Goal: Information Seeking & Learning: Learn about a topic

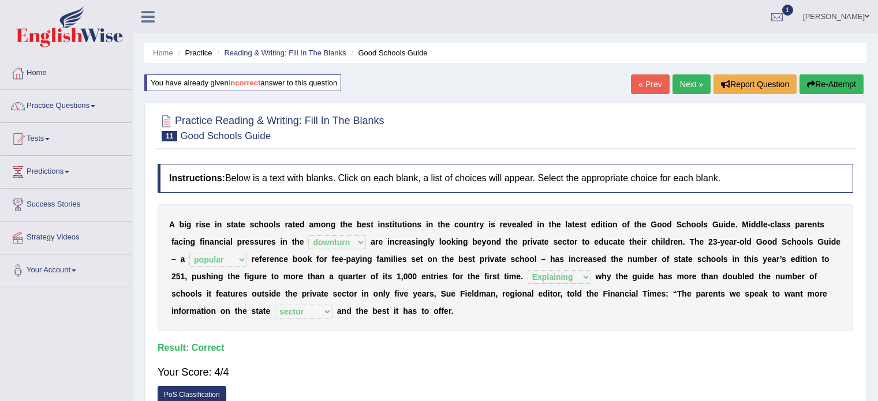
select select "downturn"
select select "popular"
select select "Explaining"
select select "sector"
click at [42, 141] on link "Tests" at bounding box center [67, 137] width 132 height 29
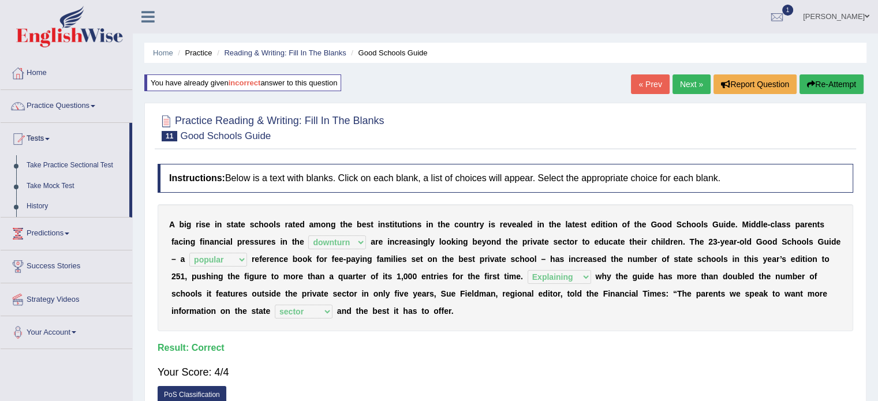
click at [42, 141] on link "Tests" at bounding box center [65, 137] width 129 height 29
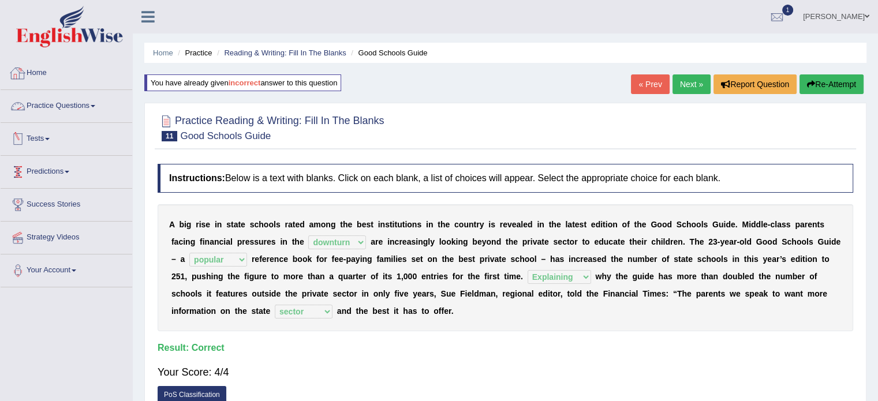
click at [76, 106] on link "Practice Questions" at bounding box center [67, 104] width 132 height 29
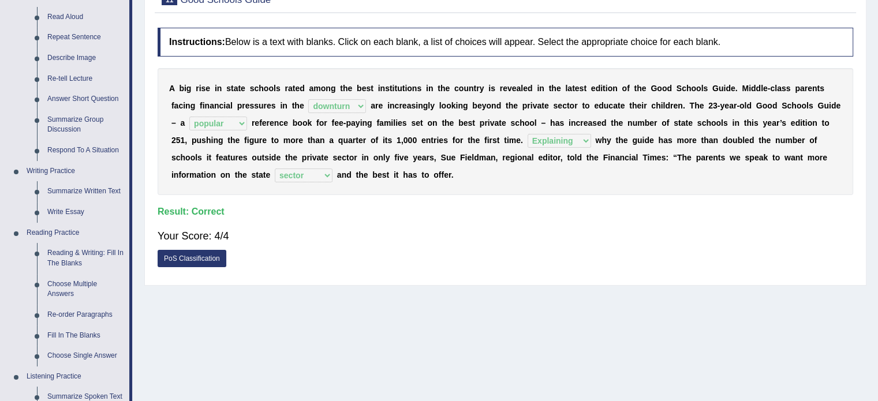
scroll to position [141, 0]
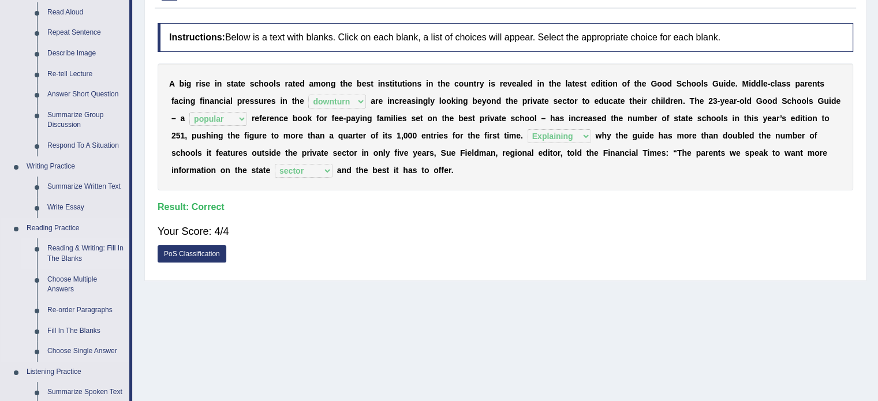
click at [84, 249] on link "Reading & Writing: Fill In The Blanks" at bounding box center [85, 253] width 87 height 31
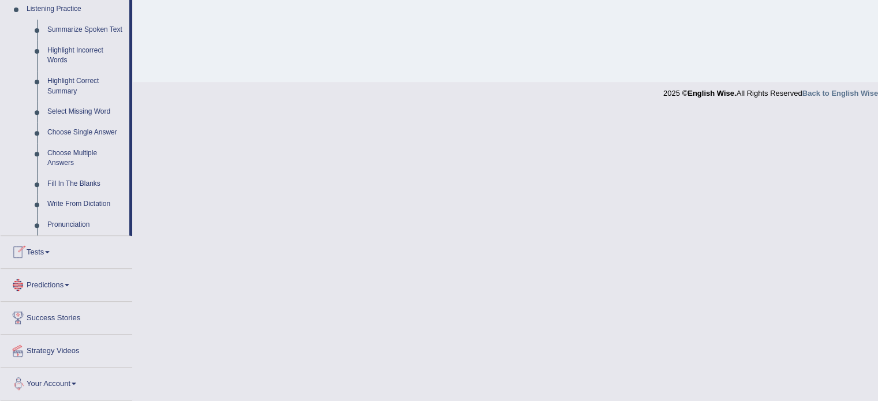
scroll to position [502, 0]
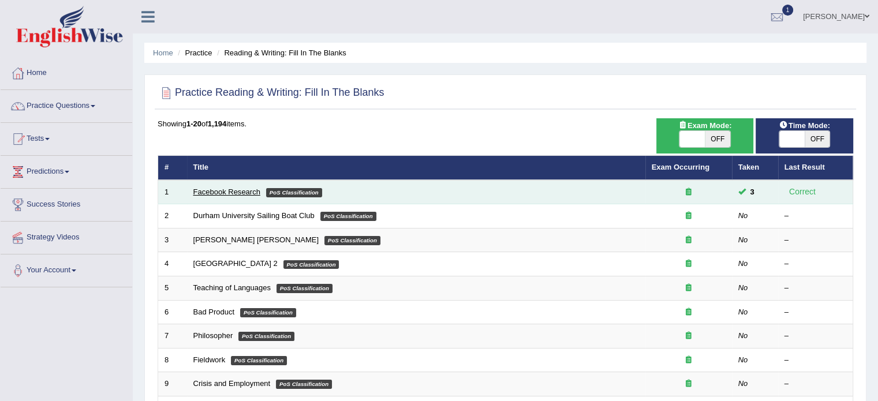
click at [216, 193] on link "Facebook Research" at bounding box center [226, 192] width 67 height 9
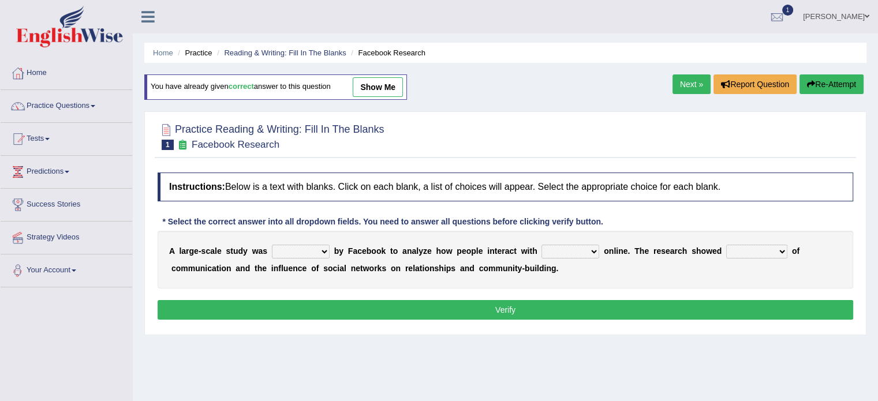
click at [319, 249] on select "surveyed had asked made" at bounding box center [301, 252] width 58 height 14
select select "made"
click at [272, 245] on select "surveyed had asked made" at bounding box center [301, 252] width 58 height 14
click at [564, 250] on select "together all each other another" at bounding box center [571, 252] width 58 height 14
select select "each other"
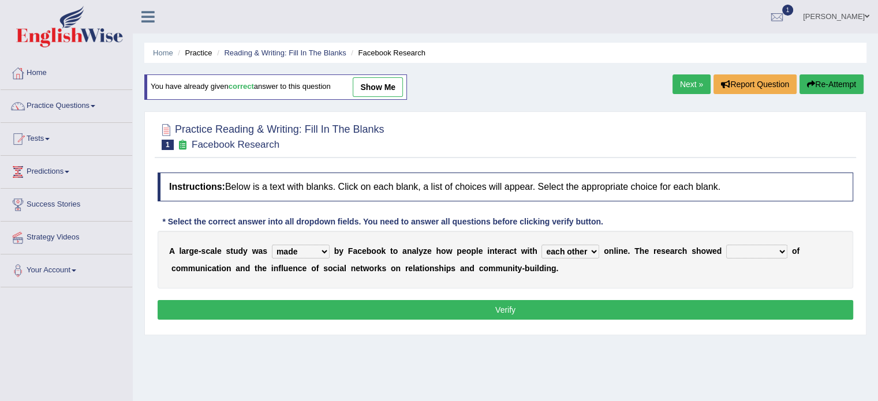
click at [542, 245] on select "together all each other another" at bounding box center [571, 252] width 58 height 14
click at [763, 251] on select "advantages standards fellowships patterns" at bounding box center [756, 252] width 61 height 14
select select "patterns"
click at [726, 245] on select "advantages standards fellowships patterns" at bounding box center [756, 252] width 61 height 14
click at [634, 307] on button "Verify" at bounding box center [506, 310] width 696 height 20
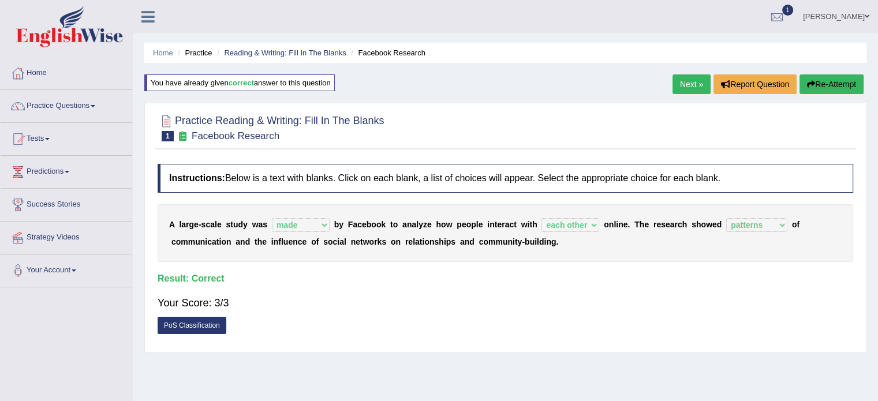
click at [691, 81] on link "Next »" at bounding box center [692, 84] width 38 height 20
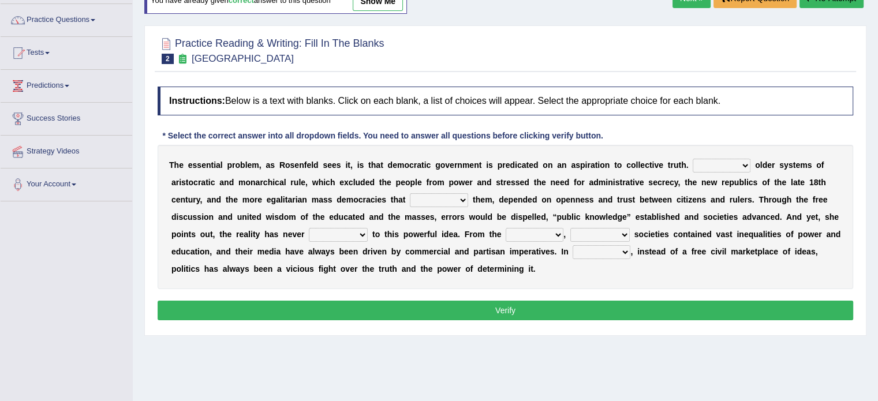
scroll to position [93, 0]
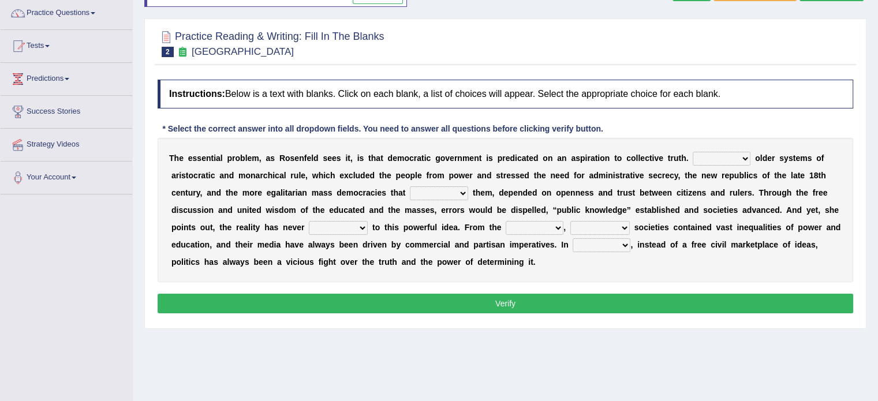
click at [740, 155] on select "Like Unlike Likely Safely" at bounding box center [722, 159] width 58 height 14
select select "Unlike"
click at [693, 152] on select "Like Unlike Likely Safely" at bounding box center [722, 159] width 58 height 14
click at [435, 194] on select "readed grated succeeded printed" at bounding box center [439, 194] width 58 height 14
select select "succeeded"
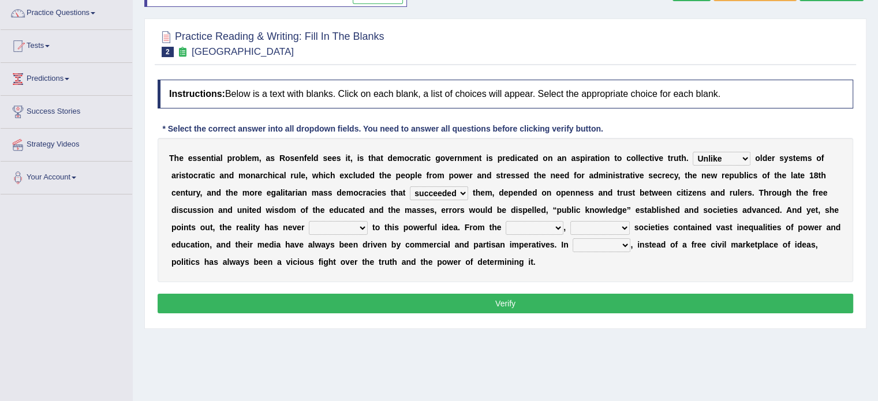
click at [410, 187] on select "readed grated succeeded printed" at bounding box center [439, 194] width 58 height 14
click at [333, 221] on select "saved up stood up brought up lived up" at bounding box center [338, 228] width 59 height 14
select select "lived up"
click at [309, 221] on select "saved up stood up brought up lived up" at bounding box center [338, 228] width 59 height 14
click at [323, 228] on select "saved up stood up brought up lived up" at bounding box center [338, 228] width 59 height 14
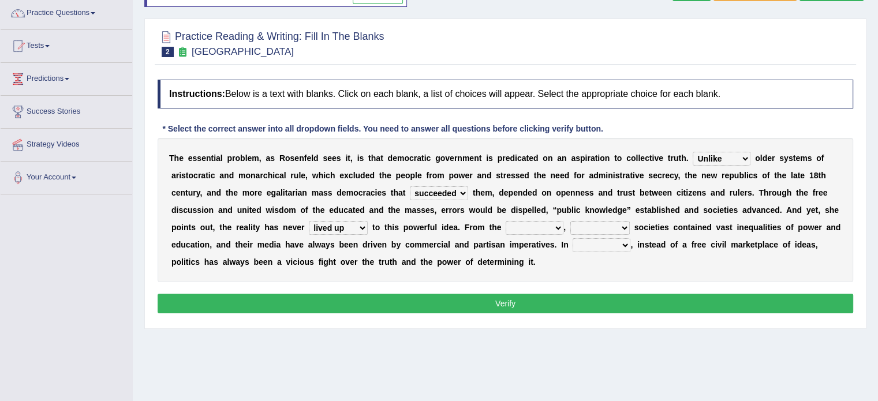
click at [323, 228] on select "saved up stood up brought up lived up" at bounding box center [338, 228] width 59 height 14
click at [329, 229] on select "saved up stood up brought up lived up" at bounding box center [338, 228] width 59 height 14
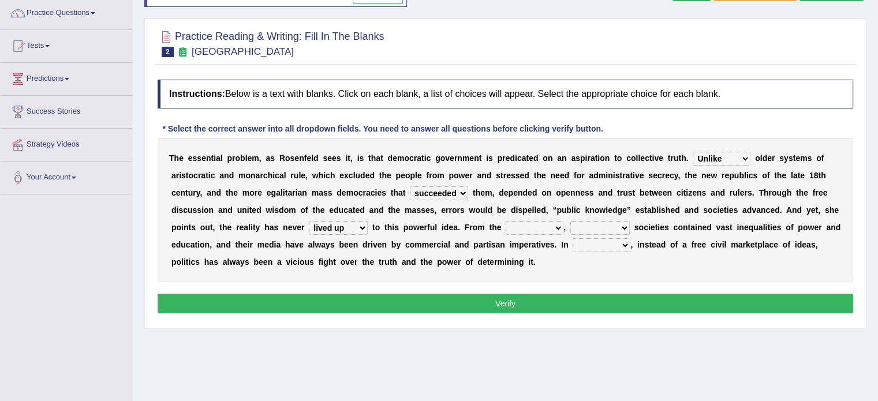
click at [329, 229] on select "saved up stood up brought up lived up" at bounding box center [338, 228] width 59 height 14
click at [557, 230] on select "outset ranged stood caught" at bounding box center [535, 228] width 58 height 14
select select "outset"
click at [506, 221] on select "outset ranged stood caught" at bounding box center [535, 228] width 58 height 14
click at [599, 225] on select "freedom democratic media stilled" at bounding box center [600, 228] width 59 height 14
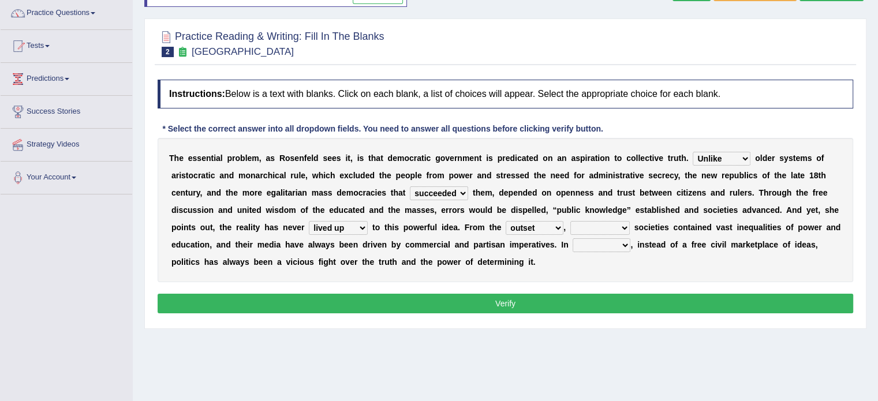
select select "democratic"
click at [571, 221] on select "freedom democratic media stilled" at bounding box center [600, 228] width 59 height 14
click at [605, 251] on div "T h e e s s e n t i a l p r o b l e m , a s R o s e n f e l d s e e s i t , i s…" at bounding box center [506, 210] width 696 height 144
click at [603, 248] on select "power practice ideas fought" at bounding box center [602, 245] width 58 height 14
select select "practice"
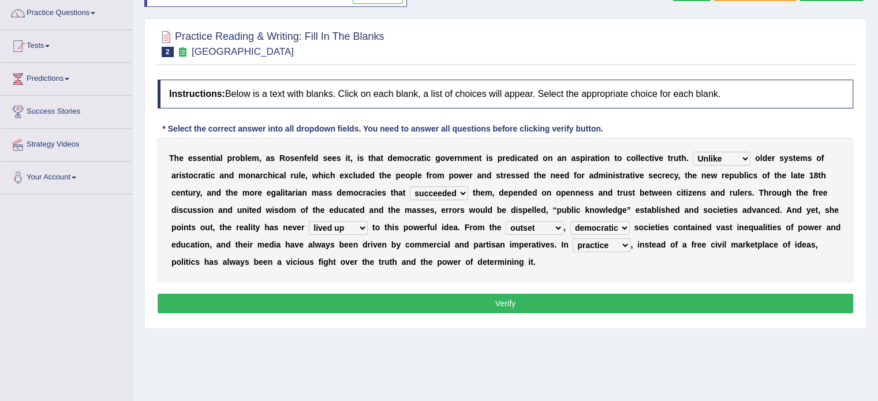
click at [573, 238] on select "power practice ideas fought" at bounding box center [602, 245] width 58 height 14
click at [603, 282] on div "Instructions: Below is a text with blanks. Click on each blank, a list of choic…" at bounding box center [506, 198] width 702 height 249
click at [508, 303] on button "Verify" at bounding box center [506, 304] width 696 height 20
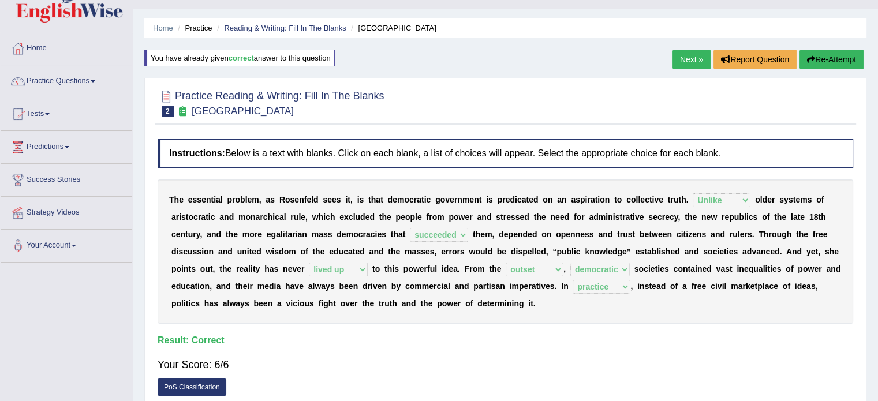
scroll to position [23, 0]
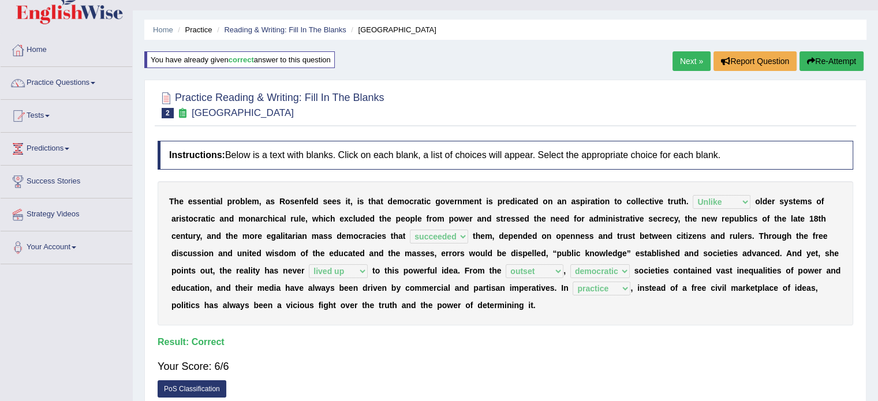
click at [681, 56] on link "Next »" at bounding box center [692, 61] width 38 height 20
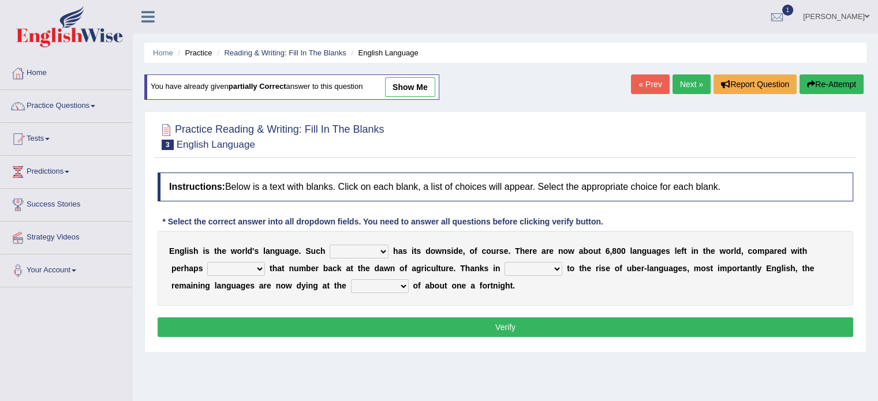
click at [363, 253] on select "power idea subject dominance" at bounding box center [359, 252] width 59 height 14
select select "dominance"
click at [330, 245] on select "power idea subject dominance" at bounding box center [359, 252] width 59 height 14
click at [240, 273] on select "rise twice firstly never" at bounding box center [236, 269] width 58 height 14
select select "twice"
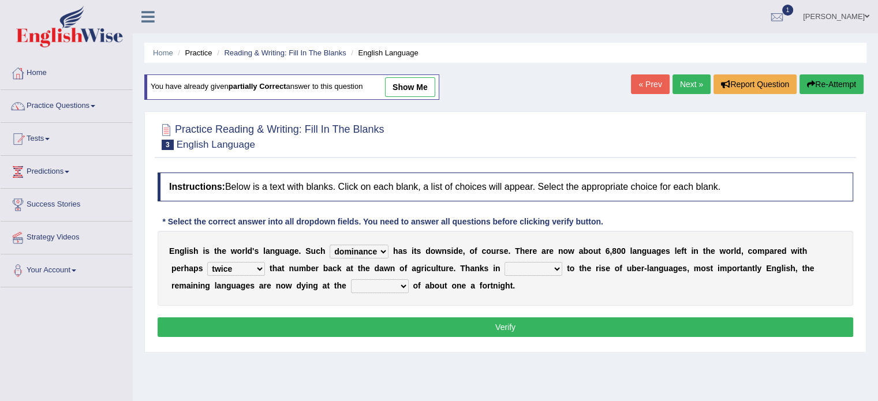
click at [207, 262] on select "rise twice firstly never" at bounding box center [236, 269] width 58 height 14
click at [513, 258] on div "E n g l i s h i s t h e w o r l d ' s l a n g u a g e . S u c h power idea subj…" at bounding box center [506, 268] width 696 height 75
click at [518, 264] on select "rare start part bother" at bounding box center [534, 269] width 58 height 14
select select "part"
click at [505, 262] on select "rare start part bother" at bounding box center [534, 269] width 58 height 14
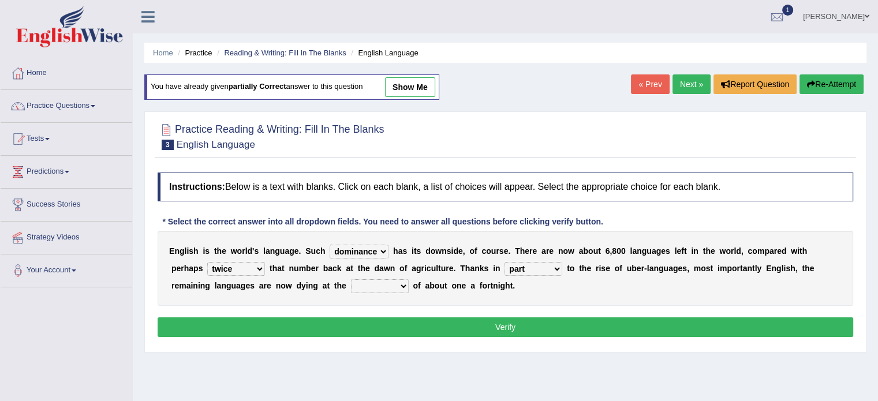
click at [364, 281] on select "state rate wait great" at bounding box center [380, 286] width 58 height 14
select select "rate"
click at [351, 279] on select "state rate wait great" at bounding box center [380, 286] width 58 height 14
click at [495, 330] on button "Verify" at bounding box center [506, 328] width 696 height 20
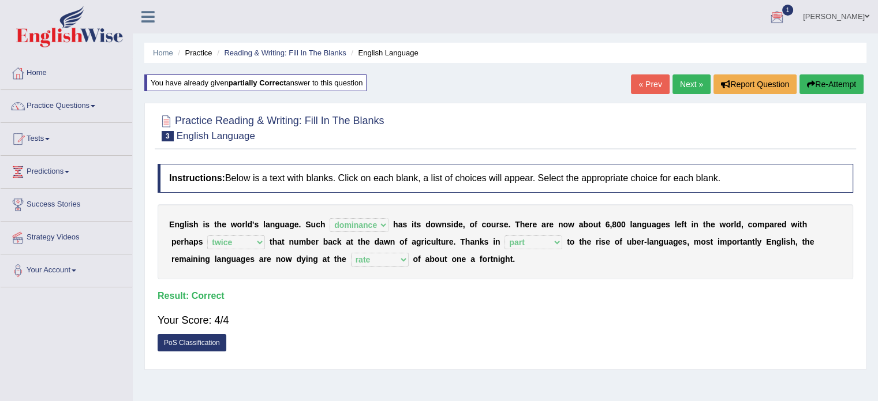
click at [692, 83] on link "Next »" at bounding box center [692, 84] width 38 height 20
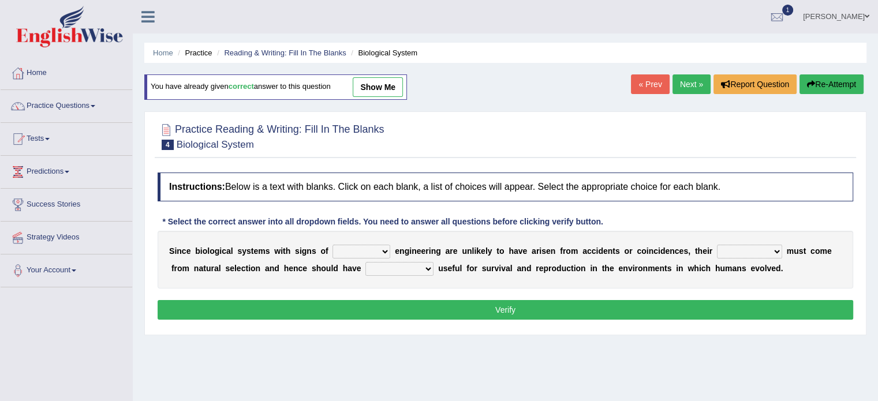
click at [371, 254] on select "system national extra complex" at bounding box center [362, 252] width 58 height 14
select select "complex"
click at [333, 245] on select "system national extra complex" at bounding box center [362, 252] width 58 height 14
click at [744, 251] on select "presence organisation registration structures" at bounding box center [749, 252] width 65 height 14
select select "organisation"
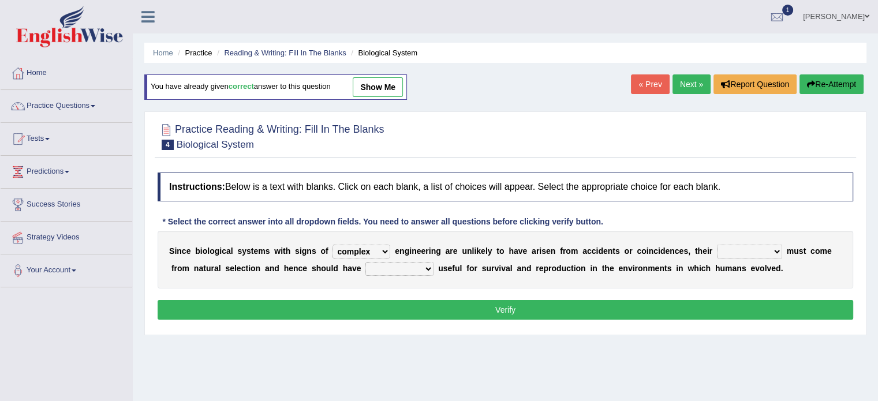
click at [717, 245] on select "presence organisation registration structures" at bounding box center [749, 252] width 65 height 14
click at [374, 264] on select "functions cultures samples introductions" at bounding box center [400, 269] width 68 height 14
select select "functions"
click at [366, 262] on select "functions cultures samples introductions" at bounding box center [400, 269] width 68 height 14
click at [509, 304] on button "Verify" at bounding box center [506, 310] width 696 height 20
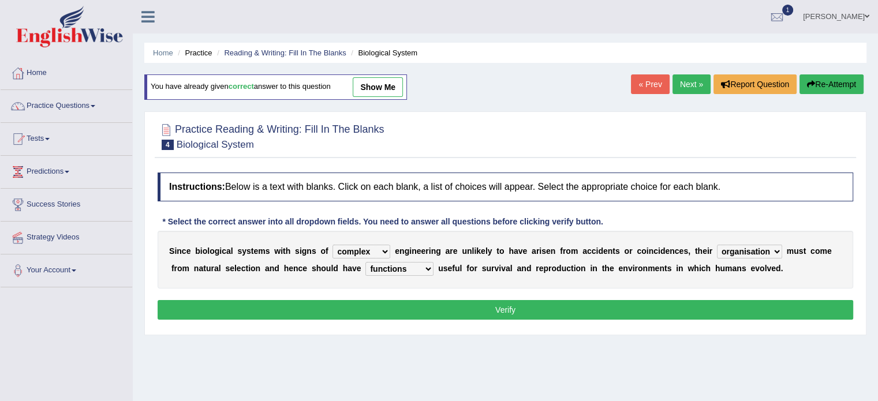
click at [509, 304] on div "Home Practice Reading & Writing: Fill In The Blanks Biological System You have …" at bounding box center [505, 288] width 745 height 577
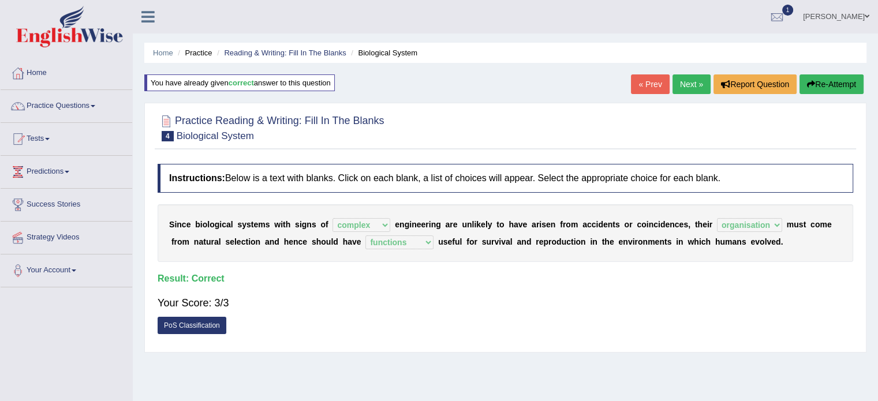
click at [691, 84] on link "Next »" at bounding box center [692, 84] width 38 height 20
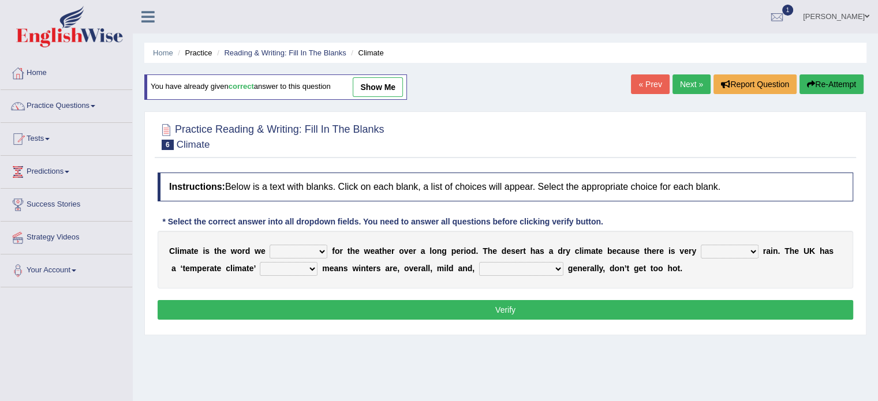
click at [647, 87] on link "« Prev" at bounding box center [650, 84] width 38 height 20
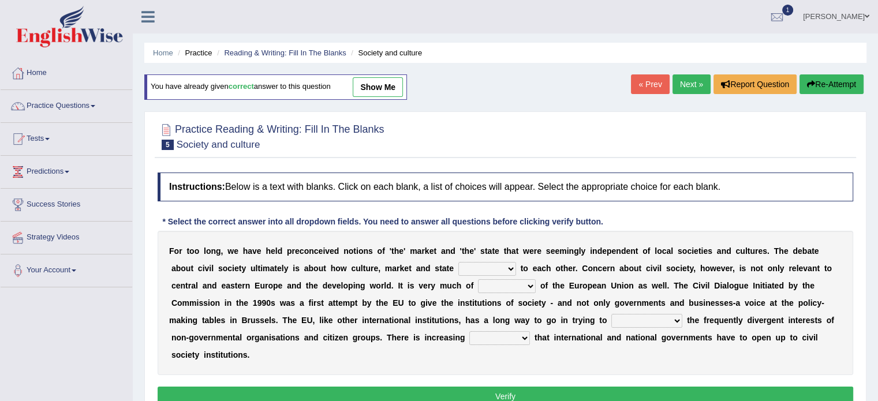
click at [486, 266] on select "stay relate bring telling" at bounding box center [488, 269] width 58 height 14
click at [488, 266] on select "stay relate bring telling" at bounding box center [488, 269] width 58 height 14
click at [473, 270] on select "stay relate bring telling" at bounding box center [488, 269] width 58 height 14
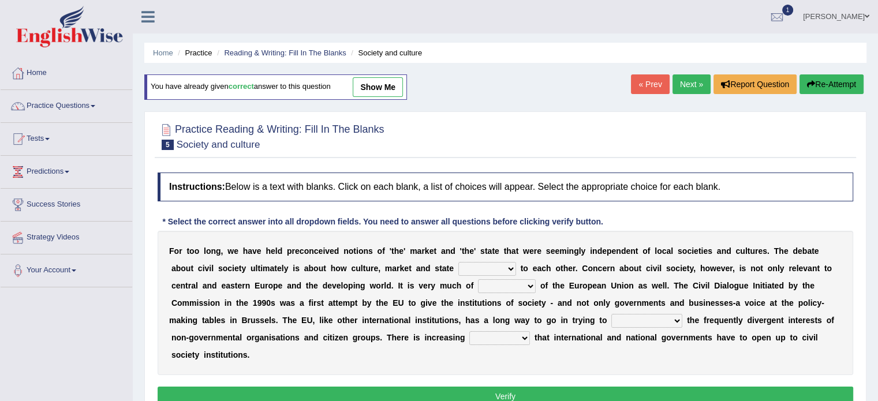
click at [494, 268] on select "stay relate bring telling" at bounding box center [488, 269] width 58 height 14
click at [504, 284] on select "interest brought shown suspect" at bounding box center [507, 286] width 58 height 14
click at [653, 318] on select "indulge express supreme accommodate" at bounding box center [647, 321] width 71 height 14
select select "accommodate"
click at [612, 314] on select "indulge express supreme accommodate" at bounding box center [647, 321] width 71 height 14
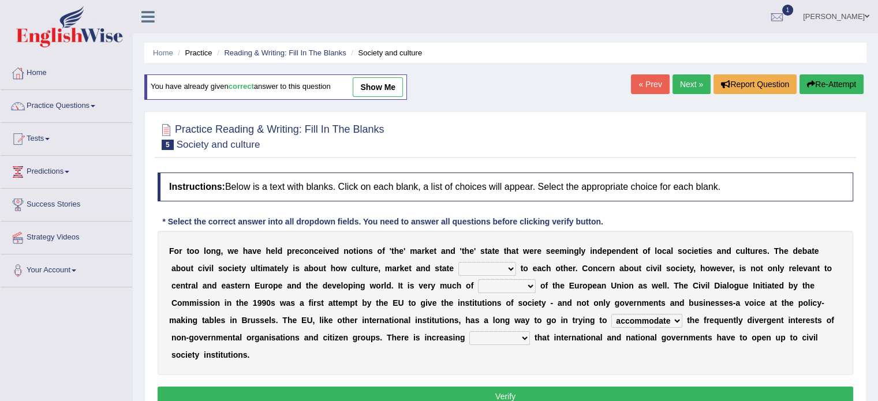
click at [487, 335] on select "tolerance expression recognition sample" at bounding box center [499, 338] width 61 height 14
select select "recognition"
click at [469, 331] on select "tolerance expression recognition sample" at bounding box center [499, 338] width 61 height 14
click at [488, 286] on select "interest brought shown suspect" at bounding box center [507, 286] width 58 height 14
select select "interest"
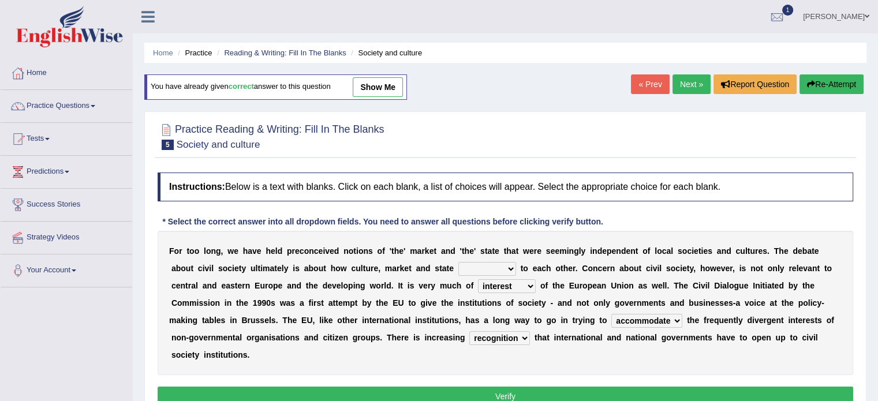
click at [478, 279] on select "interest brought shown suspect" at bounding box center [507, 286] width 58 height 14
click at [499, 313] on div "F o r t o o l o n g , w e h a v e h e l d p r e c o n c e i v e d n o t i o n s…" at bounding box center [506, 303] width 696 height 144
click at [494, 264] on select "stay relate bring telling" at bounding box center [488, 269] width 58 height 14
select select "relate"
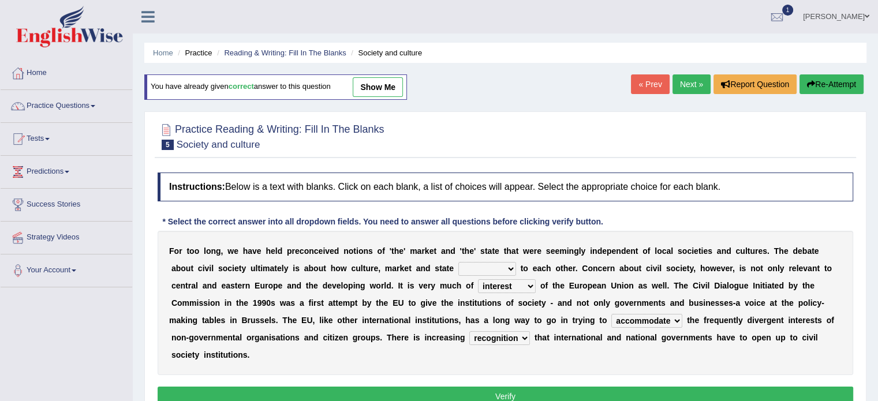
click at [459, 262] on select "stay relate bring telling" at bounding box center [488, 269] width 58 height 14
click at [519, 393] on button "Verify" at bounding box center [506, 397] width 696 height 20
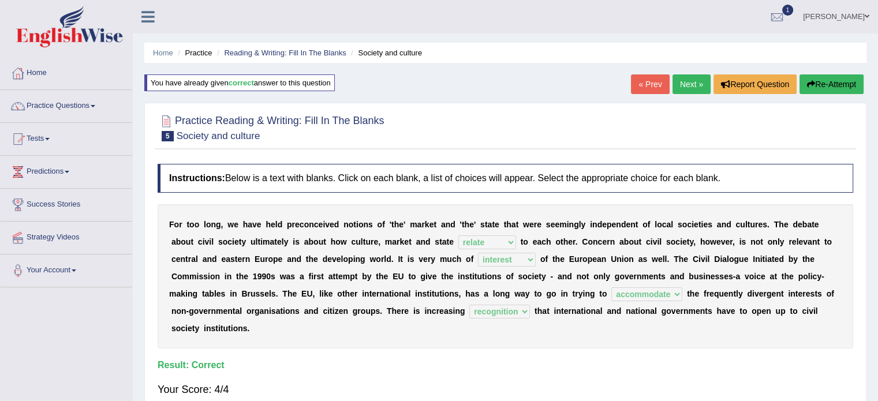
click at [688, 84] on link "Next »" at bounding box center [692, 84] width 38 height 20
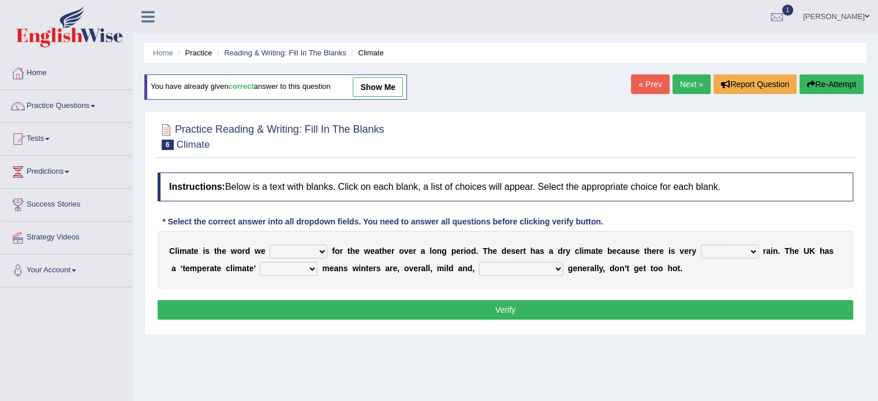
click at [643, 83] on link "« Prev" at bounding box center [650, 84] width 38 height 20
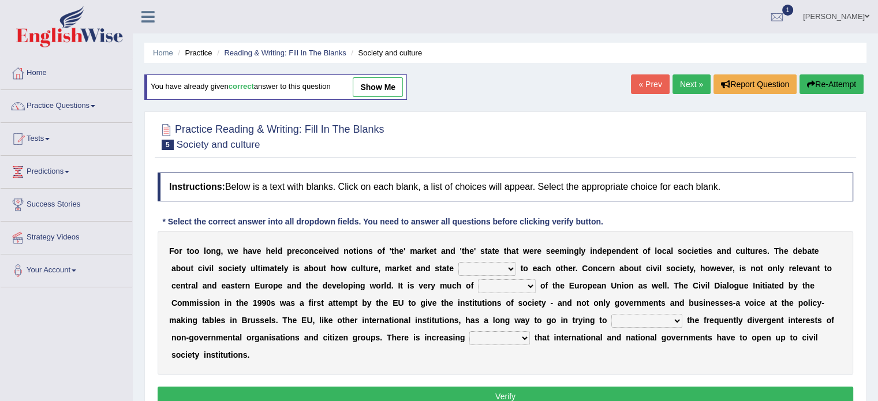
click at [696, 85] on link "Next »" at bounding box center [692, 84] width 38 height 20
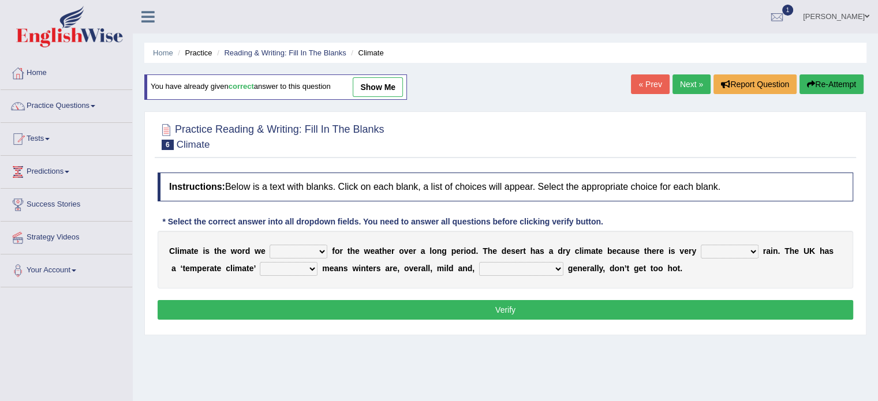
click at [300, 251] on select "give take use throw" at bounding box center [299, 252] width 58 height 14
select select "use"
click at [270, 245] on select "give take use throw" at bounding box center [299, 252] width 58 height 14
click at [309, 251] on select "give take use throw" at bounding box center [299, 252] width 58 height 14
click at [732, 245] on select "much little least less" at bounding box center [730, 252] width 58 height 14
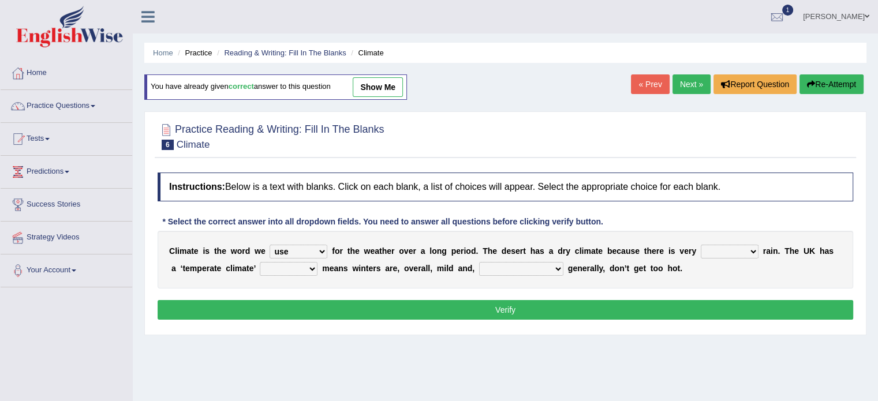
click at [732, 245] on select "much little least less" at bounding box center [730, 252] width 58 height 14
click at [732, 247] on select "much little least less" at bounding box center [730, 252] width 58 height 14
select select "little"
click at [701, 245] on select "much little least less" at bounding box center [730, 252] width 58 height 14
click at [289, 267] on select "when where which where" at bounding box center [289, 269] width 58 height 14
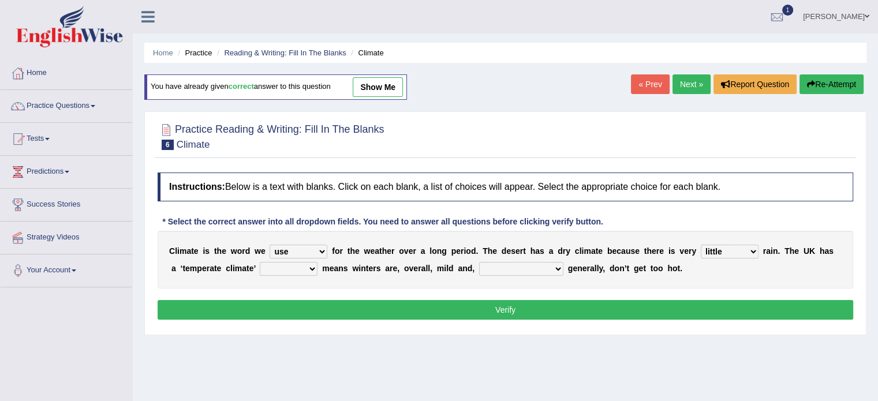
select select "which"
click at [260, 262] on select "when where which where" at bounding box center [289, 269] width 58 height 14
click at [507, 269] on select "weather winters summers warmer" at bounding box center [521, 269] width 84 height 14
select select "summers"
click at [479, 262] on select "weather winters summers warmer" at bounding box center [521, 269] width 84 height 14
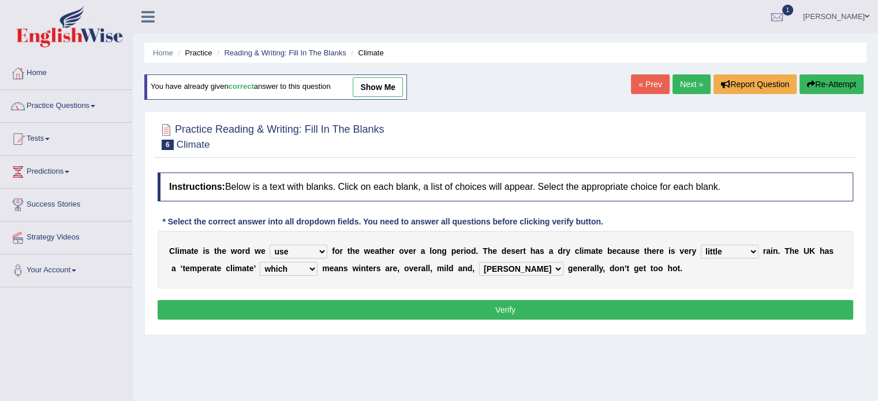
click at [512, 325] on div "Instructions: Below is a text with blanks. Click on each blank, a list of choic…" at bounding box center [506, 248] width 702 height 162
click at [482, 303] on button "Verify" at bounding box center [506, 310] width 696 height 20
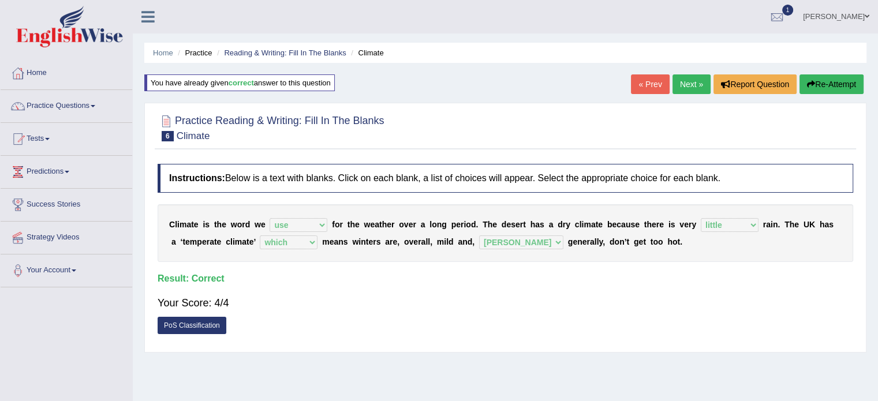
click at [685, 90] on link "Next »" at bounding box center [692, 84] width 38 height 20
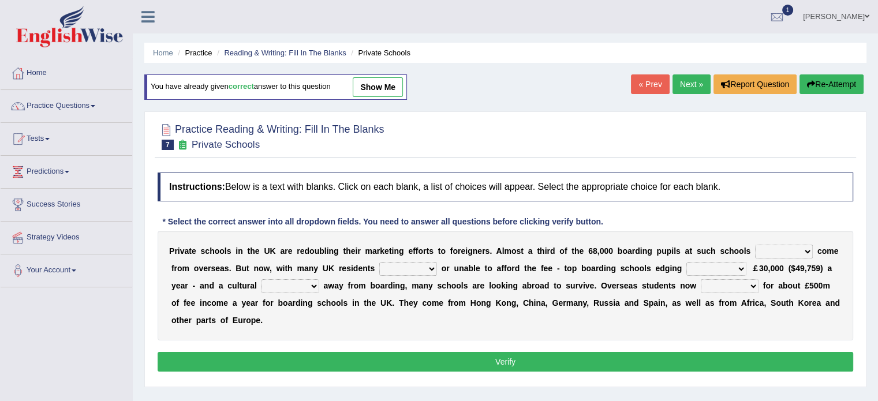
click at [774, 251] on select "all set already great news" at bounding box center [784, 252] width 58 height 14
select select "already"
click at [755, 245] on select "all set already great news" at bounding box center [784, 252] width 58 height 14
click at [400, 270] on select "answering unwilling realising storing" at bounding box center [408, 269] width 58 height 14
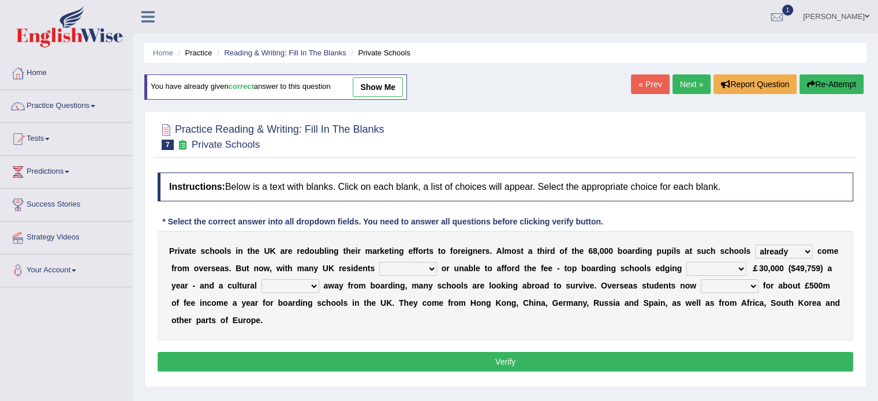
drag, startPoint x: 398, startPoint y: 266, endPoint x: 406, endPoint y: 266, distance: 7.5
click at [401, 266] on select "answering unwilling realising storing" at bounding box center [408, 269] width 58 height 14
select select "unwilling"
click at [379, 262] on select "answering unwilling realising storing" at bounding box center [408, 269] width 58 height 14
click at [708, 265] on select "rewards towards notification amounting" at bounding box center [717, 269] width 60 height 14
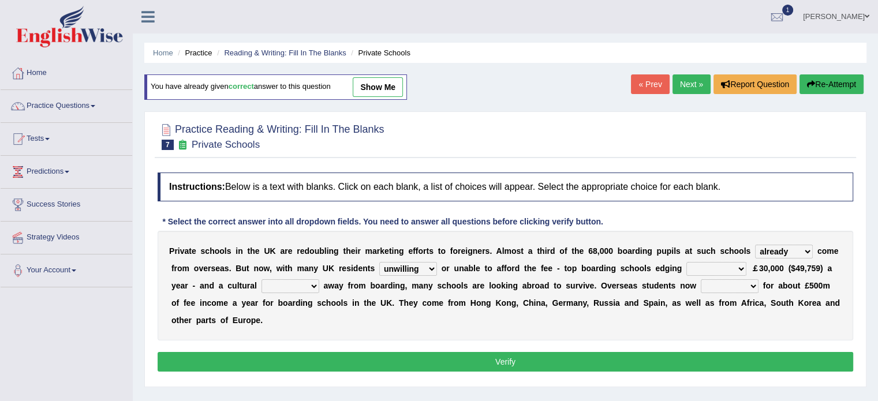
select select "amounting"
click at [687, 262] on select "rewards towards notification amounting" at bounding box center [717, 269] width 60 height 14
click at [725, 270] on select "rewards towards notification amounting" at bounding box center [717, 269] width 60 height 14
click at [687, 262] on select "rewards towards notification amounting" at bounding box center [717, 269] width 60 height 14
click at [294, 290] on select "go rattle shatter shift" at bounding box center [291, 286] width 58 height 14
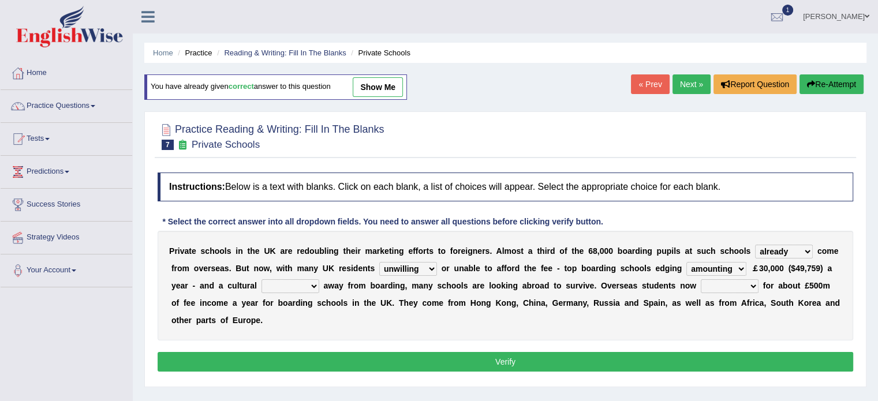
click at [294, 290] on select "go rattle shatter shift" at bounding box center [291, 286] width 58 height 14
click at [293, 286] on select "go rattle shatter shift" at bounding box center [291, 286] width 58 height 14
select select "shift"
click at [262, 279] on select "go rattle shatter shift" at bounding box center [291, 286] width 58 height 14
click at [724, 284] on select "hold think account say" at bounding box center [730, 286] width 58 height 14
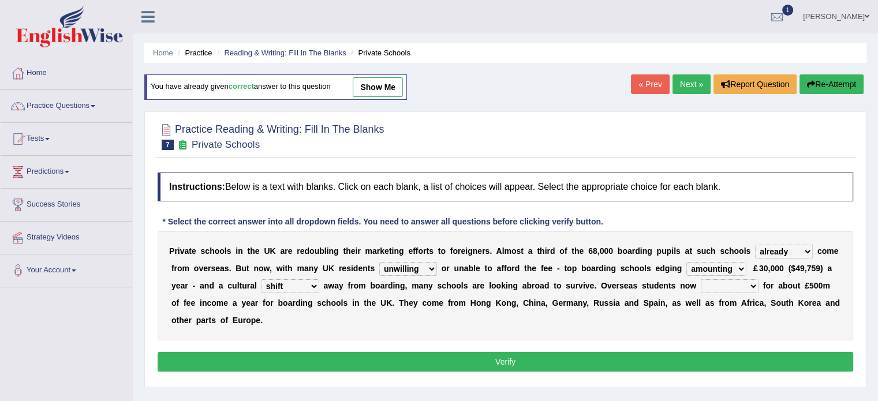
select select "account"
click at [701, 279] on select "hold think account say" at bounding box center [730, 286] width 58 height 14
click at [449, 360] on button "Verify" at bounding box center [506, 362] width 696 height 20
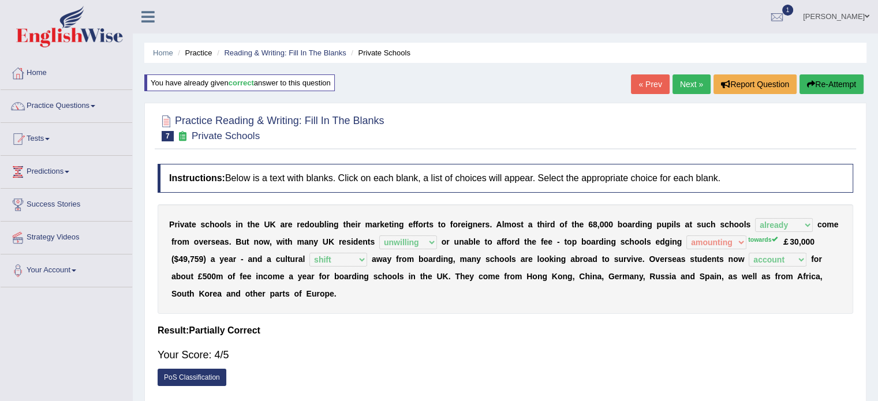
click at [693, 85] on link "Next »" at bounding box center [692, 84] width 38 height 20
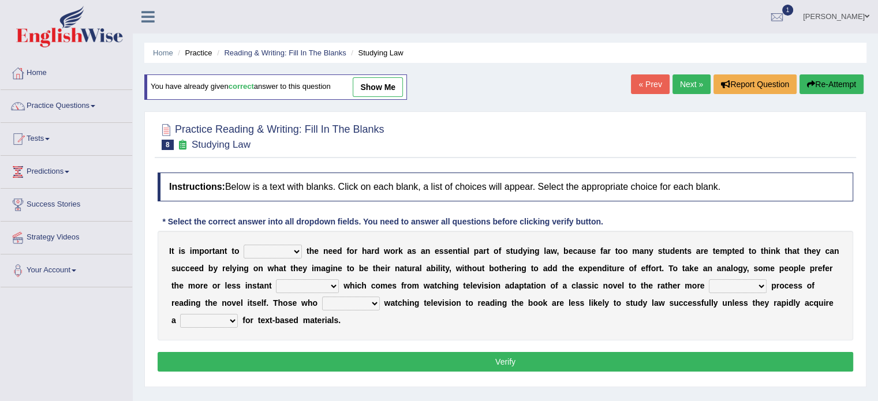
click at [284, 251] on select "emphasise criticise adjust replicate" at bounding box center [273, 252] width 58 height 14
select select "emphasise"
click at [244, 245] on select "emphasise criticise adjust replicate" at bounding box center [273, 252] width 58 height 14
click at [305, 290] on select "satisfaction reaction gratification adjusted" at bounding box center [307, 286] width 63 height 14
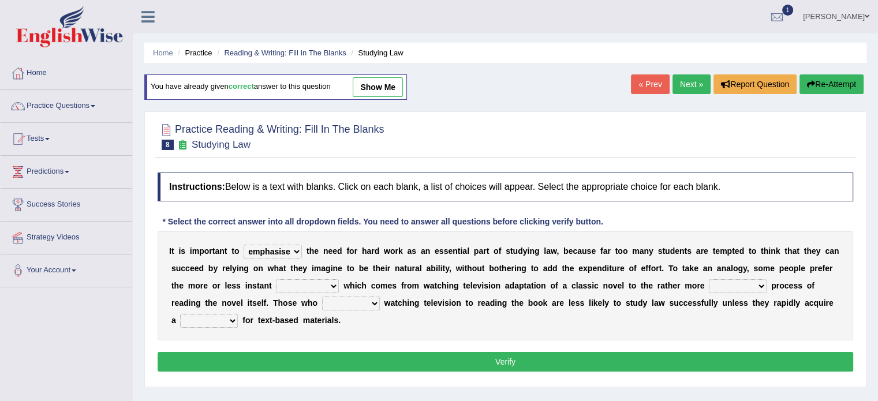
click at [307, 289] on select "satisfaction reaction gratification adjusted" at bounding box center [307, 286] width 63 height 14
click at [744, 281] on select "fulfilling laborious acquire broken" at bounding box center [738, 286] width 58 height 14
select select "laborious"
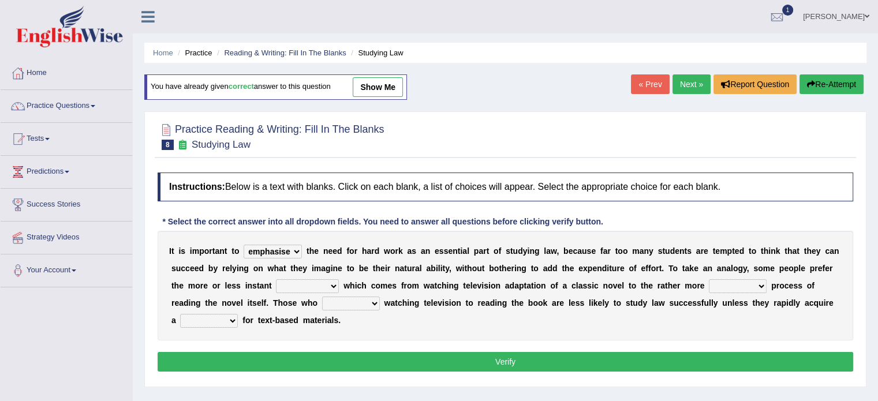
click at [709, 279] on select "fulfilling laborious acquire broken" at bounding box center [738, 286] width 58 height 14
click at [736, 333] on div "I t i s i m p o r t a n t t o emphasise criticise adjust replicate t h e n e e …" at bounding box center [506, 286] width 696 height 110
click at [358, 297] on select "refer prefer stuff knot" at bounding box center [351, 304] width 58 height 14
select select "prefer"
click at [322, 297] on select "refer prefer stuff knot" at bounding box center [351, 304] width 58 height 14
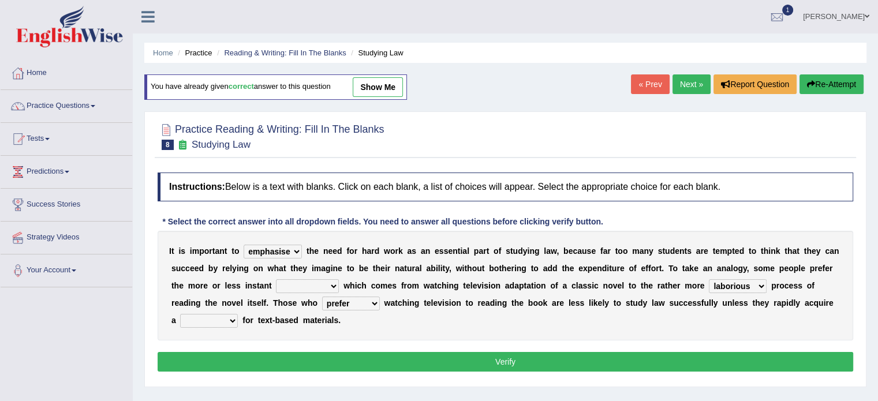
click at [342, 341] on div "Instructions: Below is a text with blanks. Click on each blank, a list of choic…" at bounding box center [506, 274] width 702 height 214
click at [219, 327] on div "I t i s i m p o r t a n t t o emphasise criticise adjust replicate t h e n e e …" at bounding box center [506, 286] width 696 height 110
click at [217, 322] on select "judgement waste taste set" at bounding box center [209, 321] width 58 height 14
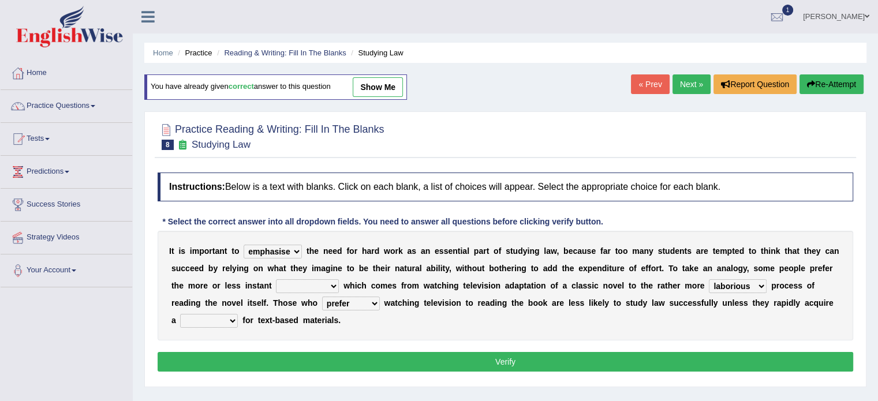
click at [217, 322] on select "judgement waste taste set" at bounding box center [209, 321] width 58 height 14
select select "taste"
click at [180, 314] on select "judgement waste taste set" at bounding box center [209, 321] width 58 height 14
click at [308, 284] on select "satisfaction reaction gratification adjusted" at bounding box center [307, 286] width 63 height 14
select select "gratification"
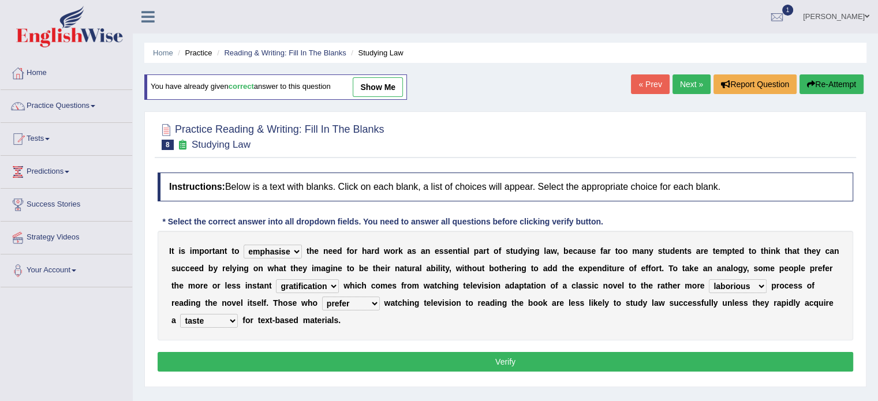
click at [276, 279] on select "satisfaction reaction gratification adjusted" at bounding box center [307, 286] width 63 height 14
click at [482, 369] on button "Verify" at bounding box center [506, 362] width 696 height 20
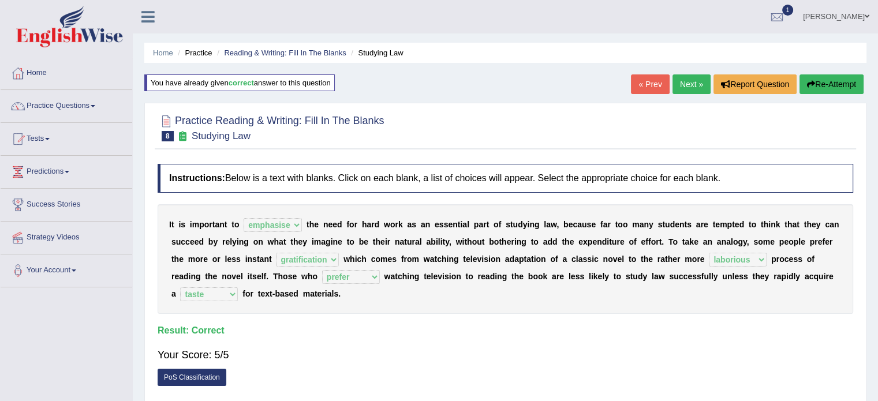
click at [688, 85] on link "Next »" at bounding box center [692, 84] width 38 height 20
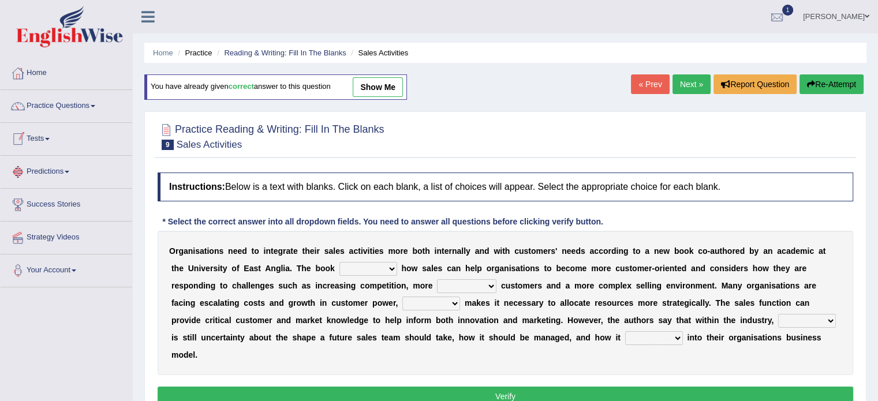
click at [786, 16] on div at bounding box center [777, 17] width 17 height 17
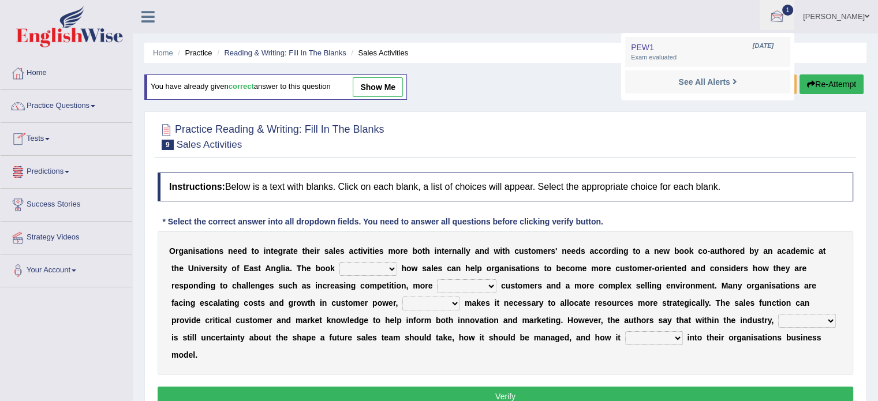
click at [786, 16] on div at bounding box center [777, 17] width 17 height 17
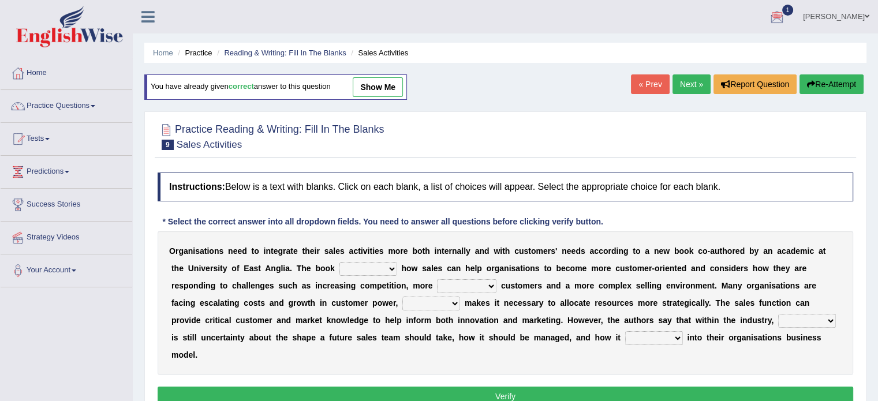
click at [786, 16] on div at bounding box center [777, 17] width 17 height 17
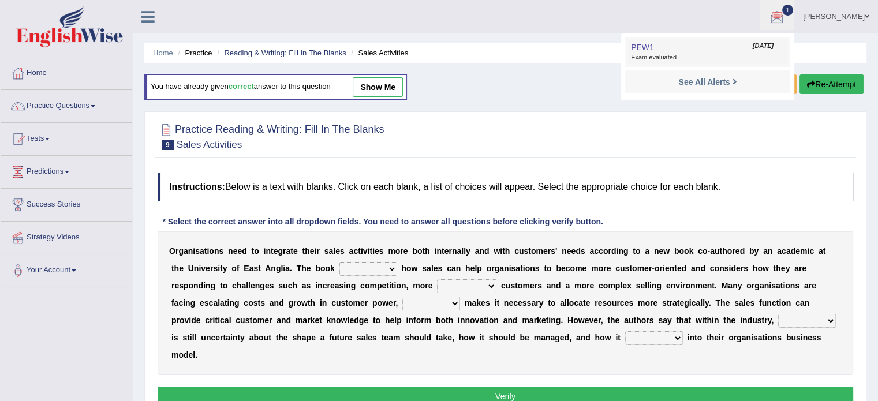
click at [736, 49] on link "PEW1 Oct 1, 2025 Exam evaluated" at bounding box center [707, 52] width 159 height 24
click at [736, 49] on ul "Home Practice Reading & Writing: Fill In The Blanks Sales Activities" at bounding box center [505, 53] width 722 height 20
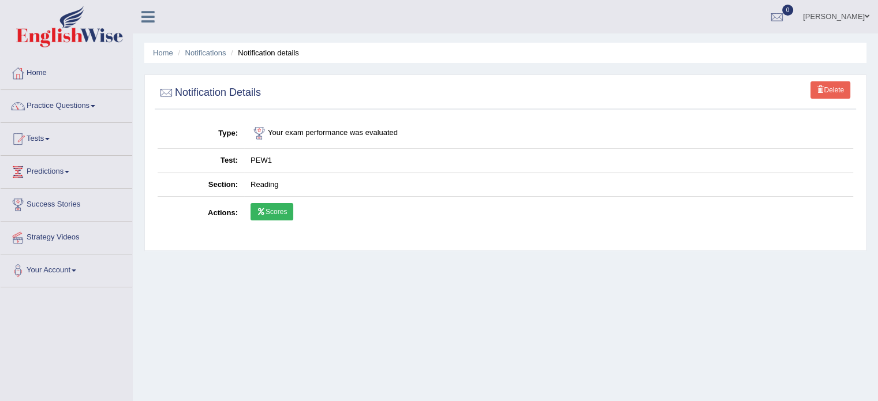
click at [285, 212] on link "Scores" at bounding box center [272, 211] width 43 height 17
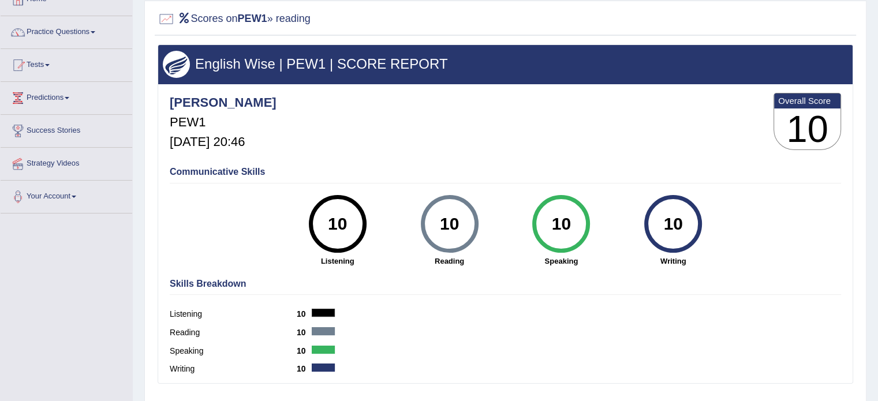
scroll to position [35, 0]
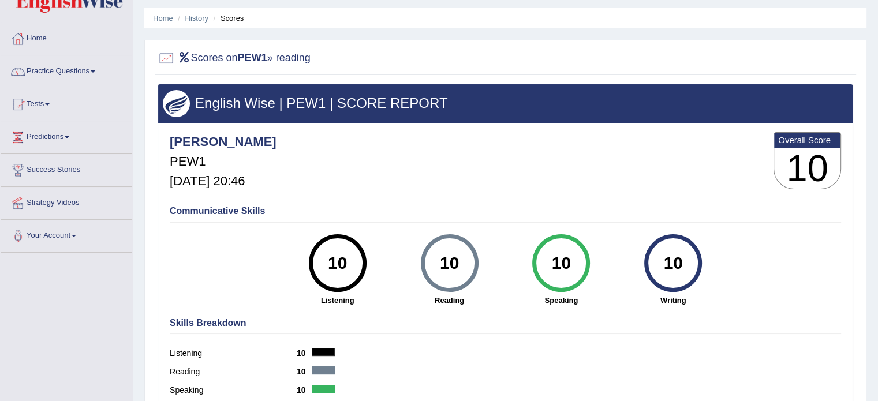
click at [304, 58] on h2 "Scores on PEW1 » reading" at bounding box center [234, 58] width 153 height 17
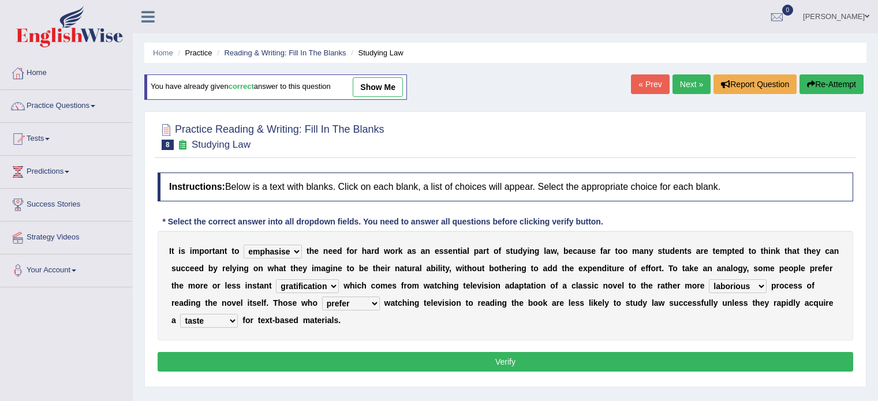
select select "emphasise"
select select "gratification"
select select "laborious"
select select "prefer"
select select "taste"
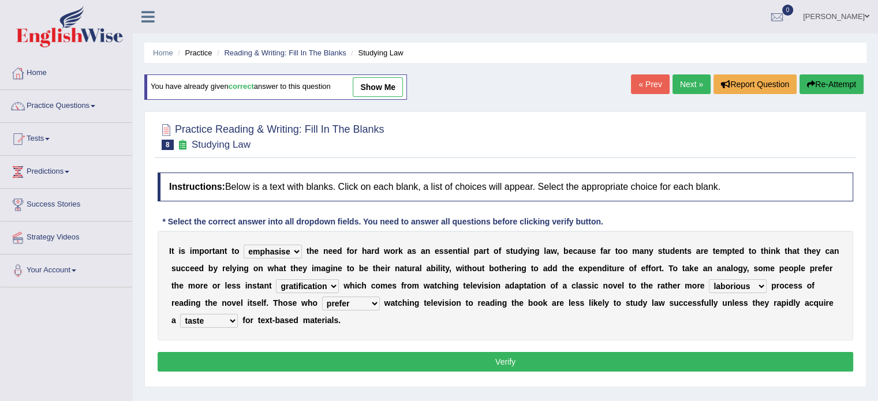
click at [443, 356] on button "Verify" at bounding box center [506, 362] width 696 height 20
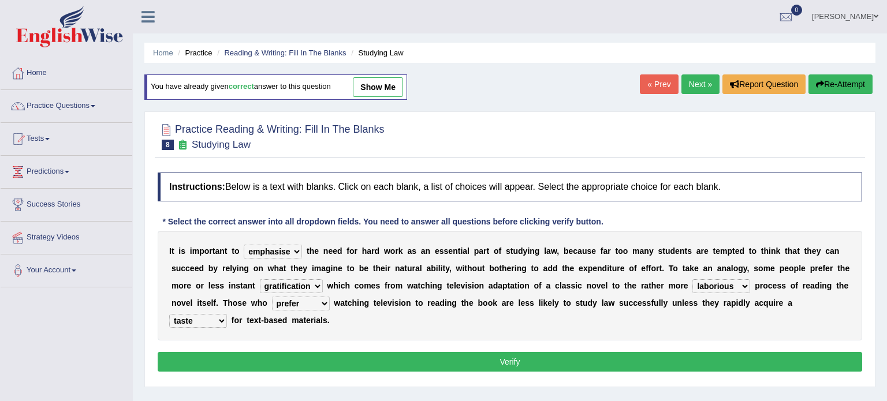
click at [443, 356] on div "Home Practice Reading & Writing: Fill In The Blanks Studying Law You have alrea…" at bounding box center [510, 288] width 754 height 577
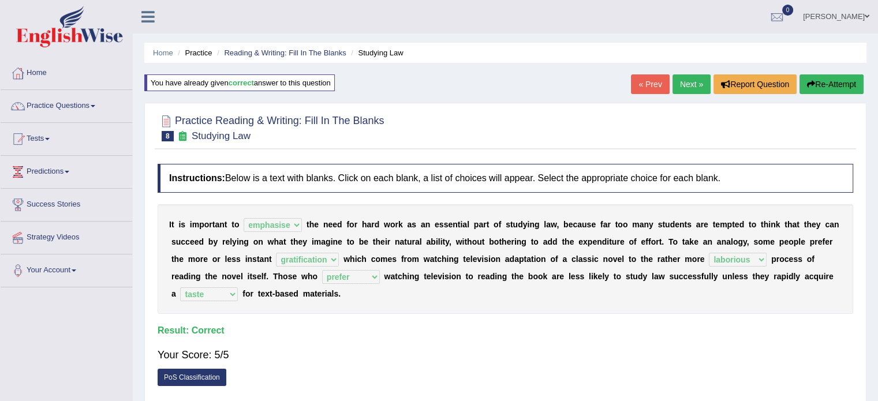
click at [694, 81] on link "Next »" at bounding box center [692, 84] width 38 height 20
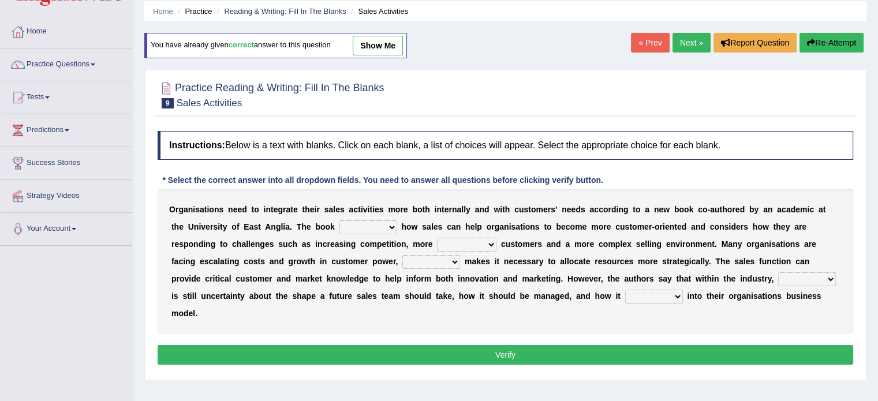
scroll to position [51, 0]
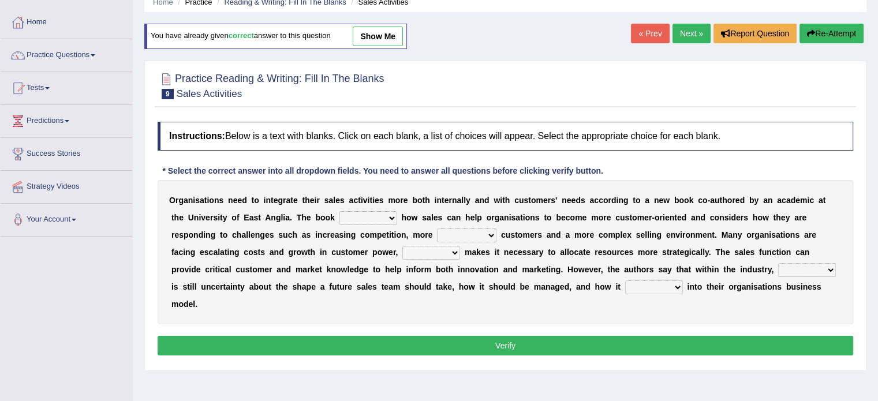
click at [382, 212] on select "expresses addresses injects inspires" at bounding box center [369, 218] width 58 height 14
click at [340, 211] on select "expresses addresses injects inspires" at bounding box center [369, 218] width 58 height 14
click at [385, 217] on select "expresses addresses injects inspires" at bounding box center [369, 218] width 58 height 14
select select "addresses"
click at [340, 211] on select "expresses addresses injects inspires" at bounding box center [369, 218] width 58 height 14
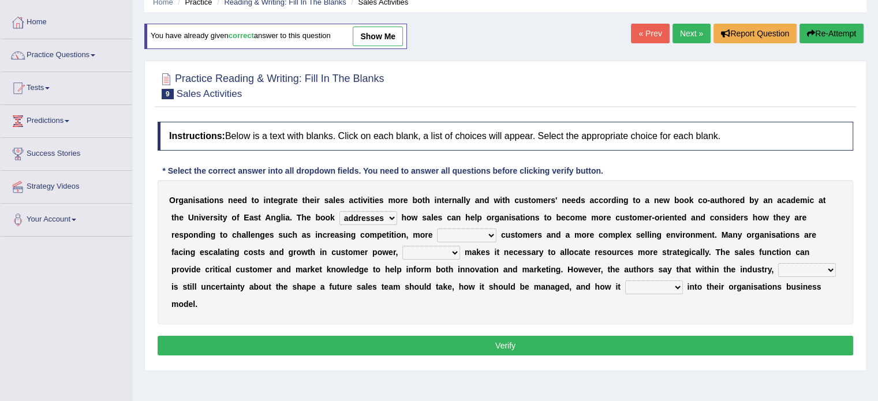
click at [377, 221] on select "expresses addresses injects inspires" at bounding box center [369, 218] width 58 height 14
click at [382, 212] on select "expresses addresses injects inspires" at bounding box center [369, 218] width 58 height 14
click at [383, 214] on select "expresses addresses injects inspires" at bounding box center [369, 218] width 58 height 14
click at [394, 219] on select "expresses addresses injects inspires" at bounding box center [369, 218] width 58 height 14
click at [446, 230] on select "greater valued increased demanding" at bounding box center [466, 236] width 59 height 14
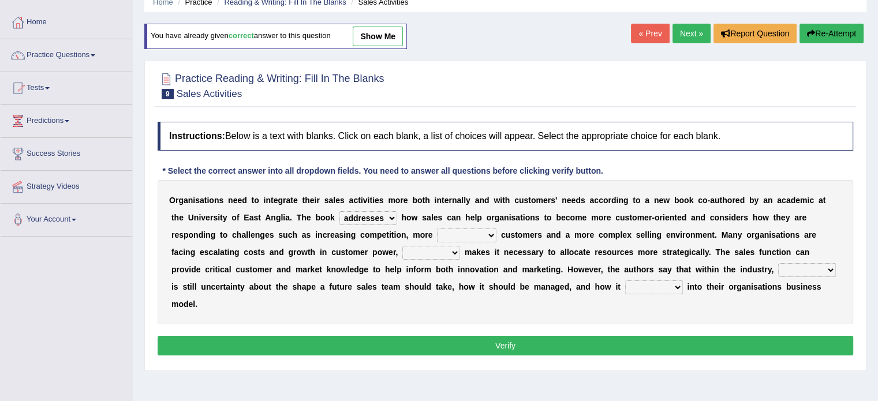
select select "demanding"
click at [437, 229] on select "greater valued increased demanding" at bounding box center [466, 236] width 59 height 14
click at [473, 304] on div "O r g a n i s a t i o n s n e e d t o i n t e g r a t e t h e i r s a l e s a c…" at bounding box center [506, 252] width 696 height 144
click at [426, 252] on select "when where which what" at bounding box center [431, 253] width 58 height 14
select select "what"
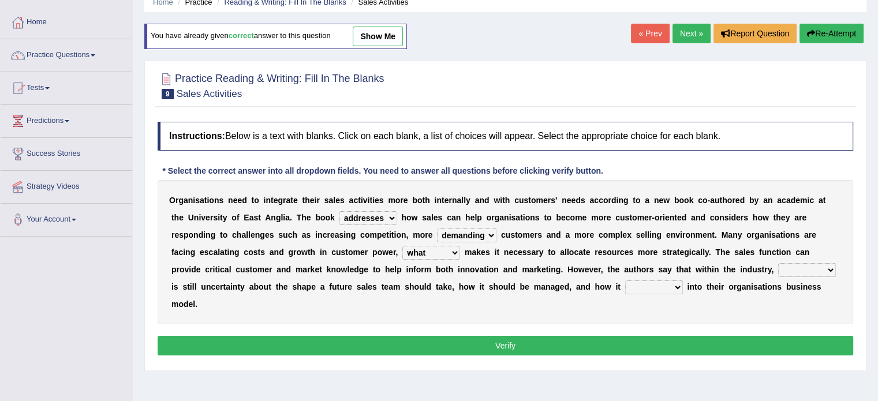
click at [402, 246] on select "when where which what" at bounding box center [431, 253] width 58 height 14
click at [800, 268] on select "there their this that" at bounding box center [807, 270] width 58 height 14
click at [803, 264] on select "there their this that" at bounding box center [807, 270] width 58 height 14
select select "there"
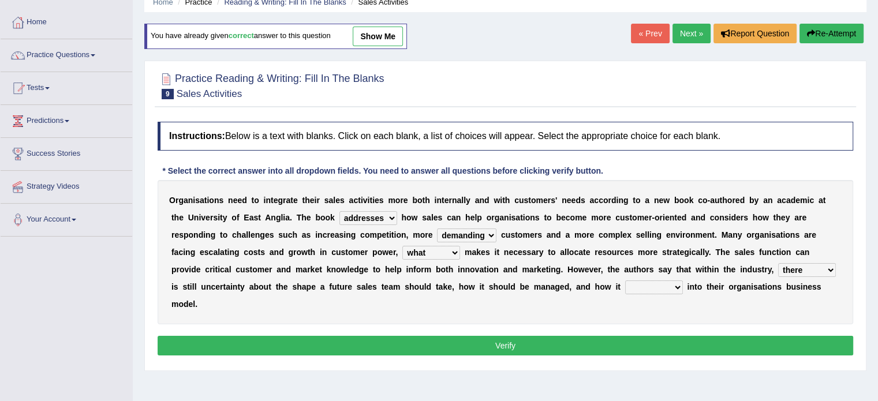
click at [778, 263] on select "there their this that" at bounding box center [807, 270] width 58 height 14
click at [651, 286] on select "forges fills fits forgets" at bounding box center [654, 288] width 58 height 14
select select "fits"
click at [625, 281] on select "forges fills fits forgets" at bounding box center [654, 288] width 58 height 14
click at [538, 340] on button "Verify" at bounding box center [506, 346] width 696 height 20
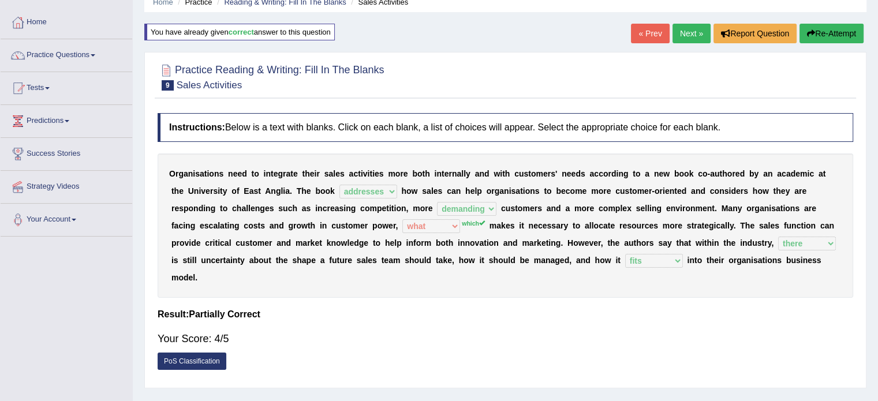
click at [691, 30] on link "Next »" at bounding box center [692, 34] width 38 height 20
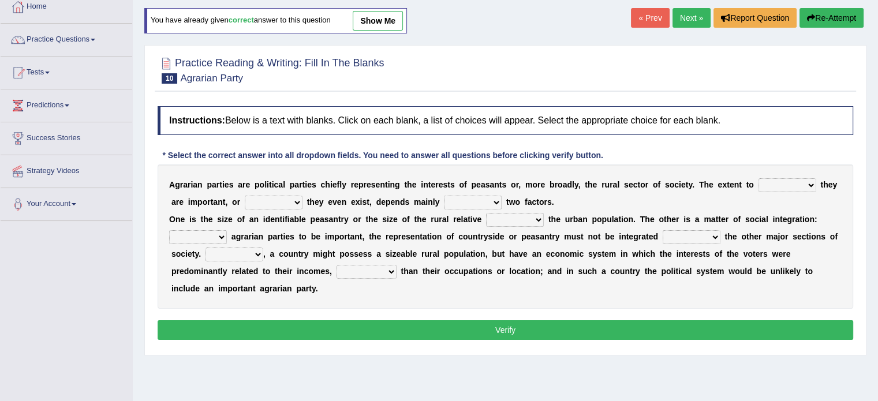
scroll to position [71, 0]
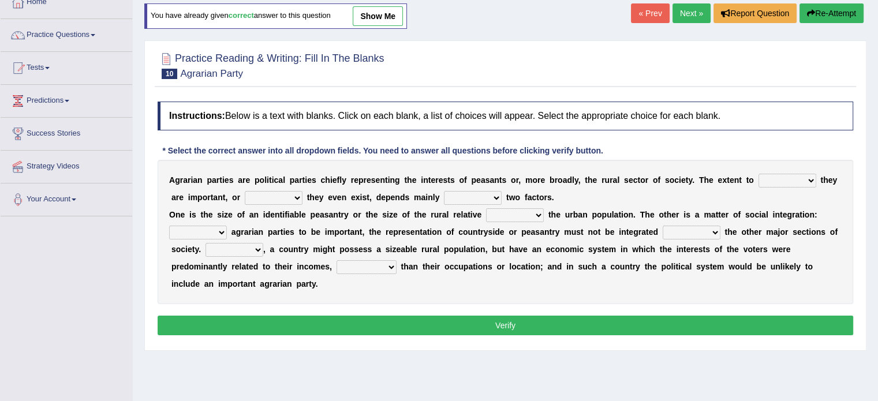
click at [649, 12] on link "« Prev" at bounding box center [650, 13] width 38 height 20
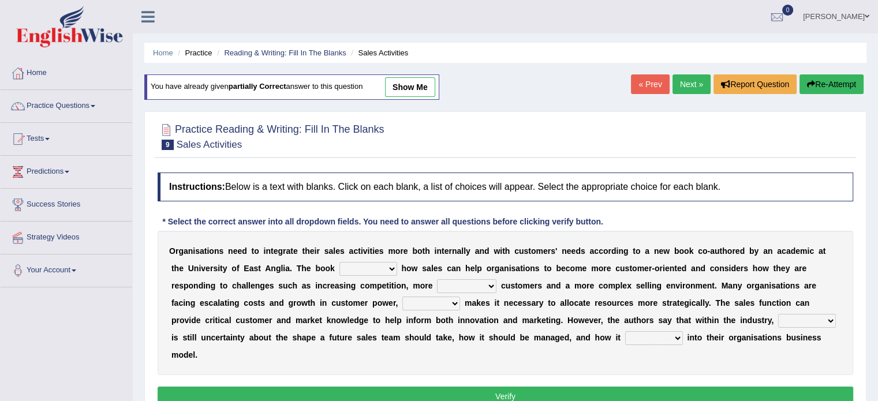
click at [647, 83] on link "« Prev" at bounding box center [650, 84] width 38 height 20
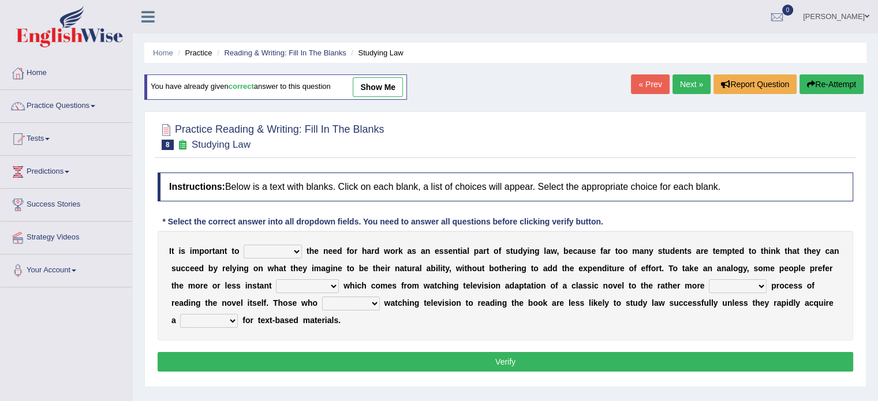
click at [281, 248] on select "emphasise criticise adjust replicate" at bounding box center [273, 252] width 58 height 14
select select "emphasise"
click at [244, 245] on select "emphasise criticise adjust replicate" at bounding box center [273, 252] width 58 height 14
click at [279, 277] on div "I t i s i m p o r t a n t t o emphasise criticise adjust replicate t h e n e e …" at bounding box center [506, 286] width 696 height 110
click at [308, 284] on select "satisfaction reaction gratification adjusted" at bounding box center [307, 286] width 63 height 14
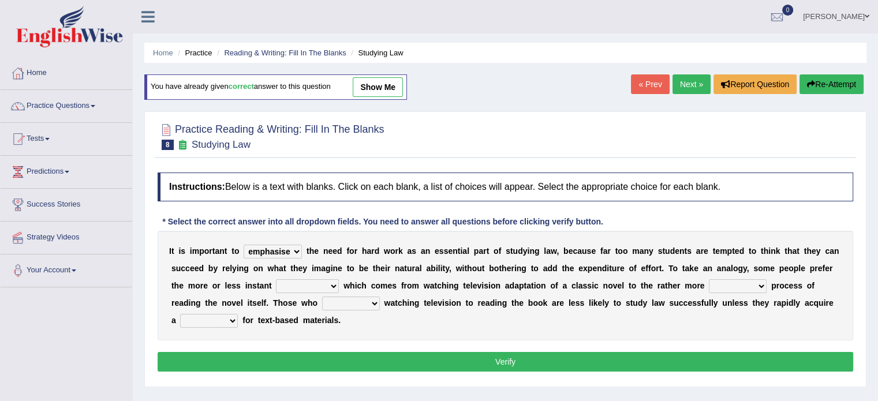
select select "gratification"
click at [276, 279] on select "satisfaction reaction gratification adjusted" at bounding box center [307, 286] width 63 height 14
click at [314, 338] on div "Instructions: Below is a text with blanks. Click on each blank, a list of choic…" at bounding box center [506, 274] width 702 height 214
click at [739, 281] on select "fulfilling laborious acquire broken" at bounding box center [738, 286] width 58 height 14
select select "laborious"
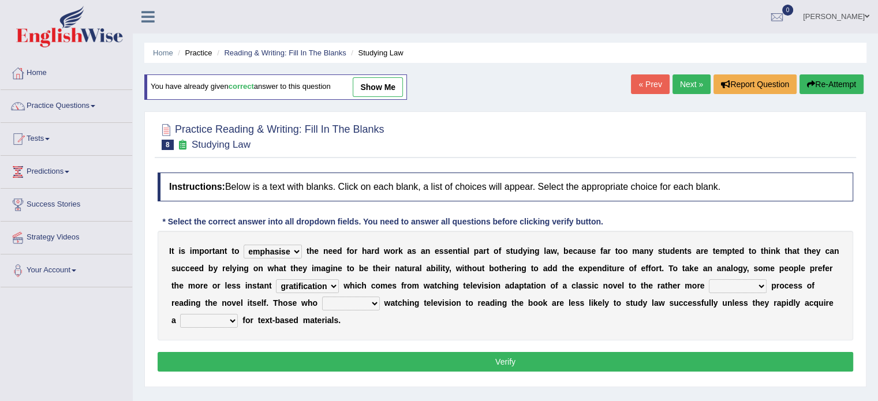
click at [709, 279] on select "fulfilling laborious acquire broken" at bounding box center [738, 286] width 58 height 14
click at [744, 326] on div "I t i s i m p o r t a n t t o emphasise criticise adjust replicate t h e n e e …" at bounding box center [506, 286] width 696 height 110
click at [355, 294] on div "I t i s i m p o r t a n t t o emphasise criticise adjust replicate t h e n e e …" at bounding box center [506, 286] width 696 height 110
drag, startPoint x: 357, startPoint y: 298, endPoint x: 363, endPoint y: 301, distance: 7.0
click at [363, 301] on select "refer prefer stuff knot" at bounding box center [351, 304] width 58 height 14
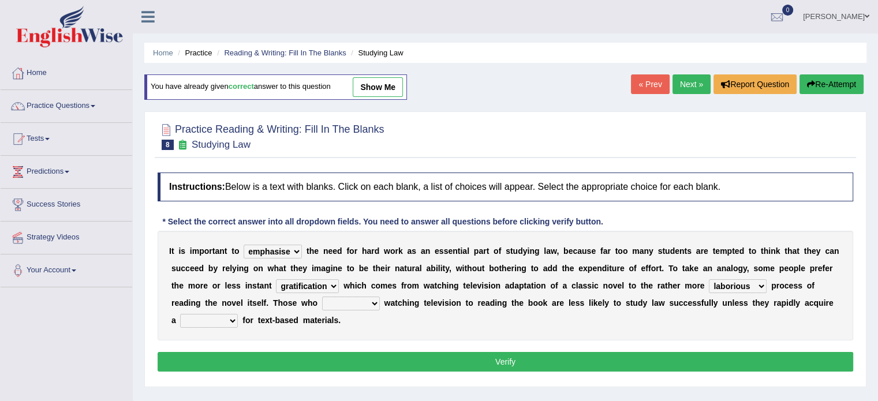
select select "prefer"
click at [322, 297] on select "refer prefer stuff knot" at bounding box center [351, 304] width 58 height 14
click at [352, 343] on div "Instructions: Below is a text with blanks. Click on each blank, a list of choic…" at bounding box center [506, 274] width 702 height 214
click at [209, 314] on select "judgement waste taste set" at bounding box center [209, 321] width 58 height 14
select select "set"
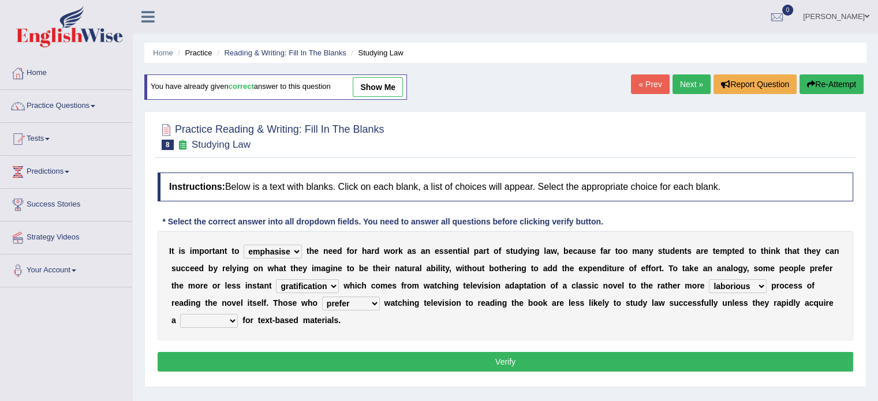
click at [180, 314] on select "judgement waste taste set" at bounding box center [209, 321] width 58 height 14
click at [211, 390] on div "Home Practice Reading & Writing: Fill In The Blanks Studying Law You have alrea…" at bounding box center [505, 288] width 745 height 577
click at [489, 362] on button "Verify" at bounding box center [506, 362] width 696 height 20
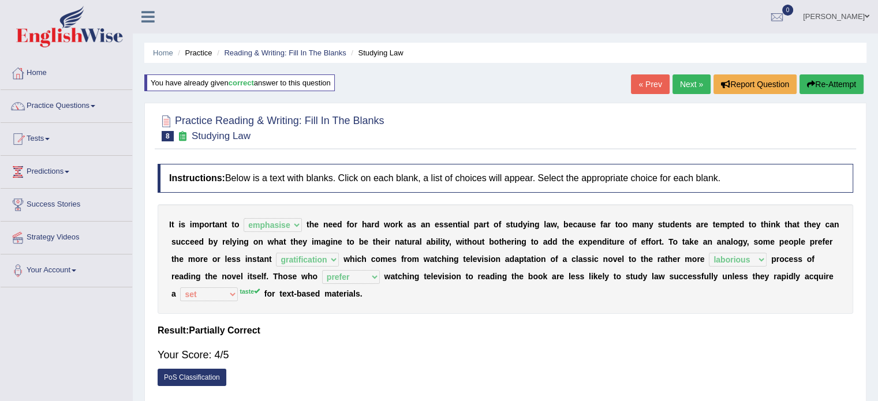
click at [647, 87] on link "« Prev" at bounding box center [650, 84] width 38 height 20
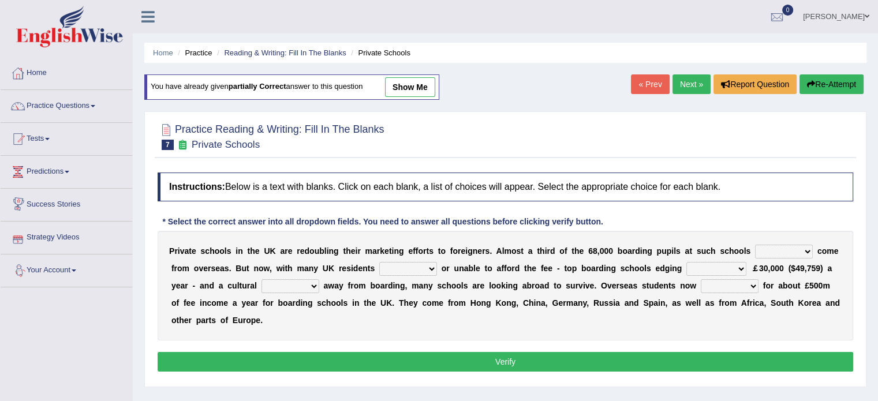
click at [771, 253] on select "all set already great news" at bounding box center [784, 252] width 58 height 14
select select "already"
click at [755, 245] on select "all set already great news" at bounding box center [784, 252] width 58 height 14
click at [778, 292] on div "P r i v a t e s c h o o l s i n t h e U K a r e r e d o u b l i n g t h e i r m…" at bounding box center [506, 286] width 696 height 110
click at [388, 267] on select "answering unwilling realising storing" at bounding box center [408, 269] width 58 height 14
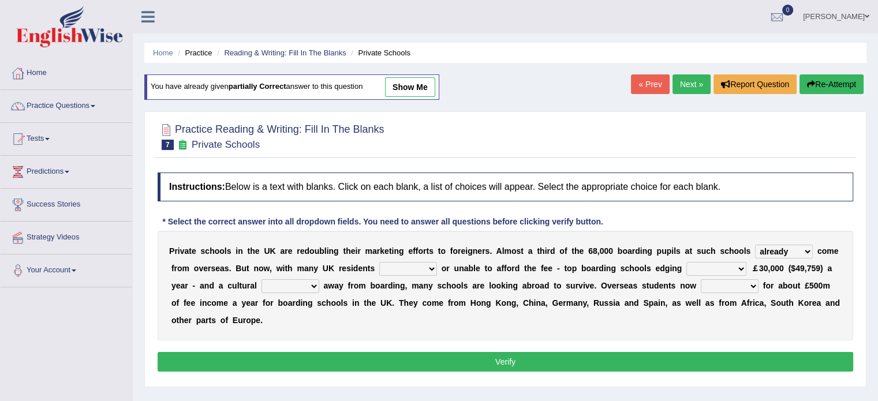
click at [388, 267] on select "answering unwilling realising storing" at bounding box center [408, 269] width 58 height 14
select select "unwilling"
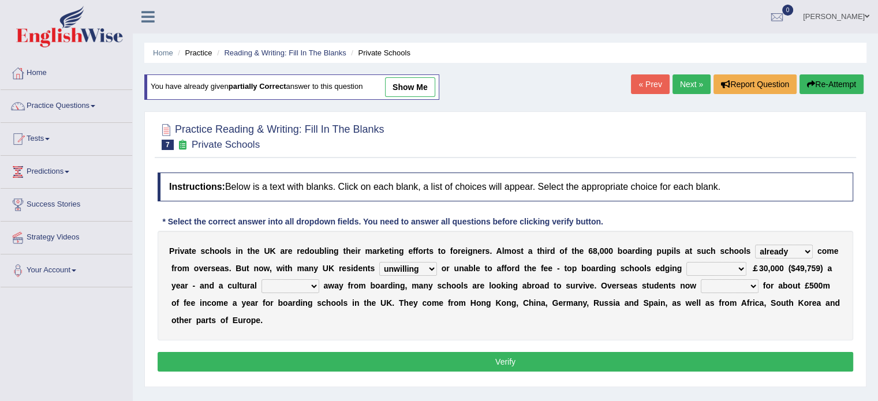
click at [379, 262] on select "answering unwilling realising storing" at bounding box center [408, 269] width 58 height 14
click at [705, 265] on select "rewards towards notification amounting" at bounding box center [717, 269] width 60 height 14
click at [702, 270] on select "rewards towards notification amounting" at bounding box center [717, 269] width 60 height 14
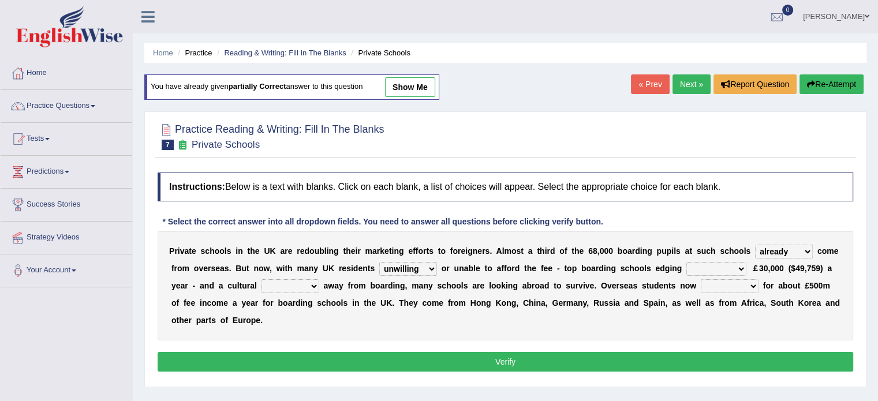
click at [702, 270] on select "rewards towards notification amounting" at bounding box center [717, 269] width 60 height 14
click at [704, 263] on select "rewards towards notification amounting" at bounding box center [717, 269] width 60 height 14
select select "towards"
click at [687, 262] on select "rewards towards notification amounting" at bounding box center [717, 269] width 60 height 14
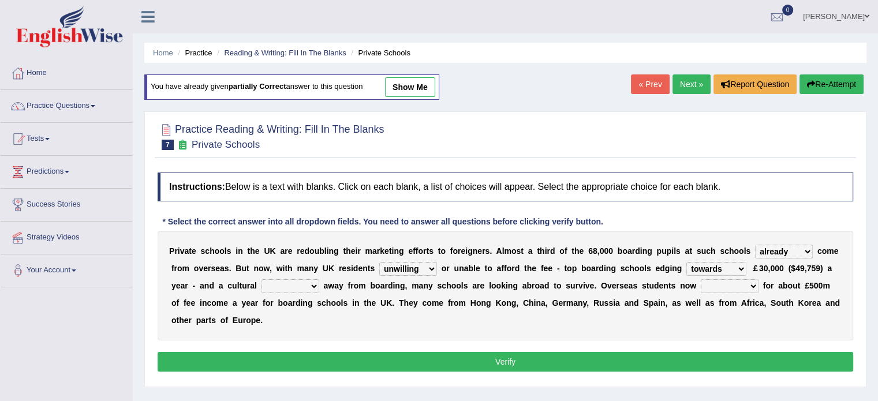
click at [721, 310] on div "P r i v a t e s c h o o l s i n t h e U K a r e r e d o u b l i n g t h e i r m…" at bounding box center [506, 286] width 696 height 110
click at [731, 286] on select "hold think account say" at bounding box center [730, 286] width 58 height 14
select select "account"
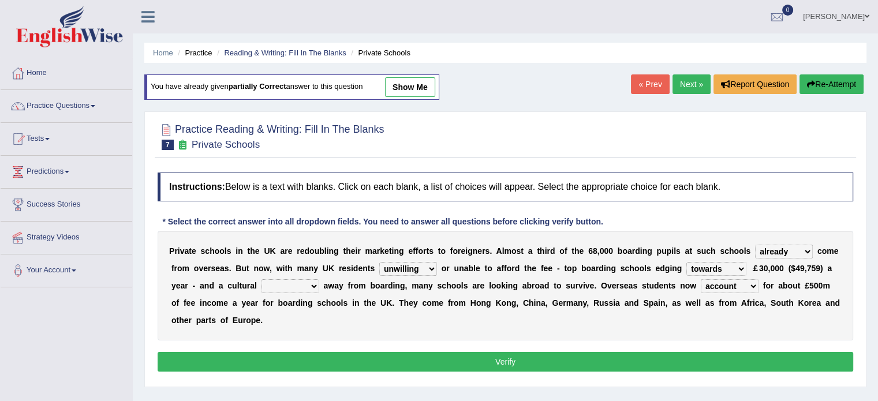
click at [701, 279] on select "hold think account say" at bounding box center [730, 286] width 58 height 14
click at [295, 287] on select "go rattle shatter shift" at bounding box center [291, 286] width 58 height 14
select select "shift"
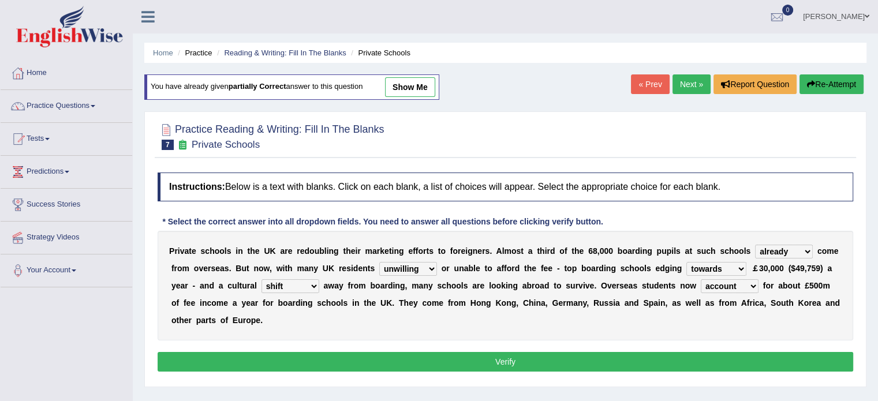
click at [262, 279] on select "go rattle shatter shift" at bounding box center [291, 286] width 58 height 14
click at [286, 355] on button "Verify" at bounding box center [506, 362] width 696 height 20
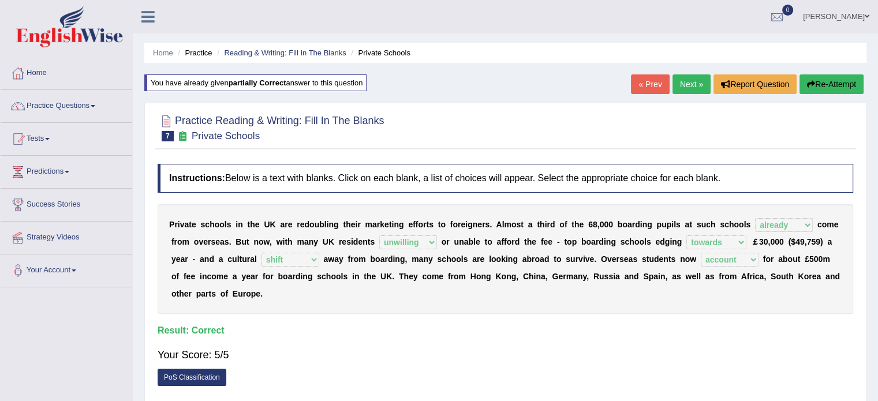
click at [677, 87] on link "Next »" at bounding box center [692, 84] width 38 height 20
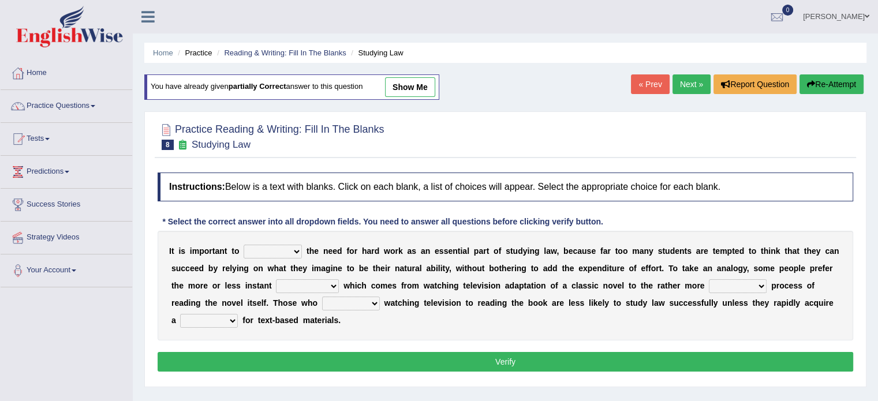
click at [259, 249] on select "emphasise criticise adjust replicate" at bounding box center [273, 252] width 58 height 14
select select "emphasise"
click at [244, 245] on select "emphasise criticise adjust replicate" at bounding box center [273, 252] width 58 height 14
click at [279, 275] on div "I t i s i m p o r t a n t t o emphasise criticise adjust replicate t h e n e e …" at bounding box center [506, 286] width 696 height 110
click at [736, 281] on select "fulfilling laborious acquire broken" at bounding box center [738, 286] width 58 height 14
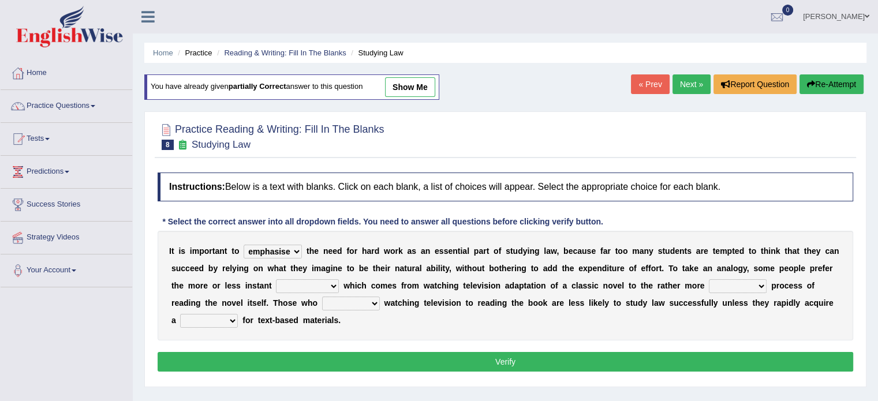
select select "laborious"
click at [709, 279] on select "fulfilling laborious acquire broken" at bounding box center [738, 286] width 58 height 14
click at [737, 325] on div "I t i s i m p o r t a n t t o emphasise criticise adjust replicate t h e n e e …" at bounding box center [506, 286] width 696 height 110
click at [301, 285] on select "satisfaction reaction gratification adjusted" at bounding box center [307, 286] width 63 height 14
select select "gratification"
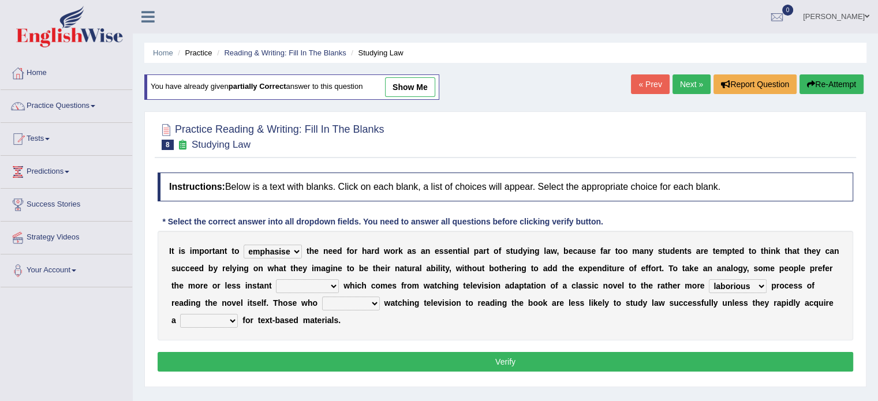
click at [276, 279] on select "satisfaction reaction gratification adjusted" at bounding box center [307, 286] width 63 height 14
click at [314, 337] on div "I t i s i m p o r t a n t t o emphasise criticise adjust replicate t h e n e e …" at bounding box center [506, 286] width 696 height 110
click at [351, 304] on select "refer prefer stuff knot" at bounding box center [351, 304] width 58 height 14
select select "prefer"
click at [322, 297] on select "refer prefer stuff knot" at bounding box center [351, 304] width 58 height 14
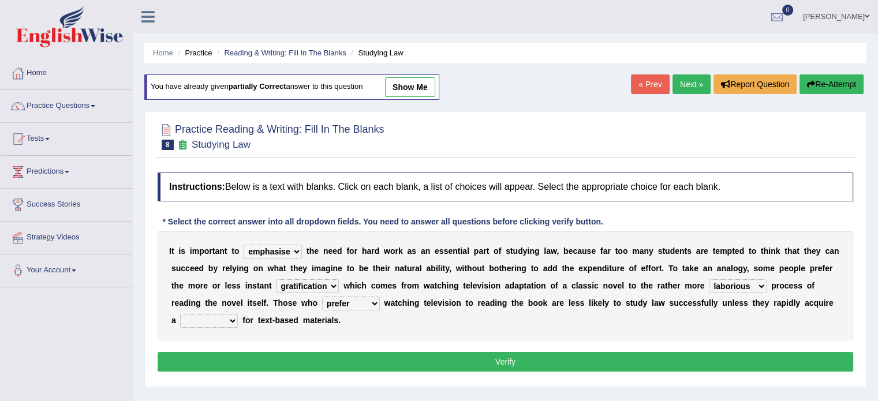
click at [346, 342] on div "Instructions: Below is a text with blanks. Click on each blank, a list of choic…" at bounding box center [506, 274] width 702 height 214
click at [198, 316] on select "judgement waste taste set" at bounding box center [209, 321] width 58 height 14
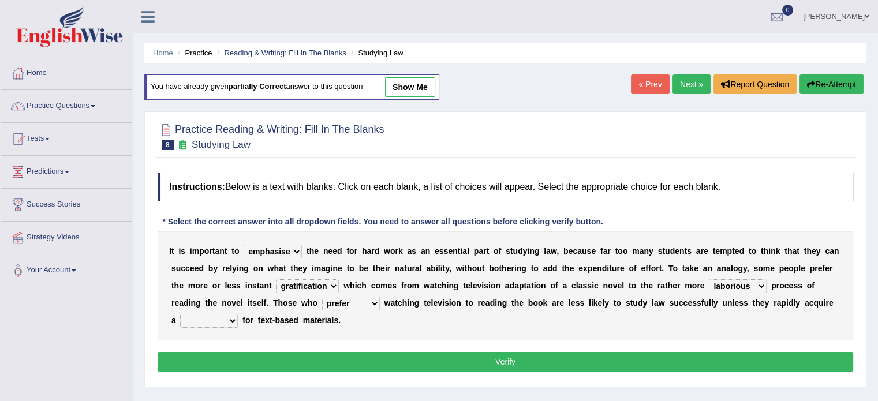
click at [198, 316] on select "judgement waste taste set" at bounding box center [209, 321] width 58 height 14
select select "taste"
click at [180, 314] on select "judgement waste taste set" at bounding box center [209, 321] width 58 height 14
click at [465, 357] on button "Verify" at bounding box center [506, 362] width 696 height 20
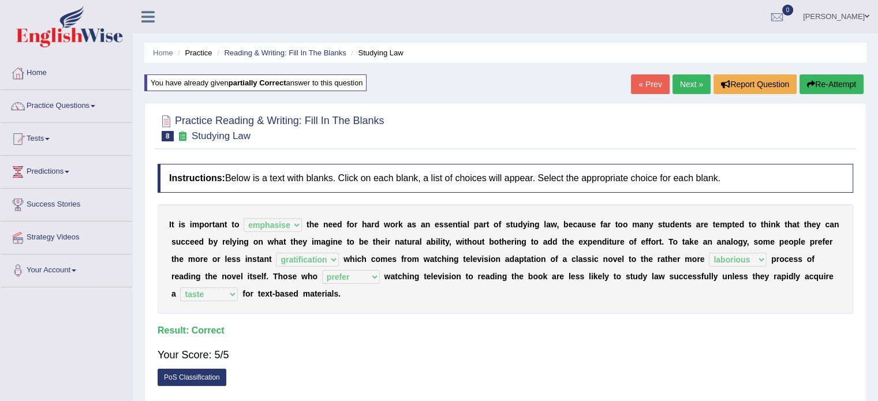
click at [673, 85] on link "Next »" at bounding box center [692, 84] width 38 height 20
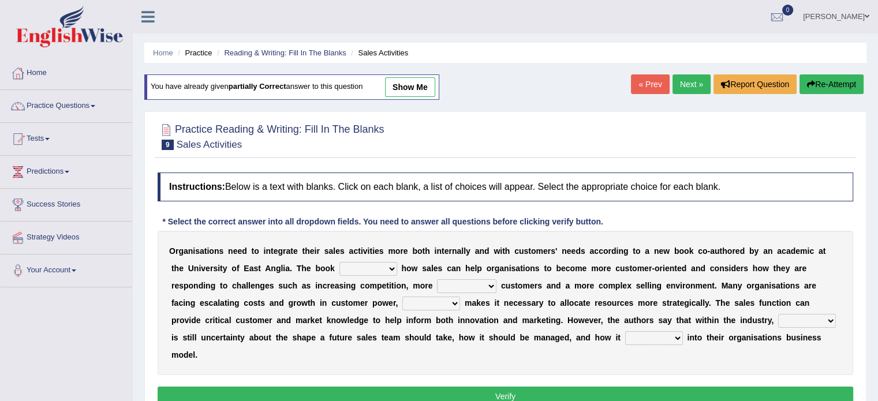
click at [365, 262] on select "expresses addresses injects inspires" at bounding box center [369, 269] width 58 height 14
select select "addresses"
click at [340, 262] on select "expresses addresses injects inspires" at bounding box center [369, 269] width 58 height 14
click at [380, 308] on div "O r g a n i s a t i o n s n e e d t o i n t e g r a t e t h e i r s a l e s a c…" at bounding box center [506, 303] width 696 height 144
click at [480, 284] on select "greater valued increased demanding" at bounding box center [466, 286] width 59 height 14
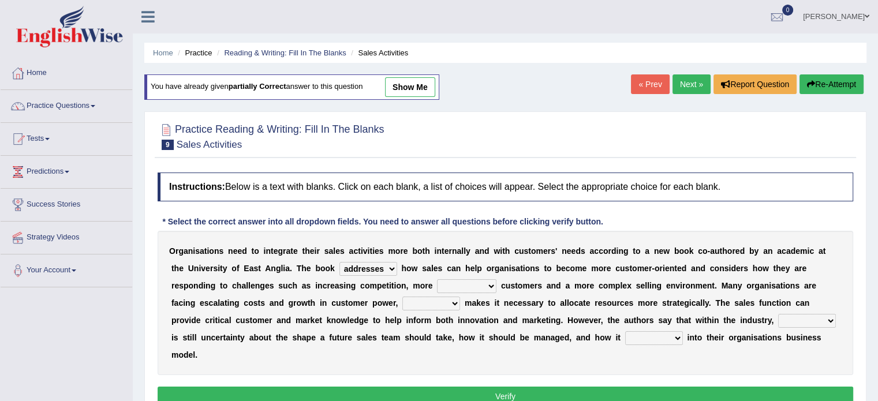
select select "demanding"
click at [437, 279] on select "greater valued increased demanding" at bounding box center [466, 286] width 59 height 14
click at [471, 355] on div "O r g a n i s a t i o n s n e e d t o i n t e g r a t e t h e i r s a l e s a c…" at bounding box center [506, 303] width 696 height 144
click at [424, 308] on select "when where which what" at bounding box center [431, 304] width 58 height 14
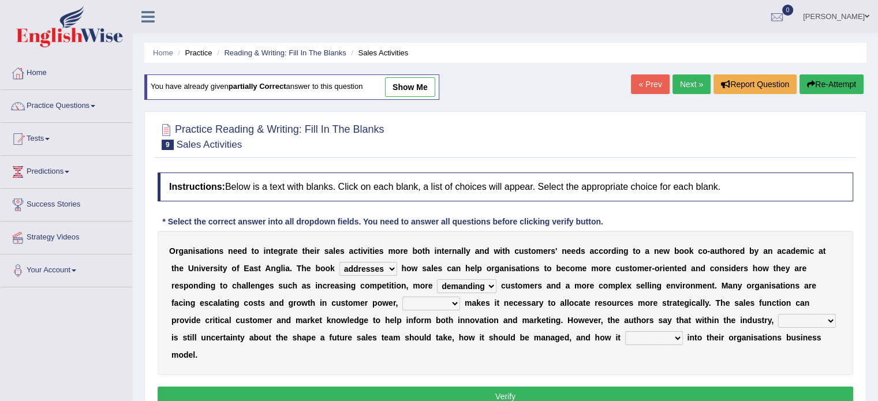
click at [427, 308] on select "when where which what" at bounding box center [431, 304] width 58 height 14
select select "which"
click at [402, 297] on select "when where which what" at bounding box center [431, 304] width 58 height 14
click at [435, 360] on div "O r g a n i s a t i o n s n e e d t o i n t e g r a t e t h e i r s a l e s a c…" at bounding box center [506, 303] width 696 height 144
click at [804, 316] on select "there their this that" at bounding box center [807, 321] width 58 height 14
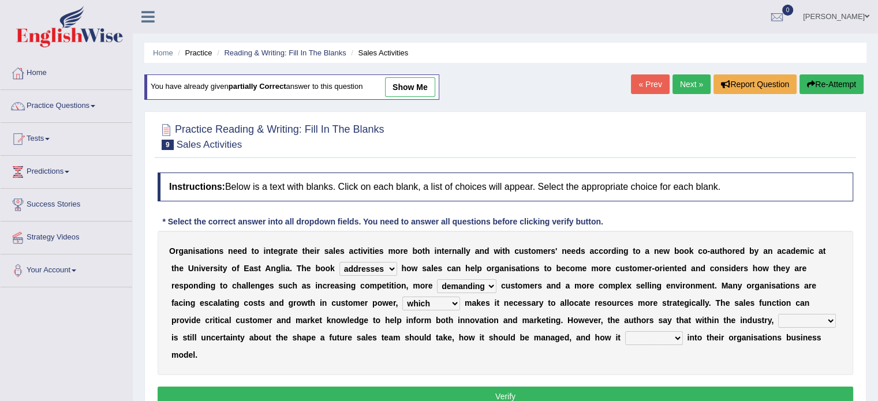
select select "there"
click at [778, 314] on select "there their this that" at bounding box center [807, 321] width 58 height 14
click at [646, 336] on select "forges fills fits forgets" at bounding box center [654, 338] width 58 height 14
select select "fits"
click at [625, 331] on select "forges fills fits forgets" at bounding box center [654, 338] width 58 height 14
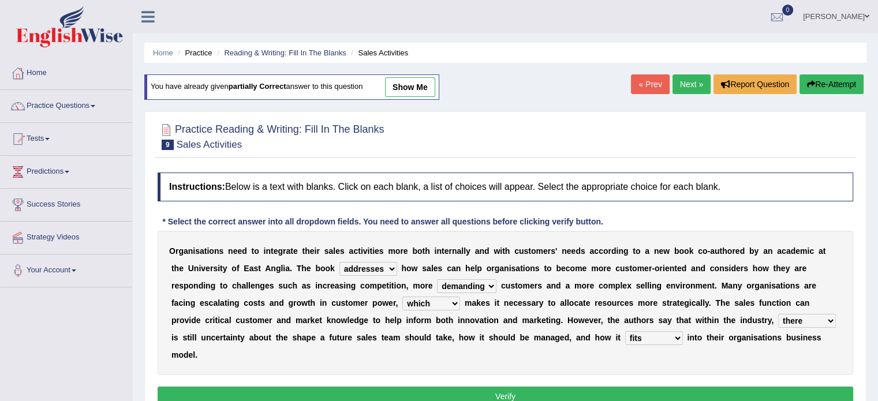
click at [507, 394] on button "Verify" at bounding box center [506, 397] width 696 height 20
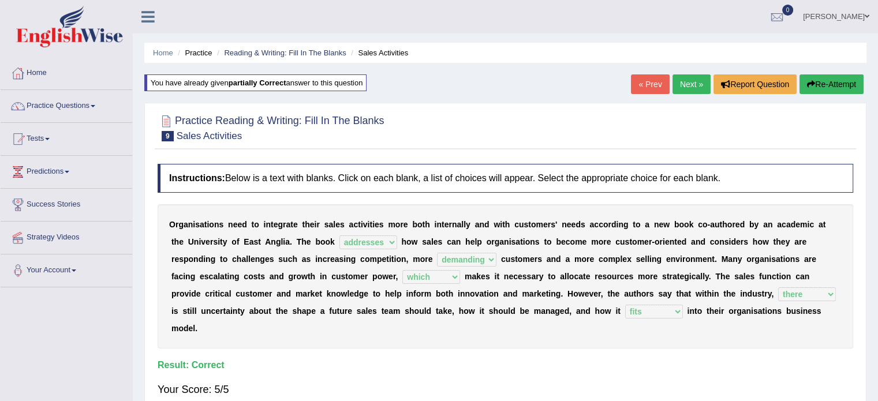
click at [683, 81] on link "Next »" at bounding box center [692, 84] width 38 height 20
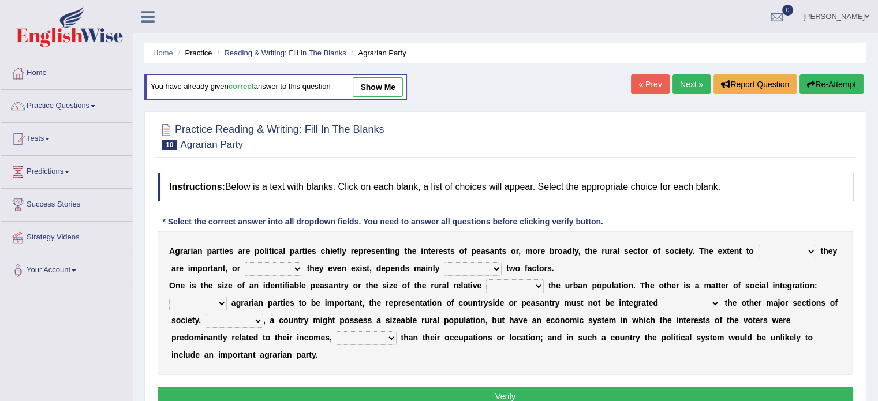
drag, startPoint x: 794, startPoint y: 254, endPoint x: 786, endPoint y: 246, distance: 10.6
click at [793, 251] on select "where which when were" at bounding box center [788, 252] width 58 height 14
select select "where"
click at [759, 245] on select "where which when were" at bounding box center [788, 252] width 58 height 14
click at [292, 267] on select "other neither either whether" at bounding box center [274, 269] width 58 height 14
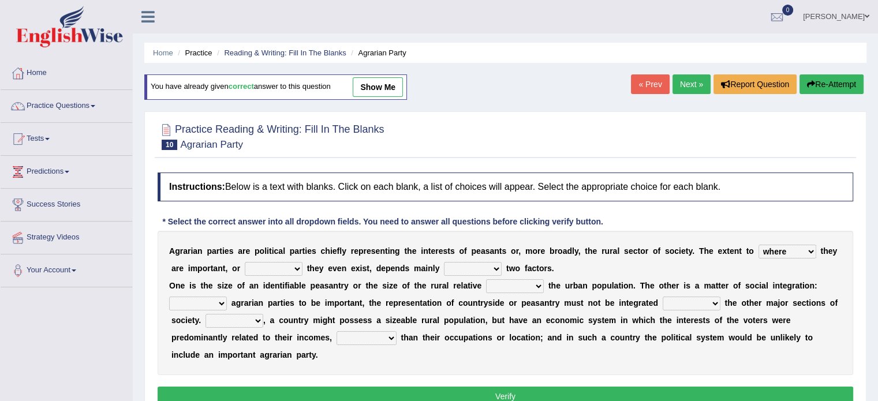
select select "whether"
click at [245, 262] on select "other neither either whether" at bounding box center [274, 269] width 58 height 14
click at [466, 264] on select "in on is the" at bounding box center [473, 269] width 58 height 14
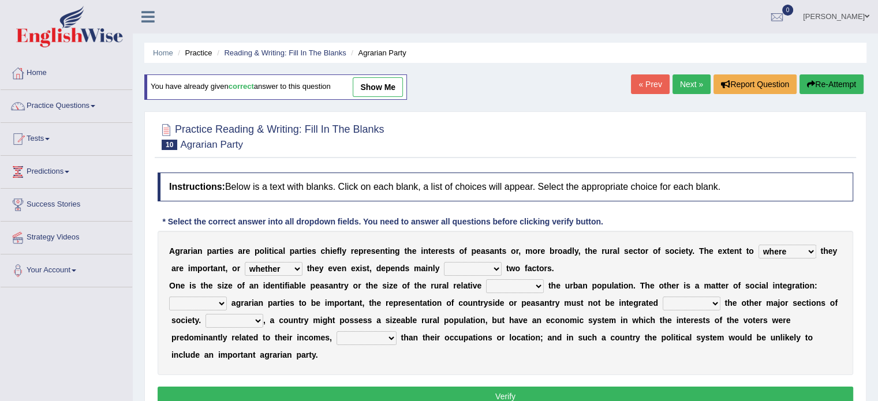
select select "on"
click at [444, 262] on select "in on is the" at bounding box center [473, 269] width 58 height 14
click at [469, 307] on div "A g r a r i a n p a r t i e s a r e p o l i t i c a l p a r t i e s c h i e f l…" at bounding box center [506, 303] width 696 height 144
click at [486, 262] on select "in on is the" at bounding box center [473, 269] width 58 height 14
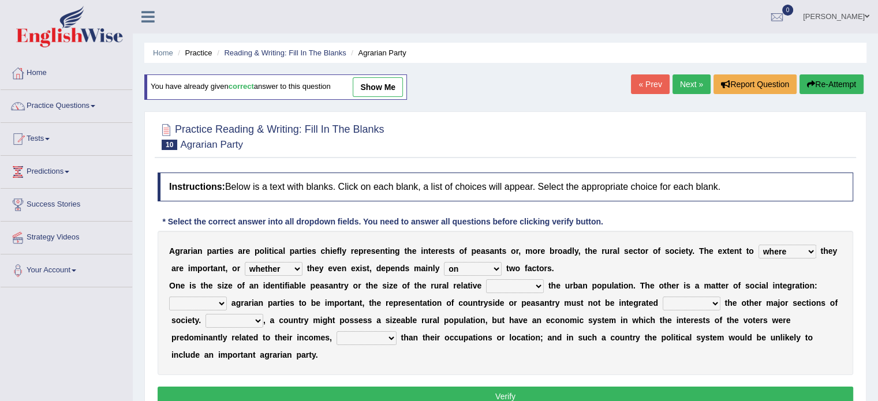
click at [510, 279] on select "is to the was" at bounding box center [515, 286] width 58 height 14
click at [510, 280] on select "is to the was" at bounding box center [515, 286] width 58 height 14
select select "to"
click at [486, 279] on select "is to the was" at bounding box center [515, 286] width 58 height 14
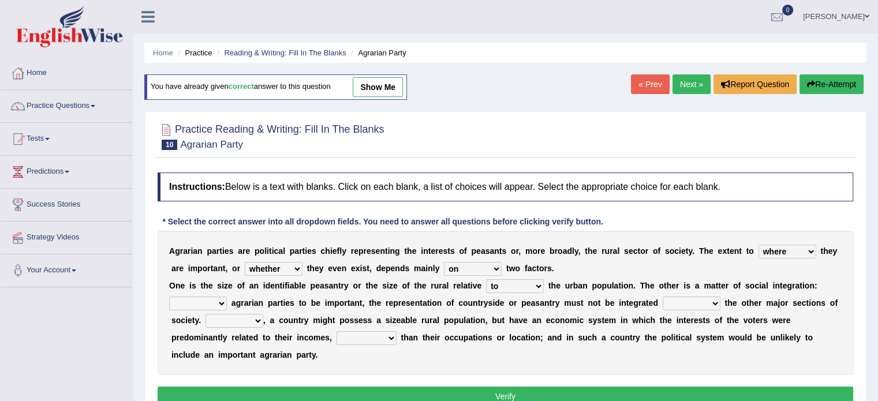
click at [520, 325] on div "A g r a r i a n p a r t i e s a r e p o l i t i c a l p a r t i e s c h i e f l…" at bounding box center [506, 303] width 696 height 144
click at [218, 304] on select "From For First Fair" at bounding box center [198, 304] width 58 height 14
select select "For"
click at [169, 297] on select "From For First Fair" at bounding box center [198, 304] width 58 height 14
click at [672, 298] on select "will when were with" at bounding box center [692, 304] width 58 height 14
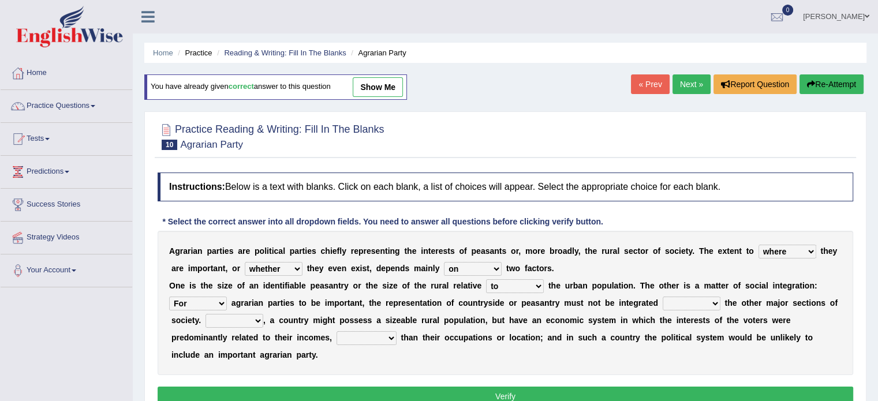
select select "with"
click at [663, 297] on select "will when were with" at bounding box center [692, 304] width 58 height 14
click at [219, 322] on select "Then There Thus Their" at bounding box center [235, 321] width 58 height 14
select select "Thus"
click at [206, 314] on select "Then There Thus Their" at bounding box center [235, 321] width 58 height 14
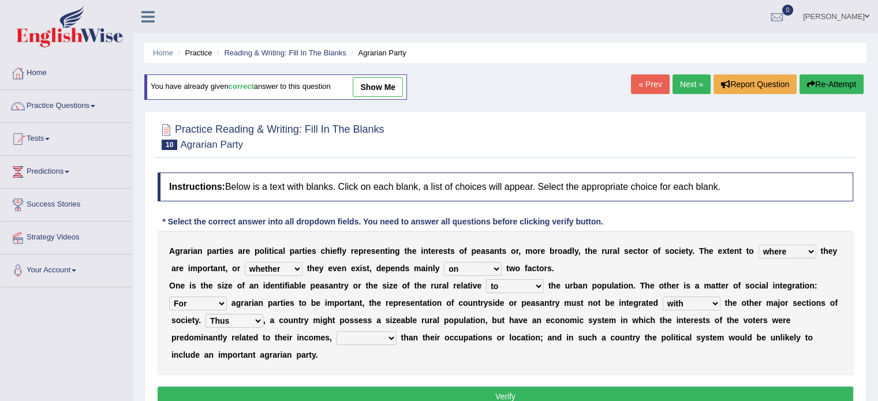
click at [365, 338] on select "whether rather greater many other" at bounding box center [367, 338] width 60 height 14
select select "whether"
click at [337, 331] on select "whether rather greater many other" at bounding box center [367, 338] width 60 height 14
click at [275, 272] on select "other neither either whether" at bounding box center [274, 269] width 58 height 14
select select "either"
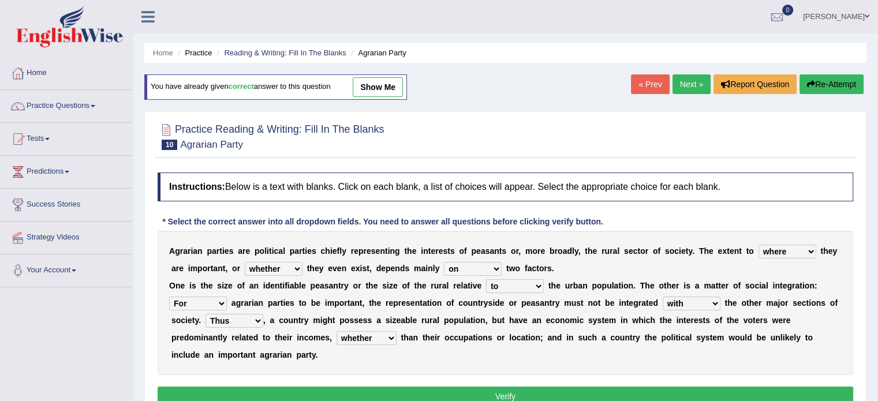
click at [245, 262] on select "other neither either whether" at bounding box center [274, 269] width 58 height 14
click at [465, 394] on button "Verify" at bounding box center [506, 397] width 696 height 20
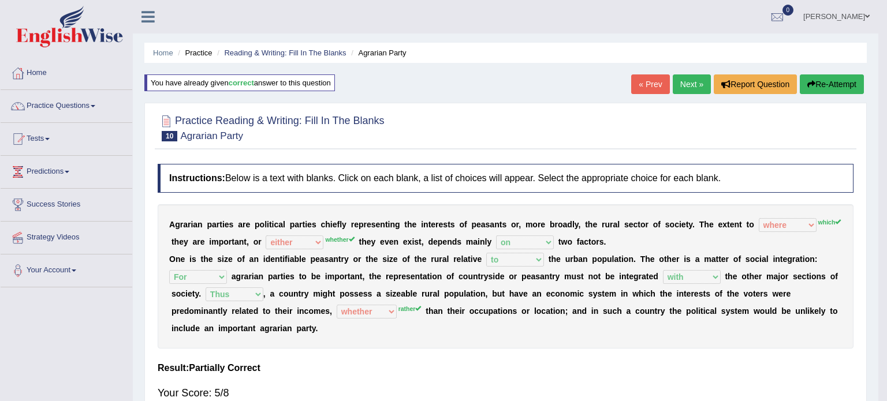
click at [465, 394] on div "Home Practice Reading & Writing: Fill In The Blanks Agrarian Party You have alr…" at bounding box center [505, 288] width 745 height 577
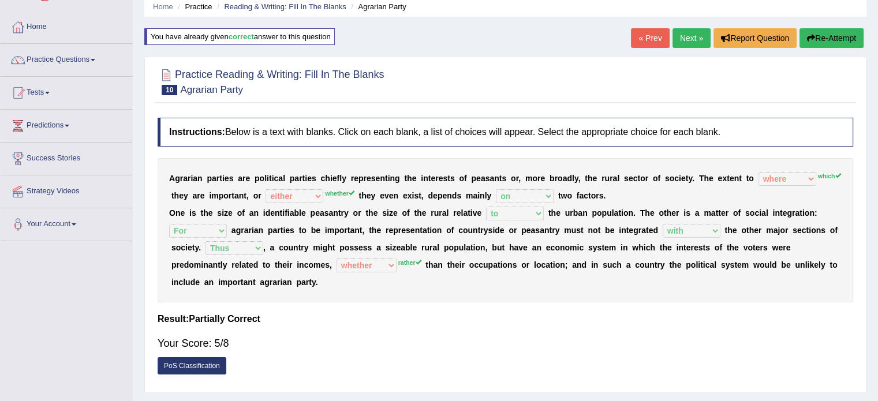
scroll to position [42, 0]
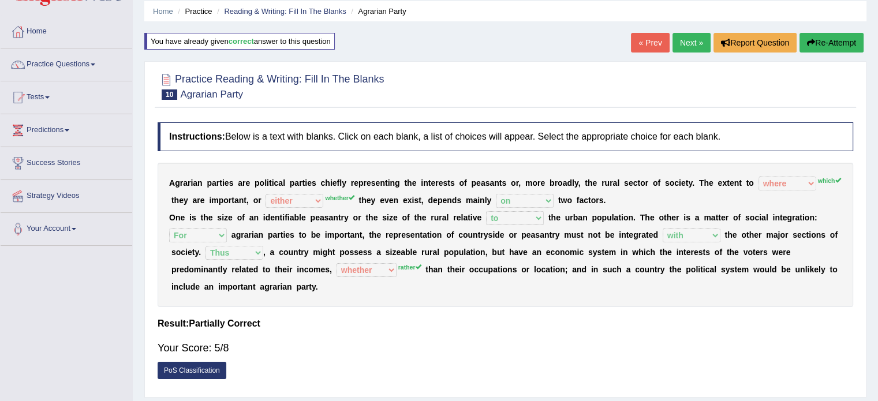
click at [840, 43] on button "Re-Attempt" at bounding box center [832, 43] width 64 height 20
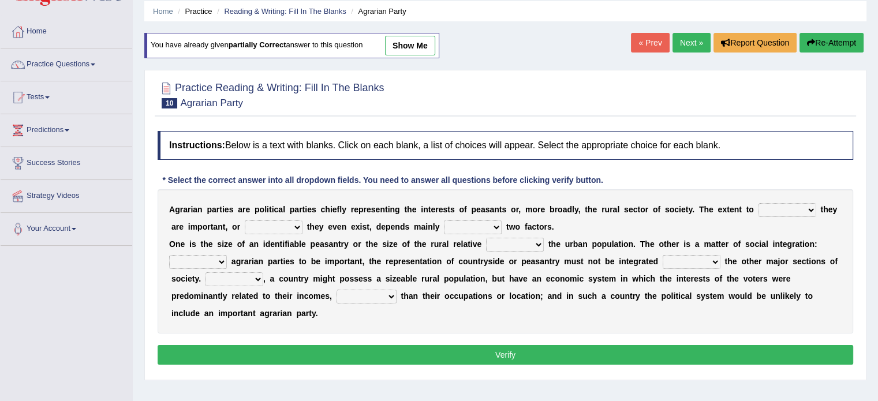
click at [778, 207] on select "where which when were" at bounding box center [788, 210] width 58 height 14
select select "which"
click at [759, 203] on select "where which when were" at bounding box center [788, 210] width 58 height 14
click at [792, 207] on select "where which when were" at bounding box center [788, 210] width 58 height 14
click at [274, 224] on select "other neither either whether" at bounding box center [274, 228] width 58 height 14
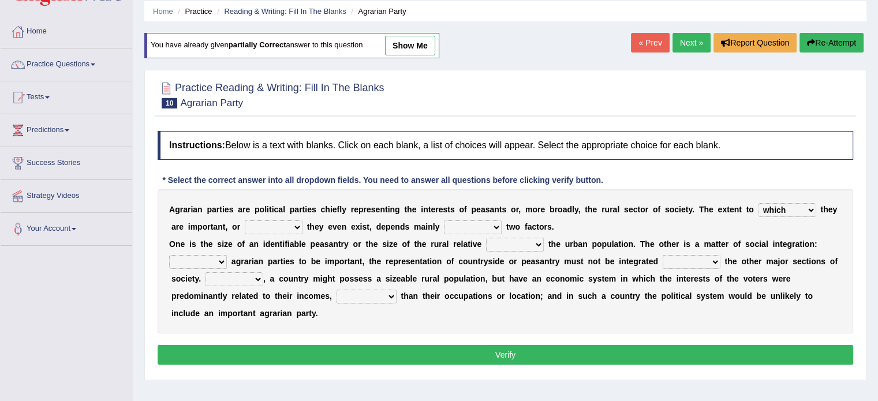
select select "whether"
click at [245, 221] on select "other neither either whether" at bounding box center [274, 228] width 58 height 14
click at [476, 229] on select "in on is the" at bounding box center [473, 228] width 58 height 14
select select "on"
click at [444, 221] on select "in on is the" at bounding box center [473, 228] width 58 height 14
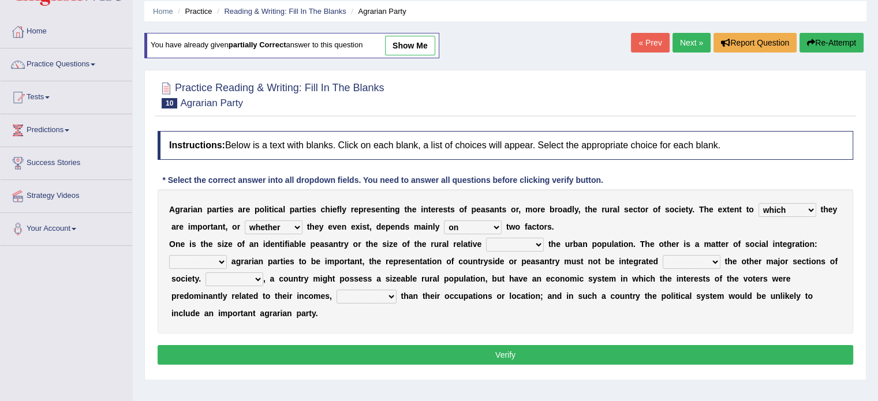
click at [524, 238] on select "is to the was" at bounding box center [515, 245] width 58 height 14
click at [525, 240] on select "is to the was" at bounding box center [515, 245] width 58 height 14
select select "to"
click at [486, 238] on select "is to the was" at bounding box center [515, 245] width 58 height 14
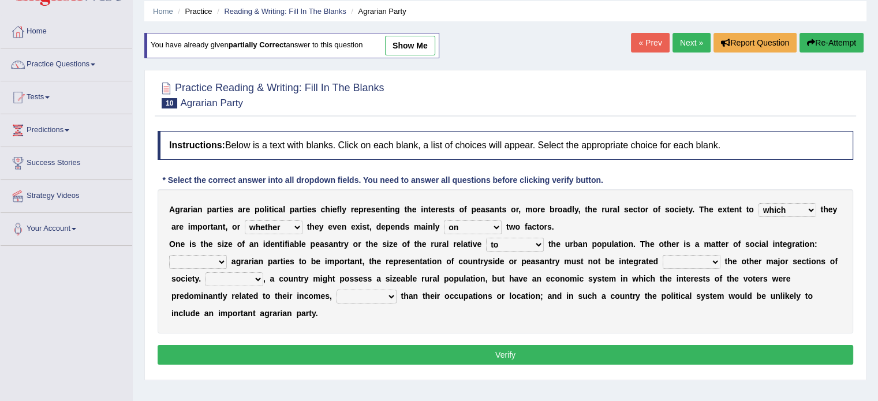
click at [201, 261] on select "From For First Fair" at bounding box center [198, 262] width 58 height 14
select select "For"
click at [169, 255] on select "From For First Fair" at bounding box center [198, 262] width 58 height 14
click at [675, 263] on select "will when were with" at bounding box center [692, 262] width 58 height 14
select select "with"
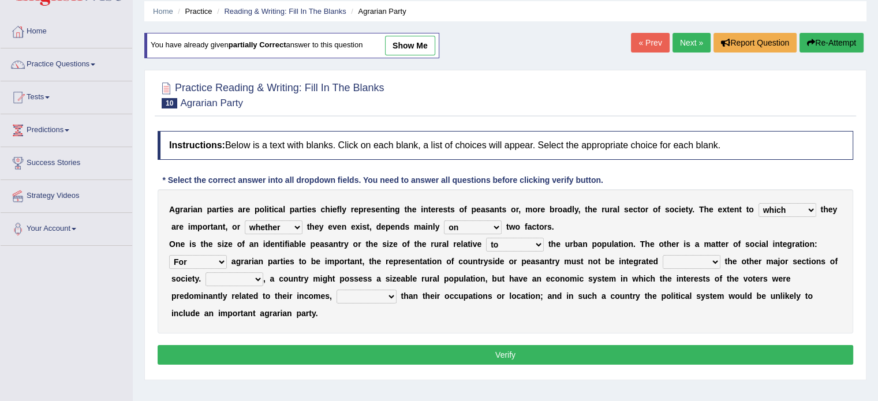
click at [663, 255] on select "will when were with" at bounding box center [692, 262] width 58 height 14
click at [245, 277] on select "Then There Thus Their" at bounding box center [235, 280] width 58 height 14
select select "Thus"
click at [206, 273] on select "Then There Thus Their" at bounding box center [235, 280] width 58 height 14
click at [374, 295] on select "whether rather greater many other" at bounding box center [367, 297] width 60 height 14
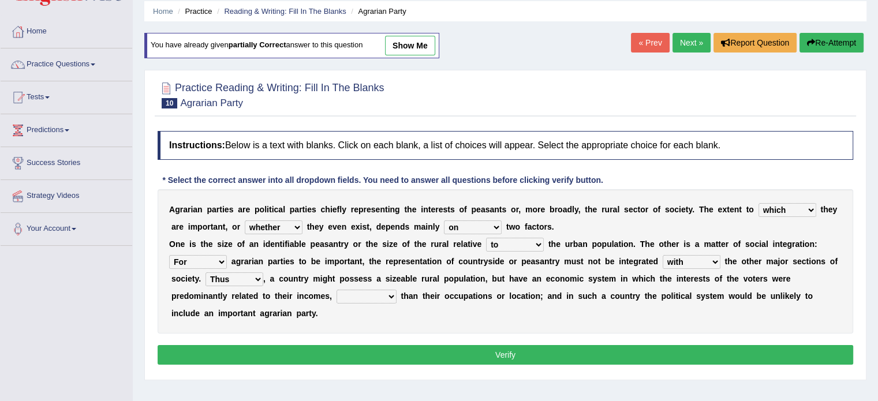
click at [374, 295] on select "whether rather greater many other" at bounding box center [367, 297] width 60 height 14
click at [374, 294] on select "whether rather greater many other" at bounding box center [367, 297] width 60 height 14
click at [375, 293] on select "whether rather greater many other" at bounding box center [367, 297] width 60 height 14
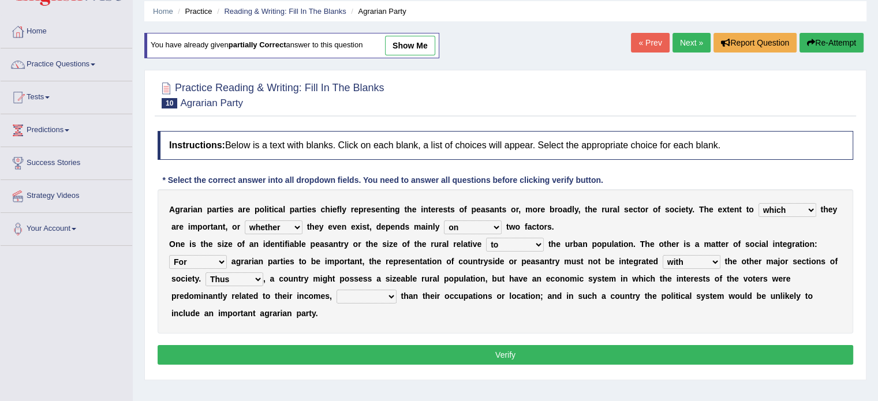
click at [375, 293] on select "whether rather greater many other" at bounding box center [367, 297] width 60 height 14
select select "rather"
click at [337, 290] on select "whether rather greater many other" at bounding box center [367, 297] width 60 height 14
click at [467, 349] on button "Verify" at bounding box center [506, 355] width 696 height 20
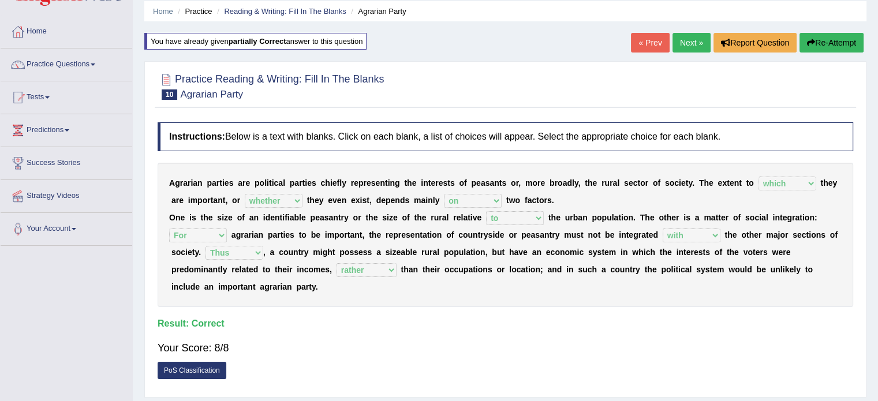
click at [684, 37] on link "Next »" at bounding box center [692, 43] width 38 height 20
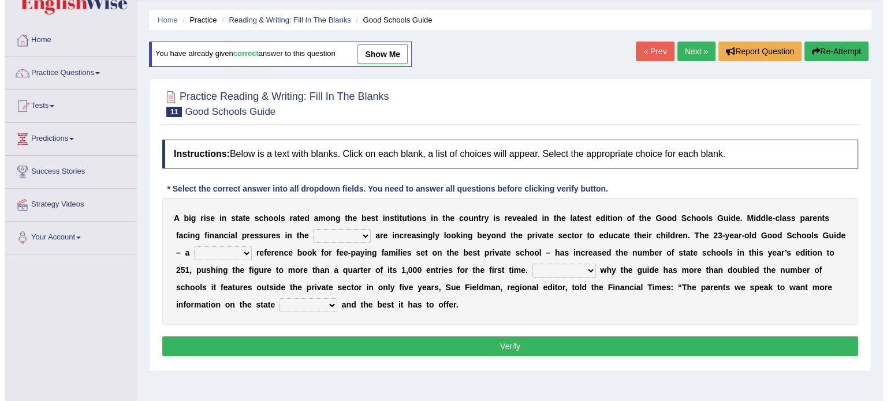
scroll to position [55, 0]
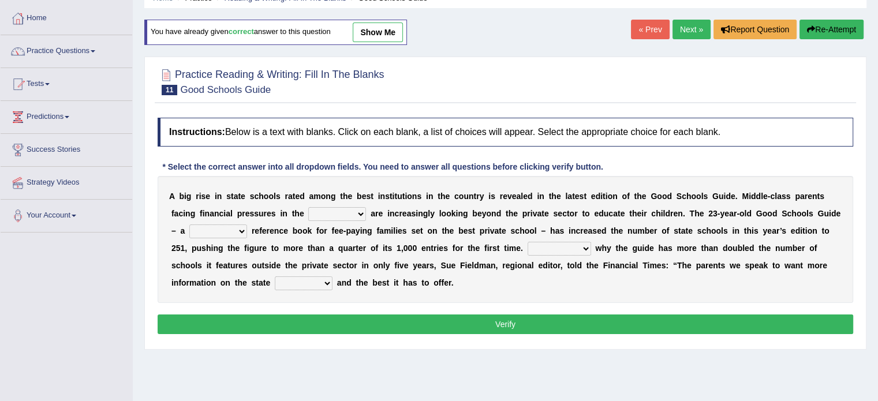
click at [338, 210] on select "downturn inturn external subjective" at bounding box center [337, 214] width 58 height 14
select select "downturn"
click at [308, 207] on select "downturn inturn external subjective" at bounding box center [337, 214] width 58 height 14
click at [213, 226] on select "nicee kind allure popular" at bounding box center [218, 232] width 58 height 14
select select "popular"
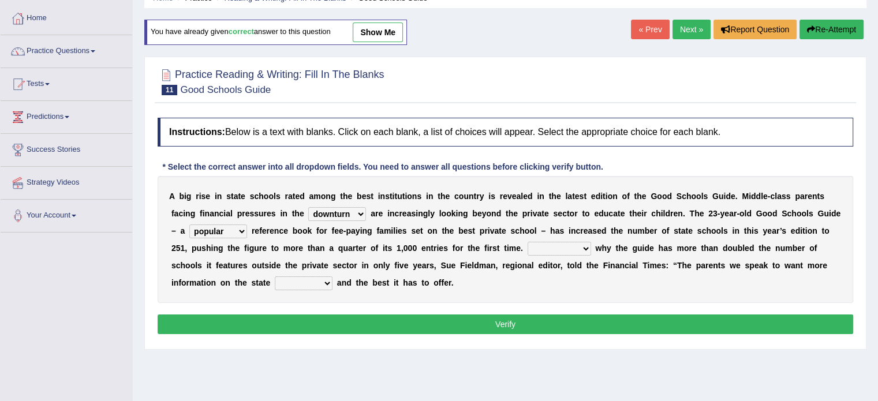
click at [189, 225] on select "nicee kind allure popular" at bounding box center [218, 232] width 58 height 14
click at [568, 246] on select "Entertaining Exploring Explaining Exorting" at bounding box center [560, 249] width 64 height 14
select select "Exploring"
click at [528, 242] on select "Entertaining Exploring Explaining Exorting" at bounding box center [560, 249] width 64 height 14
click at [296, 279] on select "factor sector vector collector" at bounding box center [304, 284] width 58 height 14
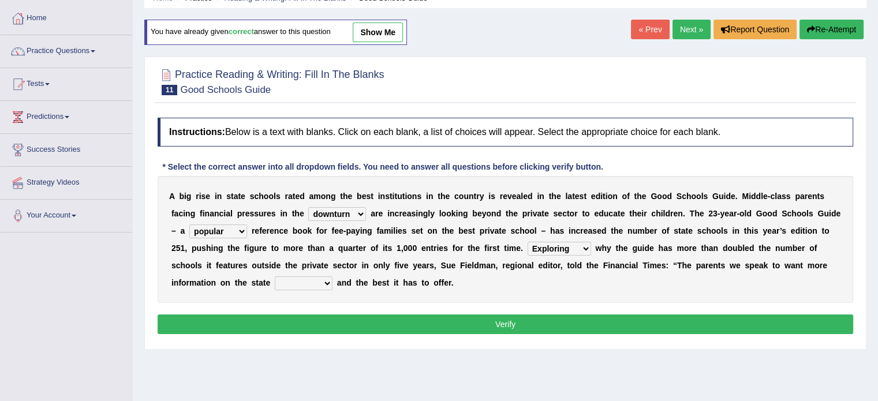
select select "sector"
click at [275, 277] on select "factor sector vector collector" at bounding box center [304, 284] width 58 height 14
click at [430, 320] on button "Verify" at bounding box center [506, 325] width 696 height 20
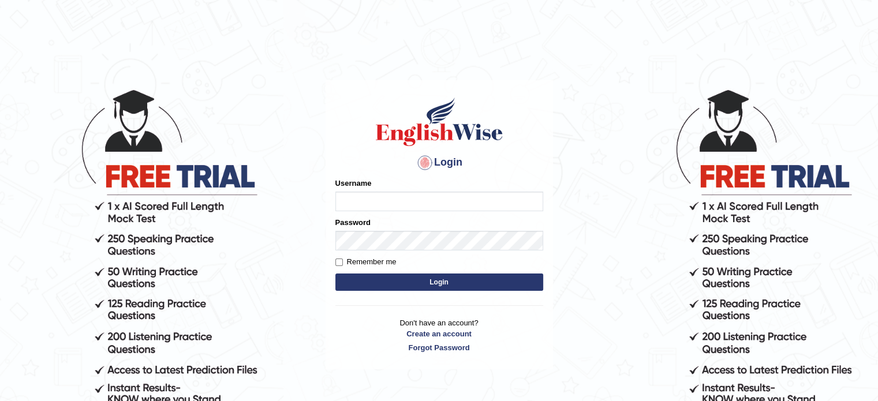
type input "[PERSON_NAME]"
click at [441, 281] on button "Login" at bounding box center [440, 282] width 208 height 17
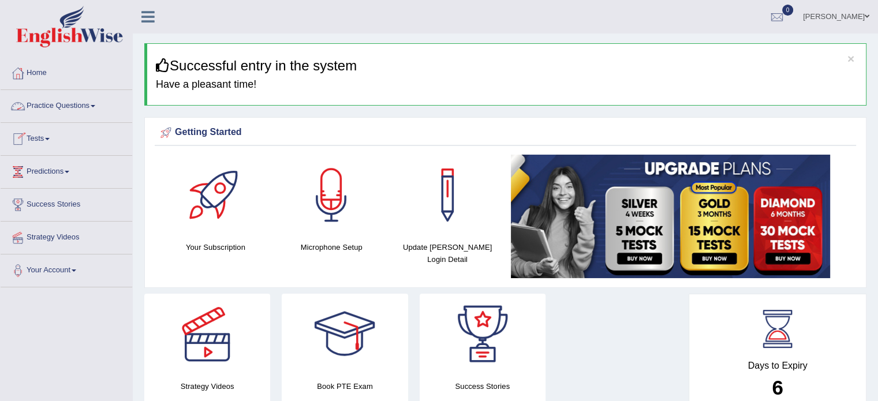
click at [60, 110] on link "Practice Questions" at bounding box center [67, 104] width 132 height 29
click at [62, 109] on link "Practice Questions" at bounding box center [67, 104] width 132 height 29
click at [67, 106] on link "Practice Questions" at bounding box center [67, 104] width 132 height 29
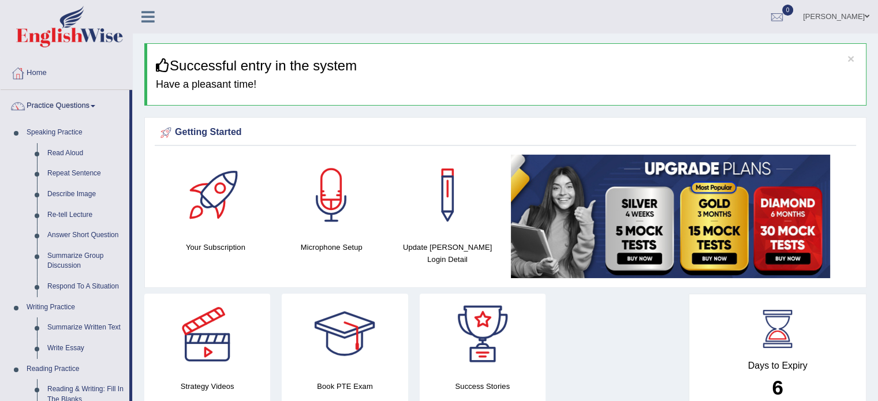
drag, startPoint x: 132, startPoint y: 280, endPoint x: 132, endPoint y: 297, distance: 17.3
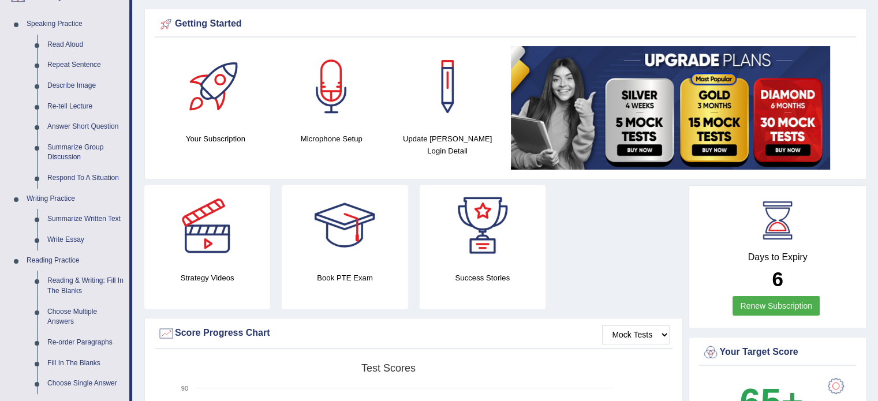
scroll to position [107, 0]
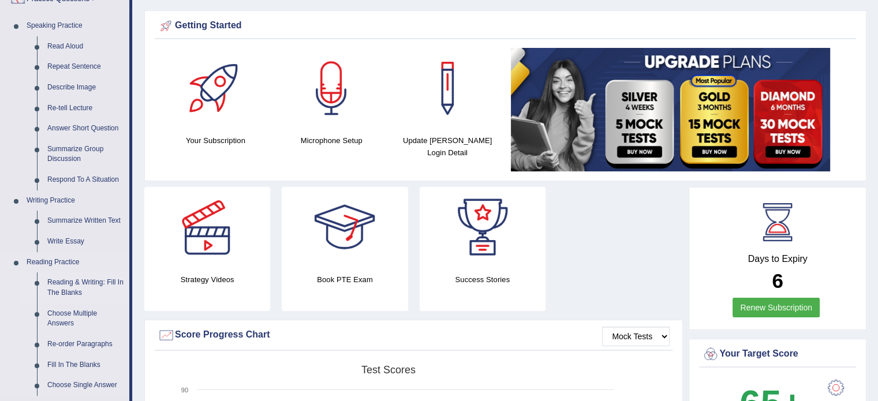
click at [76, 290] on link "Reading & Writing: Fill In The Blanks" at bounding box center [85, 288] width 87 height 31
click at [76, 290] on ul "Reading & Writing: Fill In The Blanks Choose Multiple Answers Re-order Paragrap…" at bounding box center [75, 334] width 108 height 123
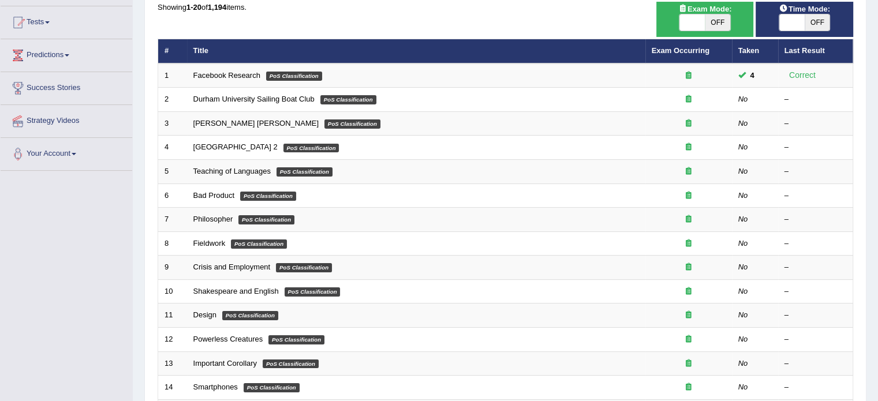
scroll to position [120, 0]
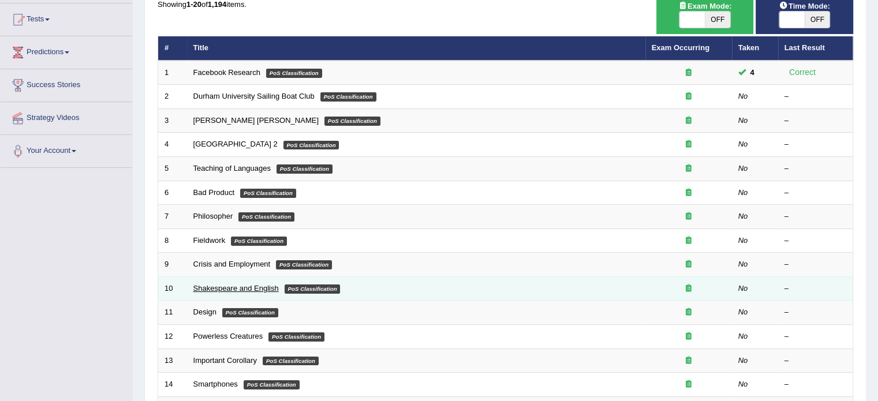
click at [208, 285] on link "Shakespeare and English" at bounding box center [235, 288] width 85 height 9
click at [210, 286] on link "Shakespeare and English" at bounding box center [235, 288] width 85 height 9
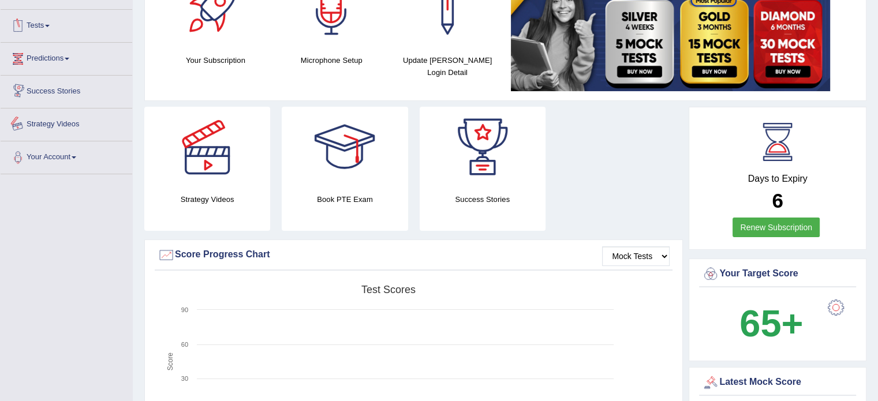
scroll to position [107, 0]
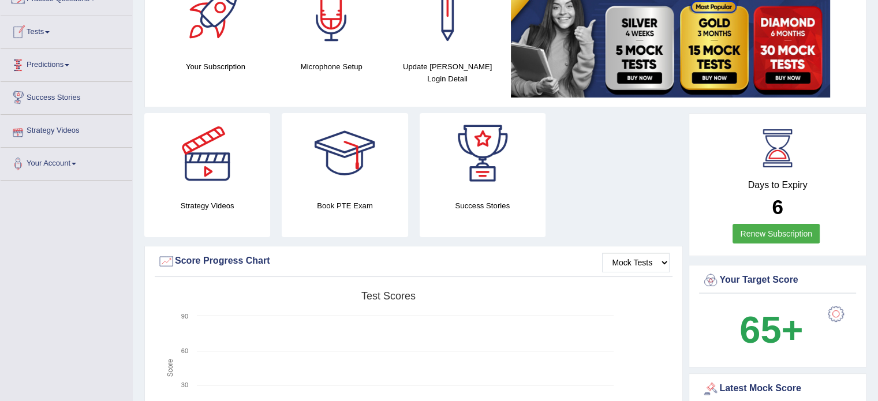
click at [51, 58] on link "Predictions" at bounding box center [67, 63] width 132 height 29
click at [43, 62] on link "Predictions" at bounding box center [65, 63] width 129 height 29
click at [43, 62] on link "Predictions" at bounding box center [67, 63] width 132 height 29
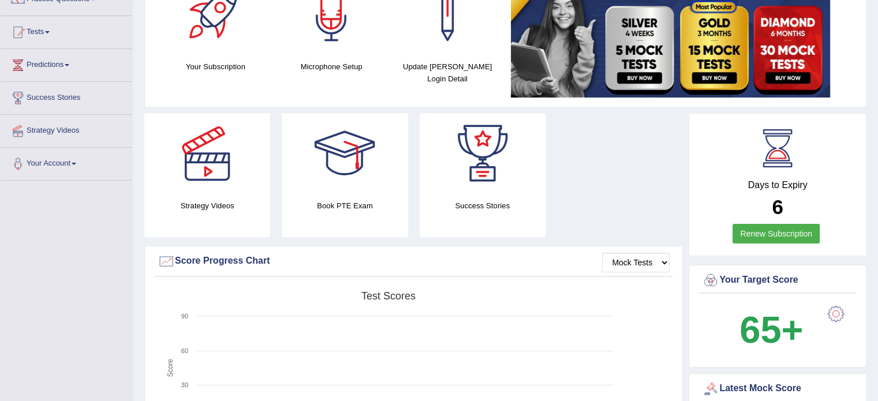
drag, startPoint x: 138, startPoint y: 46, endPoint x: 144, endPoint y: 21, distance: 25.5
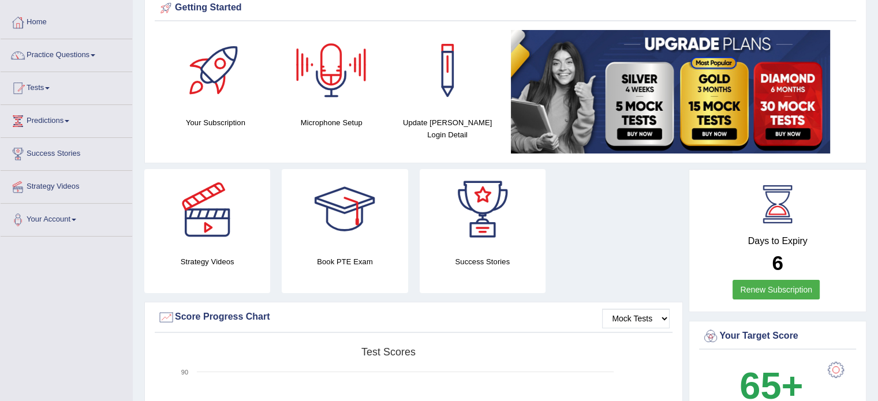
scroll to position [0, 0]
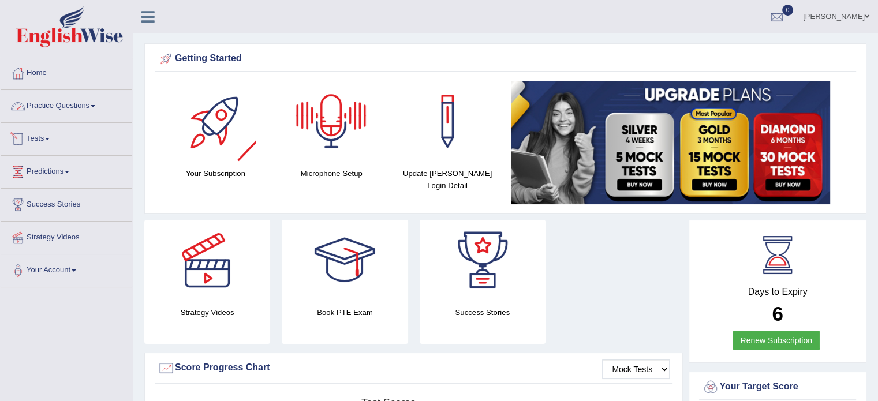
click at [51, 114] on link "Practice Questions" at bounding box center [67, 104] width 132 height 29
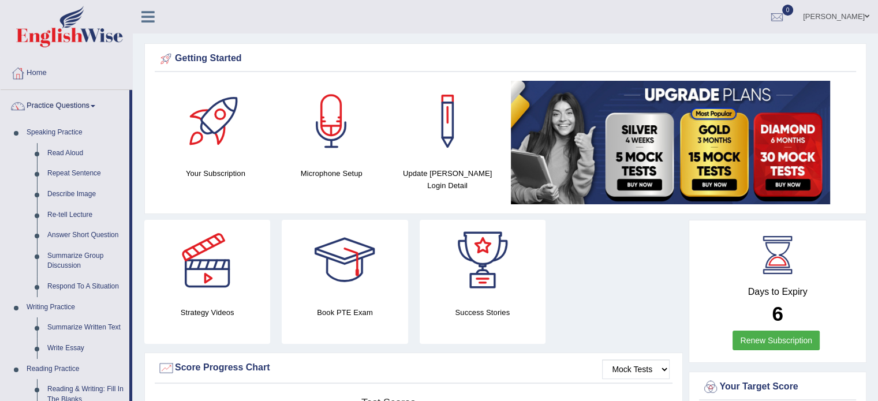
drag, startPoint x: 129, startPoint y: 331, endPoint x: 136, endPoint y: 355, distance: 25.1
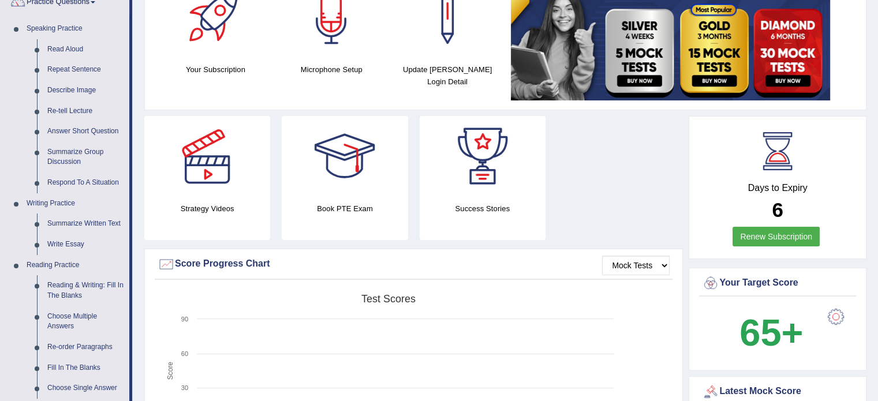
scroll to position [106, 0]
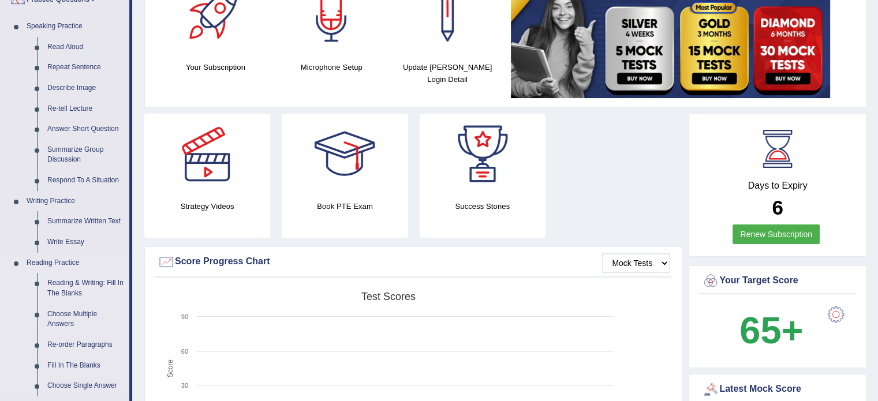
click at [83, 279] on link "Reading & Writing: Fill In The Blanks" at bounding box center [85, 288] width 87 height 31
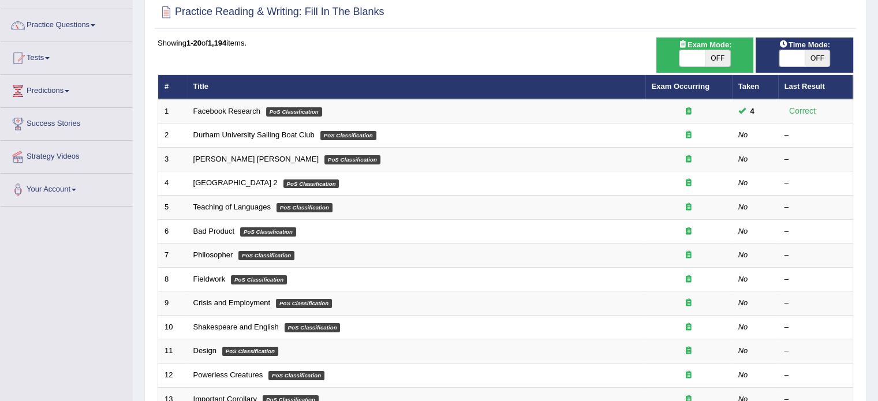
scroll to position [88, 0]
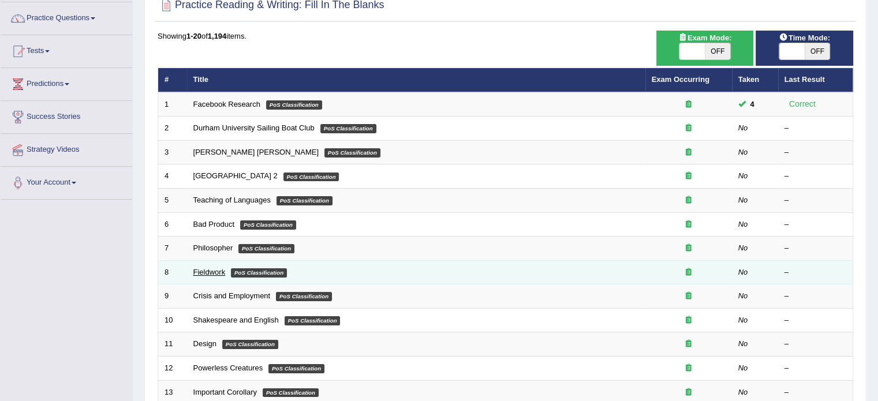
click at [207, 270] on link "Fieldwork" at bounding box center [209, 272] width 32 height 9
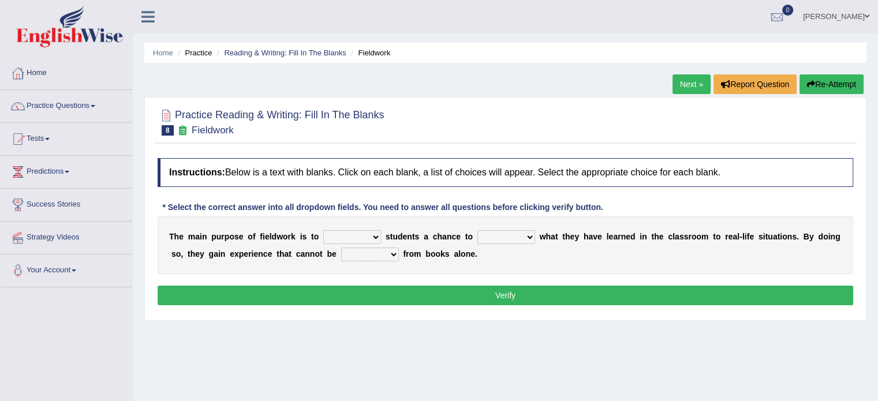
click at [332, 234] on select "resemble stow rave offer" at bounding box center [352, 237] width 58 height 14
click at [333, 233] on select "resemble stow rave offer" at bounding box center [352, 237] width 58 height 14
click at [57, 108] on link "Practice Questions" at bounding box center [67, 104] width 132 height 29
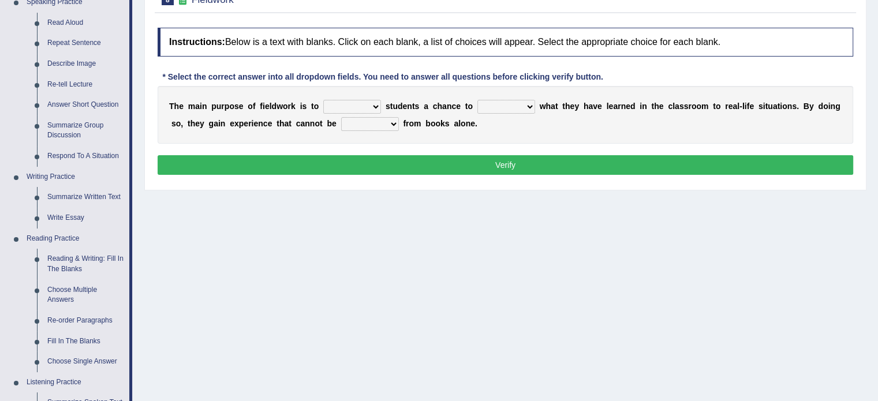
scroll to position [134, 0]
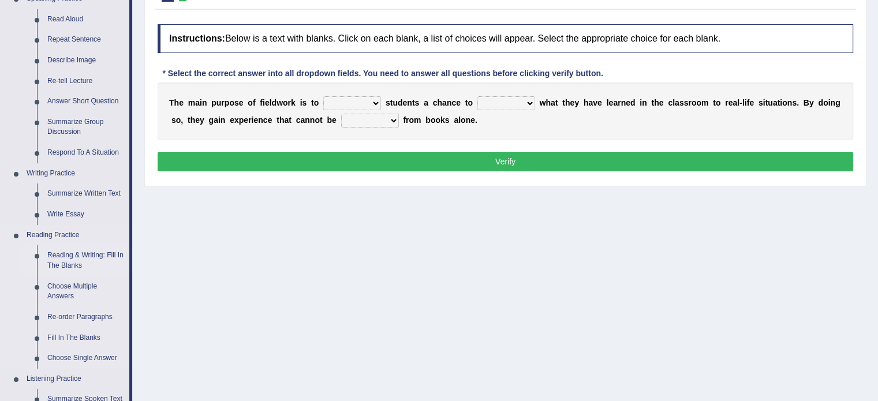
click at [95, 252] on link "Reading & Writing: Fill In The Blanks" at bounding box center [85, 260] width 87 height 31
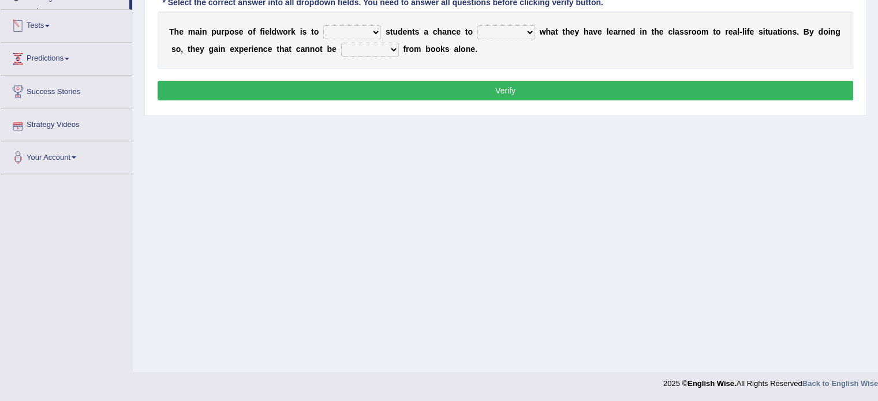
scroll to position [156, 0]
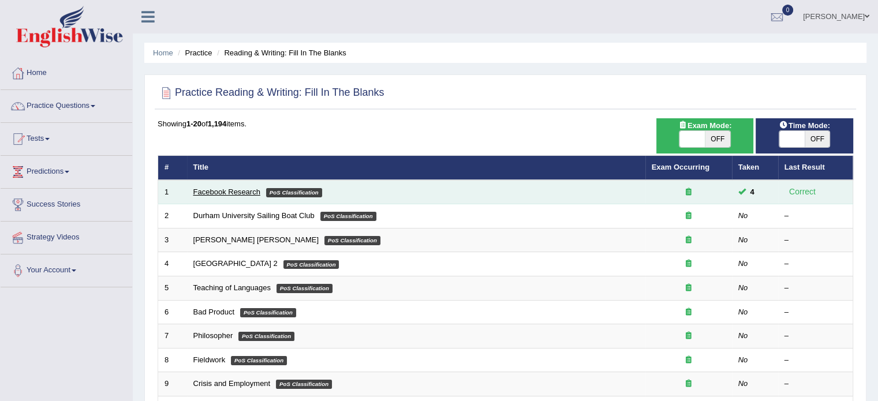
click at [232, 191] on link "Facebook Research" at bounding box center [226, 192] width 67 height 9
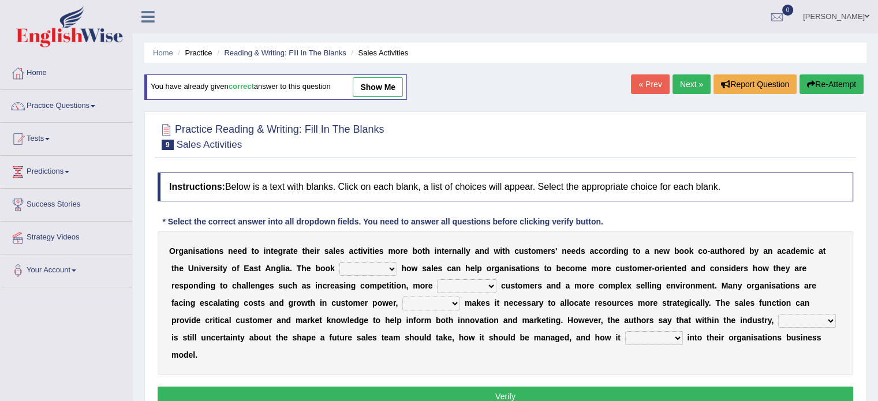
click at [683, 87] on link "Next »" at bounding box center [692, 84] width 38 height 20
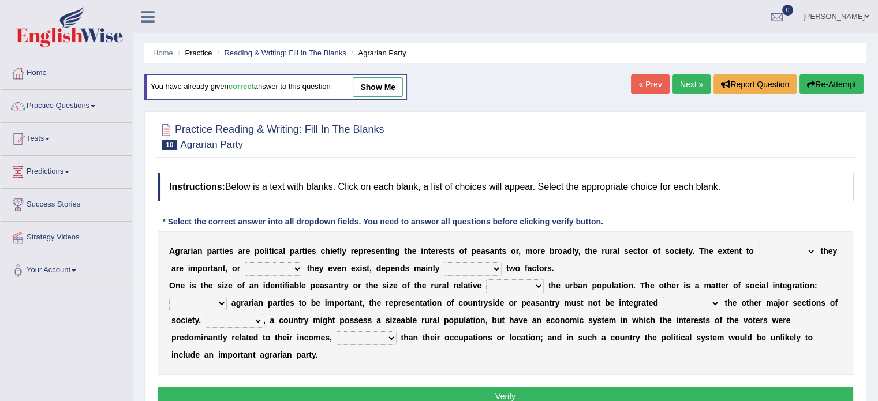
click at [781, 250] on select "where which when were" at bounding box center [788, 252] width 58 height 14
drag, startPoint x: 781, startPoint y: 249, endPoint x: 781, endPoint y: 256, distance: 7.5
click at [781, 256] on select "where which when were" at bounding box center [788, 252] width 58 height 14
select select "which"
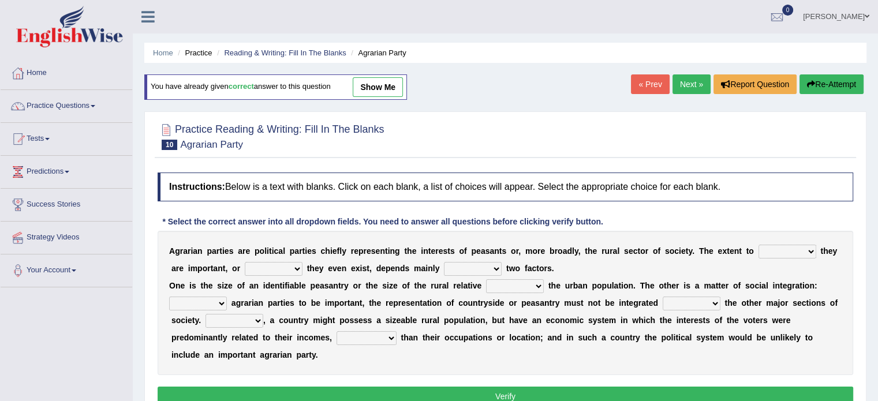
click at [759, 245] on select "where which when were" at bounding box center [788, 252] width 58 height 14
click at [260, 263] on select "other neither either whether" at bounding box center [274, 269] width 58 height 14
select select "whether"
click at [245, 262] on select "other neither either whether" at bounding box center [274, 269] width 58 height 14
click at [475, 270] on select "in on is the" at bounding box center [473, 269] width 58 height 14
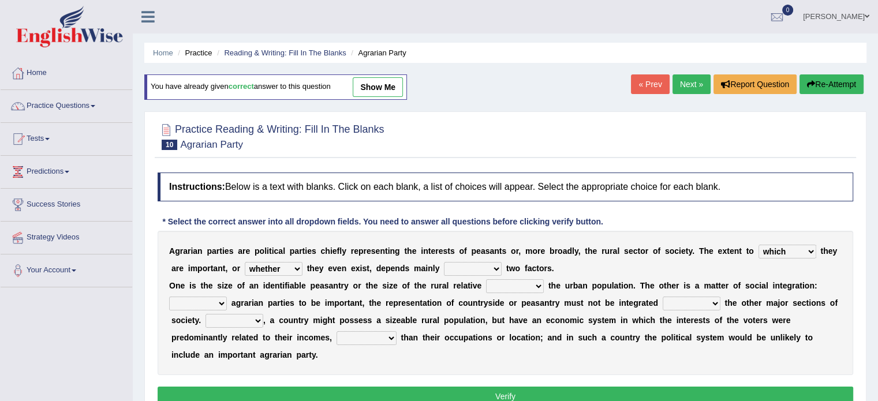
select select "on"
click at [444, 262] on select "in on is the" at bounding box center [473, 269] width 58 height 14
click at [460, 307] on div "A g r a r i a n p a r t i e s a r e p o l i t i c a l p a r t i e s c h i e f l…" at bounding box center [506, 303] width 696 height 144
click at [521, 284] on select "is to the was" at bounding box center [515, 286] width 58 height 14
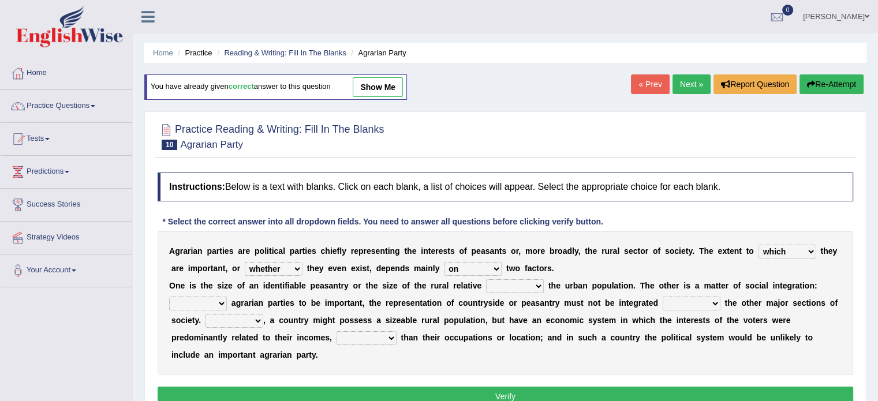
click at [521, 284] on select "is to the was" at bounding box center [515, 286] width 58 height 14
select select "to"
click at [486, 279] on select "is to the was" at bounding box center [515, 286] width 58 height 14
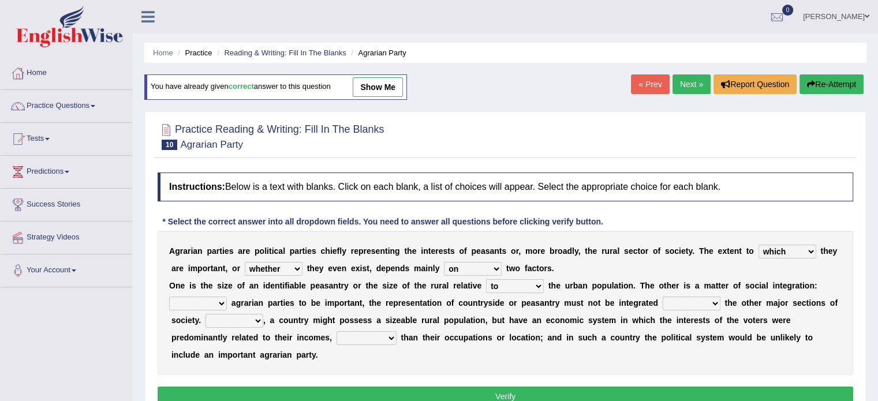
click at [506, 329] on div "A g r a r i a n p a r t i e s a r e p o l i t i c a l p a r t i e s c h i e f l…" at bounding box center [506, 303] width 696 height 144
click at [206, 304] on select "From For First Fair" at bounding box center [198, 304] width 58 height 14
click at [207, 304] on select "From For First Fair" at bounding box center [198, 304] width 58 height 14
select select "For"
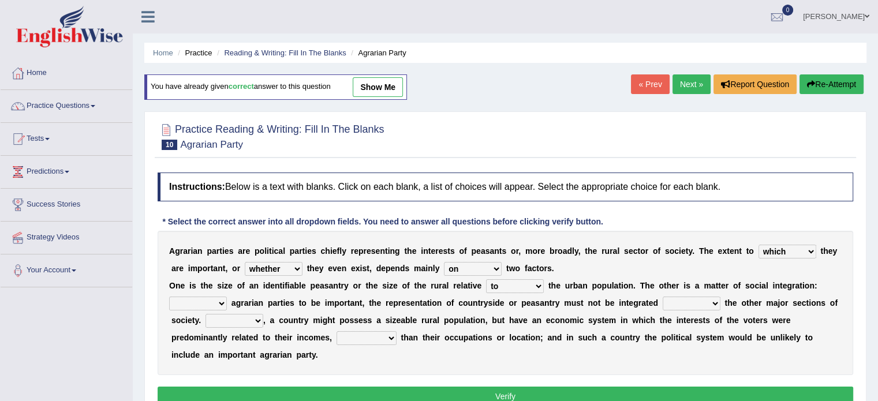
click at [169, 297] on select "From For First Fair" at bounding box center [198, 304] width 58 height 14
click at [210, 345] on div "A g r a r i a n p a r t i e s a r e p o l i t i c a l p a r t i e s c h i e f l…" at bounding box center [506, 303] width 696 height 144
click at [672, 299] on select "will when were with" at bounding box center [692, 304] width 58 height 14
select select "with"
click at [663, 297] on select "will when were with" at bounding box center [692, 304] width 58 height 14
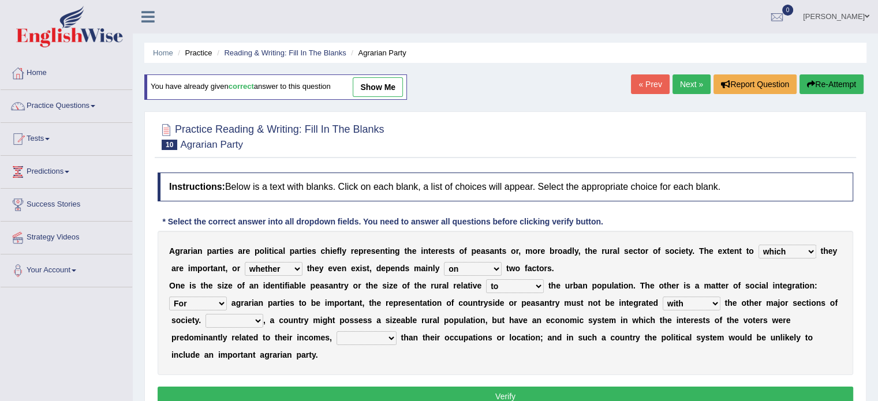
click at [237, 315] on select "Then There Thus Their" at bounding box center [235, 321] width 58 height 14
click at [238, 315] on select "Then There Thus Their" at bounding box center [235, 321] width 58 height 14
click at [238, 316] on select "Then There Thus Their" at bounding box center [235, 321] width 58 height 14
click at [240, 319] on select "Then There Thus Their" at bounding box center [235, 321] width 58 height 14
click at [244, 318] on select "Then There Thus Their" at bounding box center [235, 321] width 58 height 14
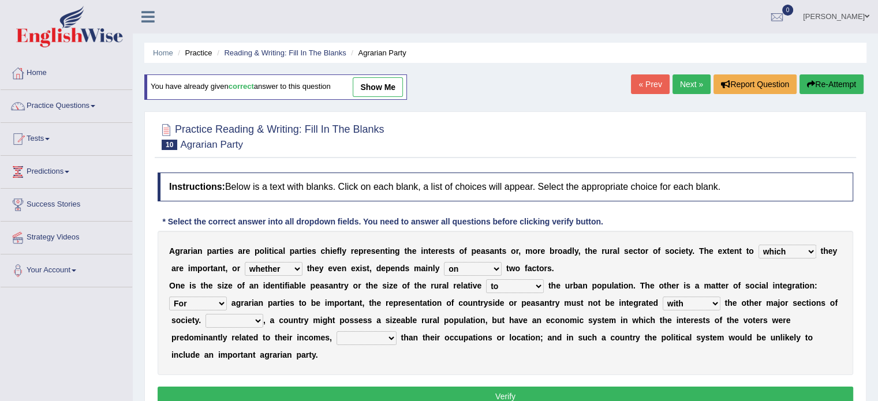
select select "Thus"
click at [206, 314] on select "Then There Thus Their" at bounding box center [235, 321] width 58 height 14
click at [364, 333] on select "whether rather greater many other" at bounding box center [367, 338] width 60 height 14
select select "rather"
click at [337, 331] on select "whether rather greater many other" at bounding box center [367, 338] width 60 height 14
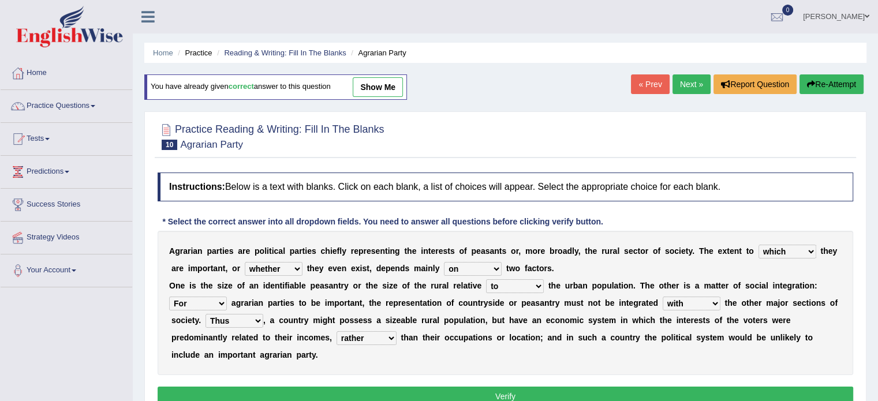
click at [372, 295] on div "A g r a r i a n p a r t i e s a r e p o l i t i c a l p a r t i e s c h i e f l…" at bounding box center [506, 303] width 696 height 144
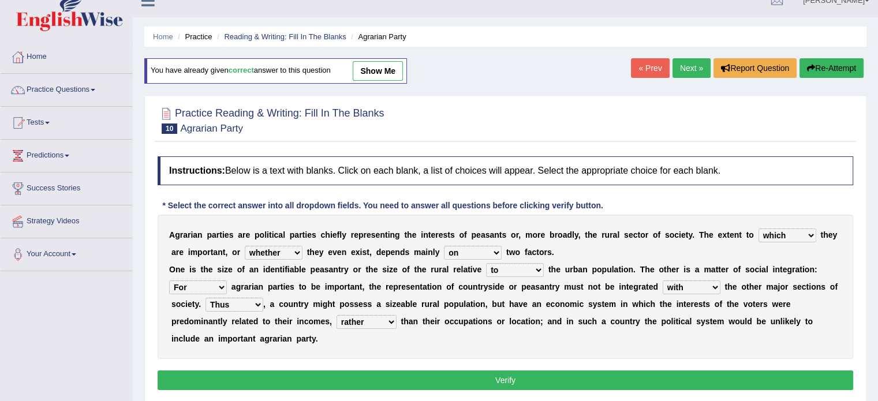
scroll to position [16, 0]
click at [492, 377] on button "Verify" at bounding box center [506, 381] width 696 height 20
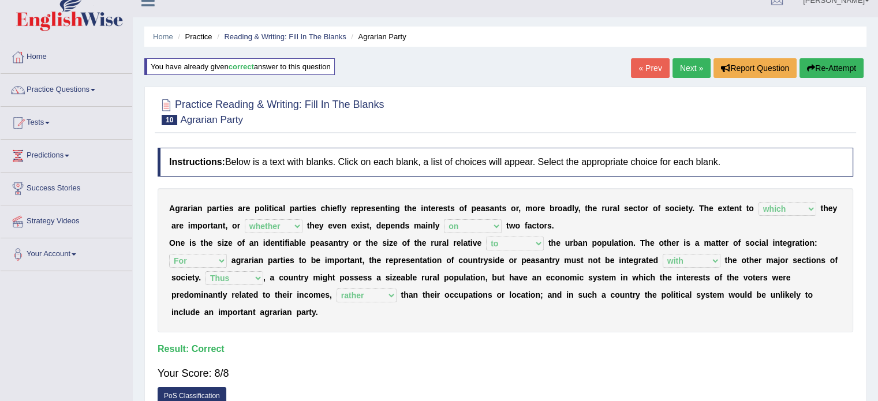
click at [688, 68] on link "Next »" at bounding box center [692, 68] width 38 height 20
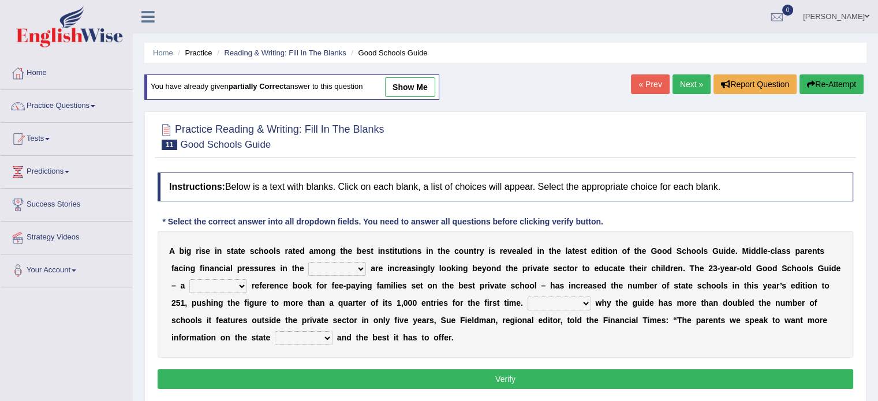
click at [335, 267] on select "downturn inturn external subjective" at bounding box center [337, 269] width 58 height 14
click at [334, 266] on select "downturn inturn external subjective" at bounding box center [337, 269] width 58 height 14
select select "downturn"
click at [308, 262] on select "downturn inturn external subjective" at bounding box center [337, 269] width 58 height 14
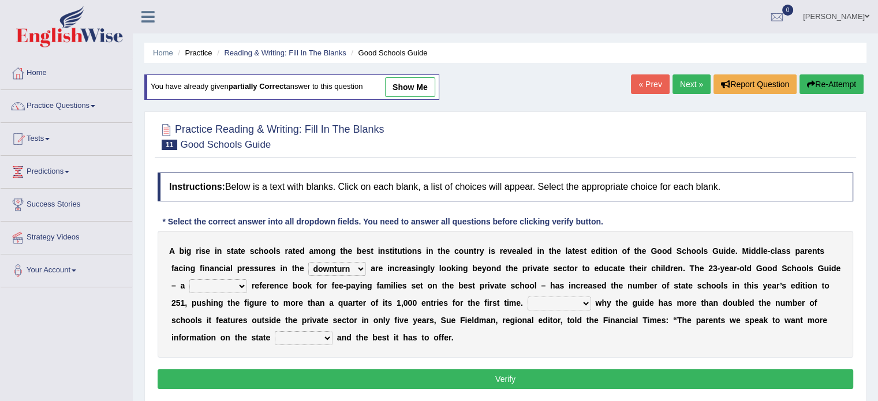
click at [345, 299] on b "u" at bounding box center [345, 303] width 5 height 9
click at [212, 281] on select "nicee kind allure popular" at bounding box center [218, 286] width 58 height 14
click at [212, 280] on select "nicee kind allure popular" at bounding box center [218, 286] width 58 height 14
select select "popular"
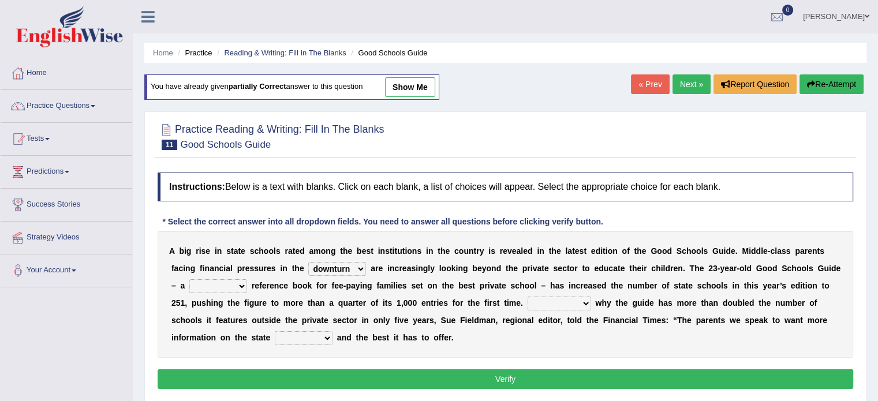
click at [189, 279] on select "nicee kind allure popular" at bounding box center [218, 286] width 58 height 14
click at [555, 301] on select "Entertaining Exploring Explaining Exorting" at bounding box center [560, 304] width 64 height 14
click at [557, 304] on select "Entertaining Exploring Explaining Exorting" at bounding box center [560, 304] width 64 height 14
select select "Exploring"
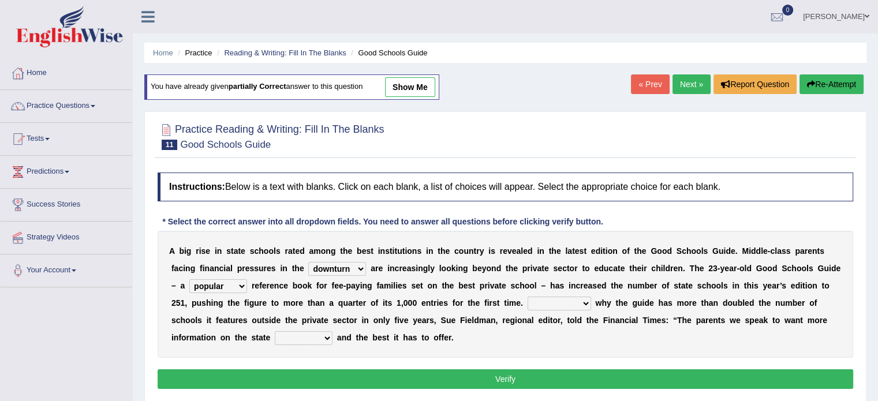
click at [528, 297] on select "Entertaining Exploring Explaining Exorting" at bounding box center [560, 304] width 64 height 14
click at [303, 335] on select "factor sector vector collector" at bounding box center [304, 338] width 58 height 14
select select "sector"
click at [275, 331] on select "factor sector vector collector" at bounding box center [304, 338] width 58 height 14
click at [491, 377] on button "Verify" at bounding box center [506, 380] width 696 height 20
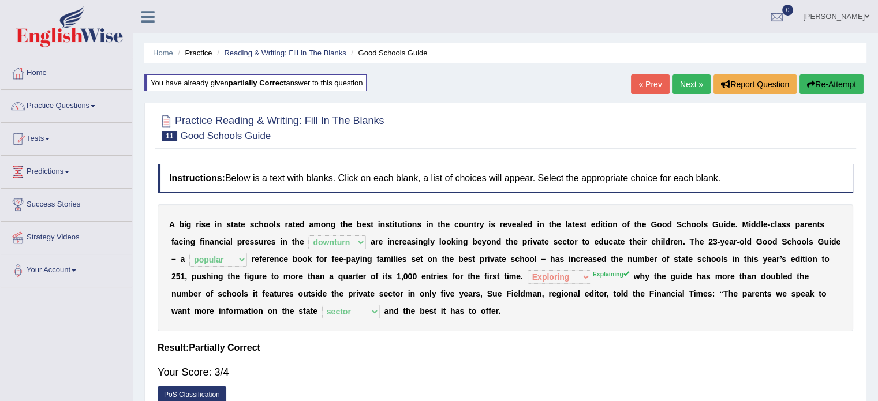
click at [642, 83] on link "« Prev" at bounding box center [650, 84] width 38 height 20
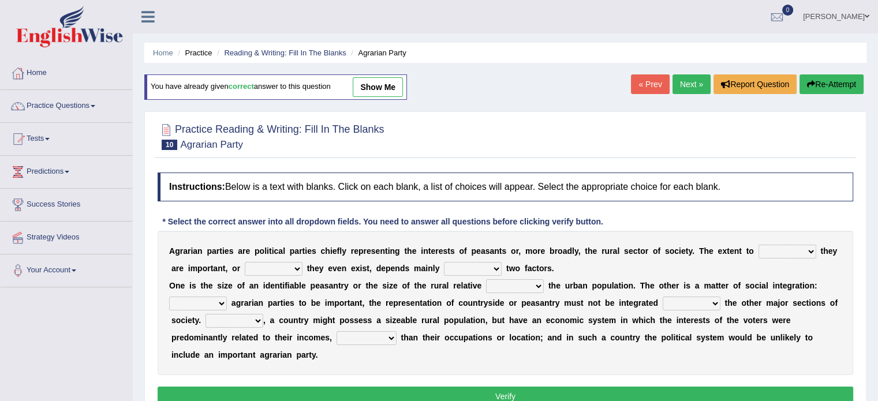
click at [692, 84] on link "Next »" at bounding box center [692, 84] width 38 height 20
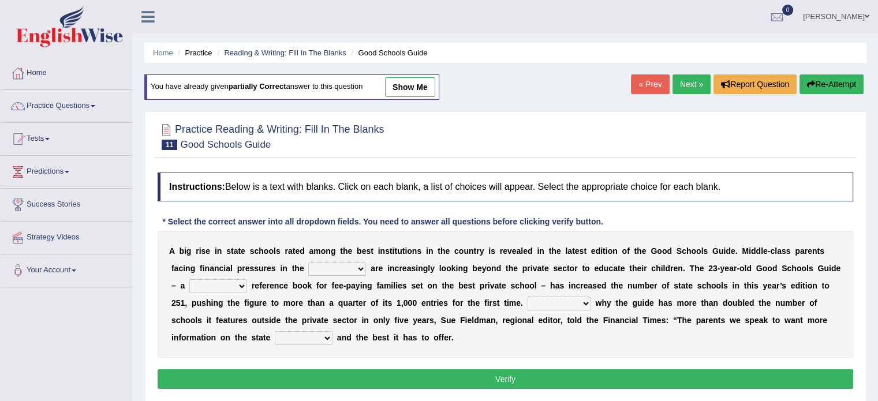
click at [347, 267] on select "downturn inturn external subjective" at bounding box center [337, 269] width 58 height 14
select select "downturn"
click at [308, 262] on select "downturn inturn external subjective" at bounding box center [337, 269] width 58 height 14
click at [232, 281] on select "nicee kind allure popular" at bounding box center [218, 286] width 58 height 14
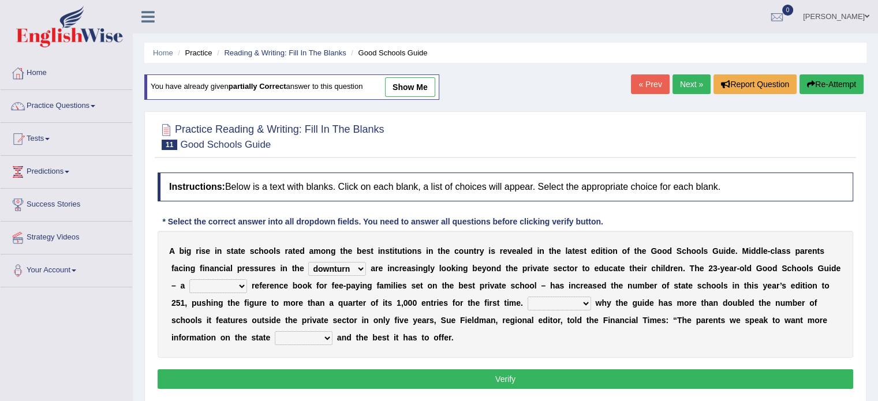
click at [232, 281] on select "nicee kind allure popular" at bounding box center [218, 286] width 58 height 14
select select "popular"
click at [189, 279] on select "nicee kind allure popular" at bounding box center [218, 286] width 58 height 14
click at [562, 301] on select "Entertaining Exploring Explaining Exorting" at bounding box center [560, 304] width 64 height 14
select select "Explaining"
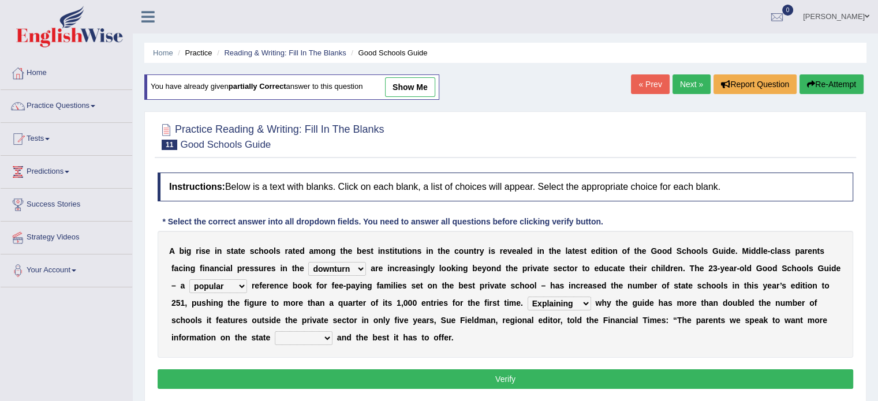
click at [528, 297] on select "Entertaining Exploring Explaining Exorting" at bounding box center [560, 304] width 64 height 14
click at [296, 336] on select "factor sector vector collector" at bounding box center [304, 338] width 58 height 14
select select "sector"
click at [275, 331] on select "factor sector vector collector" at bounding box center [304, 338] width 58 height 14
drag, startPoint x: 297, startPoint y: 332, endPoint x: 296, endPoint y: 290, distance: 42.2
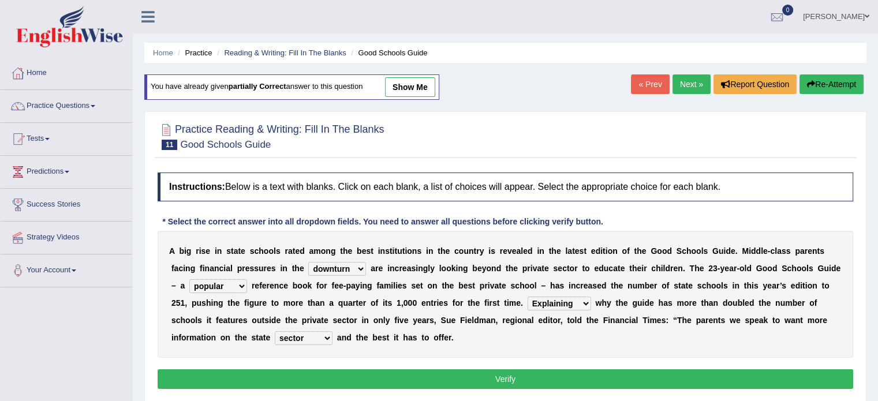
click at [296, 290] on div "A b i g r i s e i n s t a t e s c h o o l s r a t e d a m o n g t h e b e s t i…" at bounding box center [506, 294] width 696 height 127
click at [452, 370] on button "Verify" at bounding box center [506, 380] width 696 height 20
click at [452, 370] on div "Home Practice Reading & Writing: Fill In The Blanks Good Schools Guide You have…" at bounding box center [505, 288] width 745 height 577
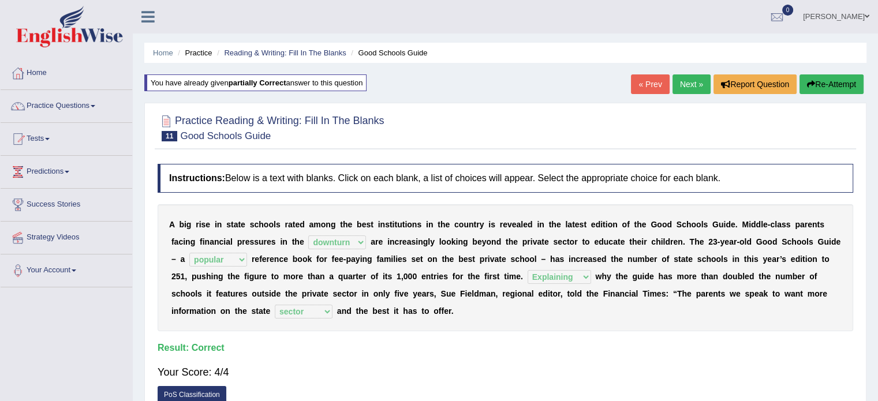
click at [693, 83] on link "Next »" at bounding box center [692, 84] width 38 height 20
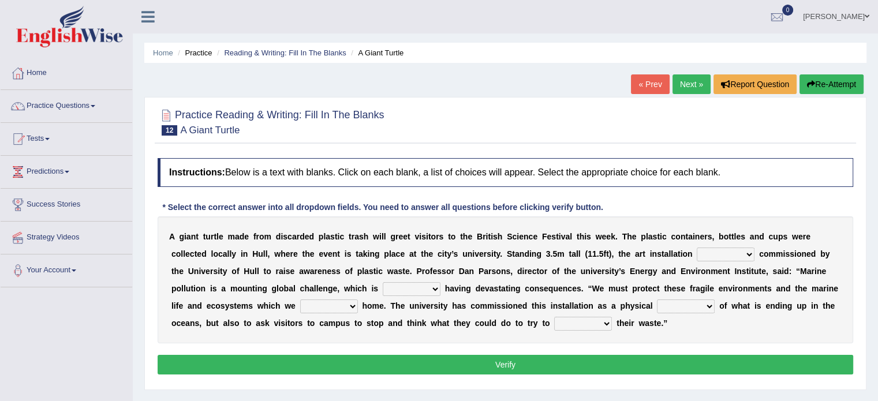
click at [726, 251] on select "was the when were" at bounding box center [726, 255] width 58 height 14
click at [697, 248] on select "was the when were" at bounding box center [726, 255] width 58 height 14
click at [713, 279] on div "A g i a n t t u r t l e m a d e f r o m d i s c a r d e d p l a s t i c t r a s…" at bounding box center [506, 280] width 696 height 127
click at [733, 251] on select "was the when were" at bounding box center [726, 255] width 58 height 14
click at [736, 254] on select "was the when were" at bounding box center [726, 255] width 58 height 14
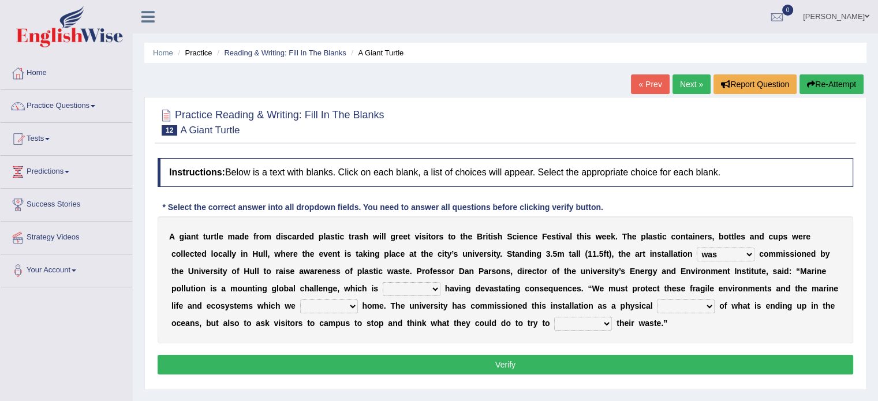
click at [736, 254] on select "was the when were" at bounding box center [726, 255] width 58 height 14
select select "were"
click at [697, 248] on select "was the when were" at bounding box center [726, 255] width 58 height 14
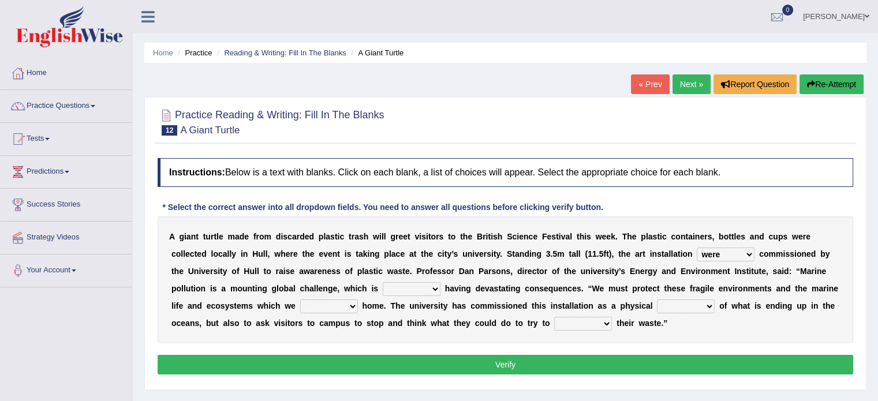
click at [398, 288] on select "ready already steady eveready" at bounding box center [412, 289] width 58 height 14
select select "eveready"
click at [383, 282] on select "ready already steady eveready" at bounding box center [412, 289] width 58 height 14
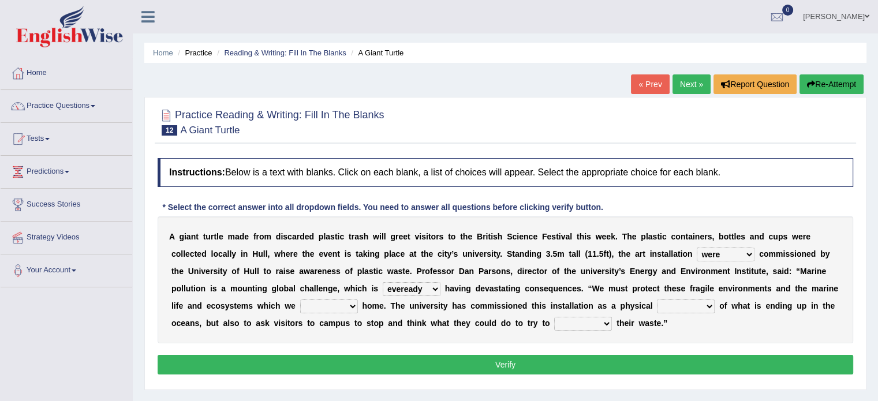
click at [314, 306] on select "get stay pay call" at bounding box center [329, 307] width 58 height 14
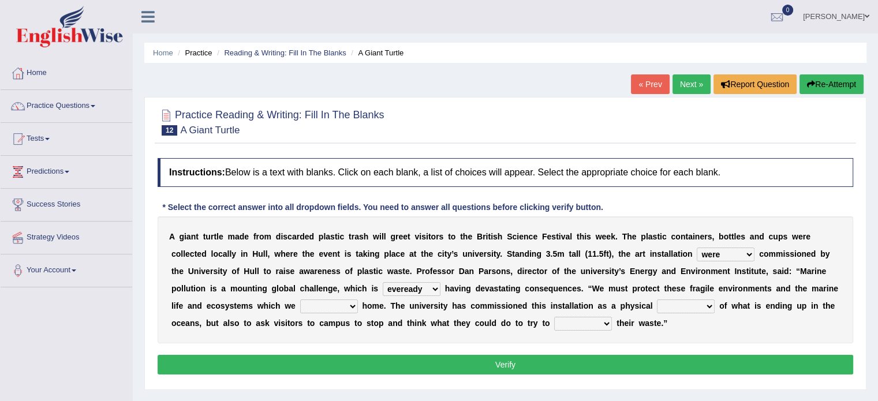
click at [314, 306] on select "get stay pay call" at bounding box center [329, 307] width 58 height 14
select select "stay"
click at [300, 300] on select "get stay pay call" at bounding box center [329, 307] width 58 height 14
click at [334, 346] on div "Instructions: Below is a text with blanks. Click on each blank, a list of choic…" at bounding box center [506, 268] width 702 height 232
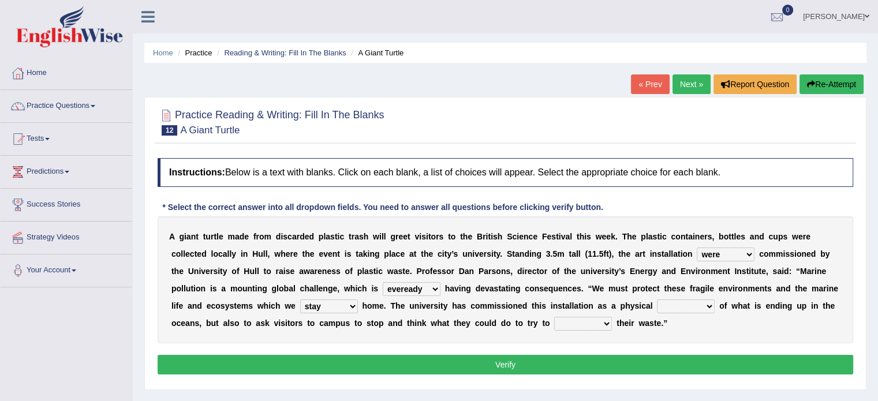
click at [685, 302] on select "slider reminder divider grinder" at bounding box center [686, 307] width 58 height 14
select select "reminder"
click at [657, 300] on select "slider reminder divider grinder" at bounding box center [686, 307] width 58 height 14
click at [691, 349] on div "Instructions: Below is a text with blanks. Click on each blank, a list of choic…" at bounding box center [506, 268] width 702 height 232
click at [569, 320] on select "allure suit route reduce" at bounding box center [583, 324] width 58 height 14
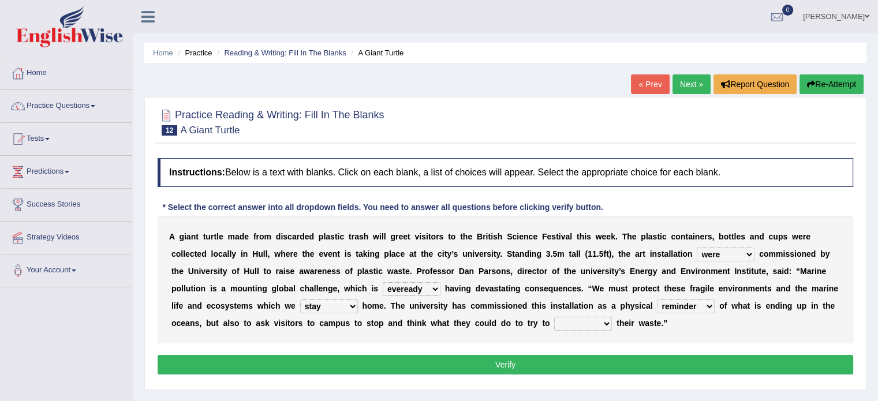
click at [569, 320] on select "allure suit route reduce" at bounding box center [583, 324] width 58 height 14
click at [569, 322] on select "allure suit route reduce" at bounding box center [583, 324] width 58 height 14
select select "reduce"
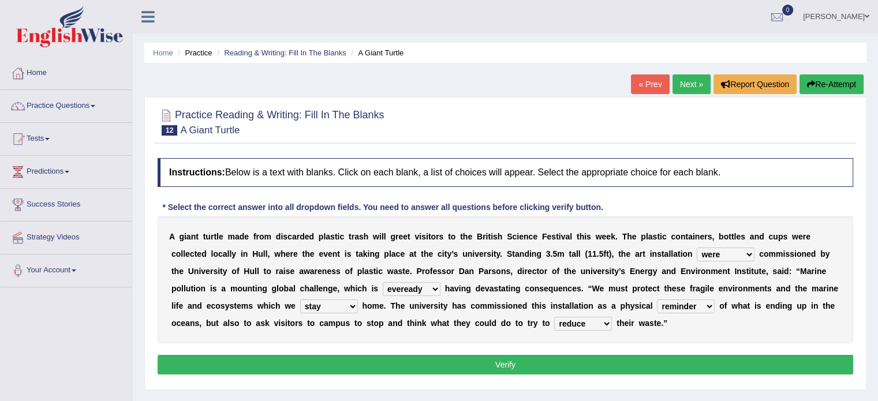
click at [554, 317] on select "allure suit route reduce" at bounding box center [583, 324] width 58 height 14
click at [528, 356] on button "Verify" at bounding box center [506, 365] width 696 height 20
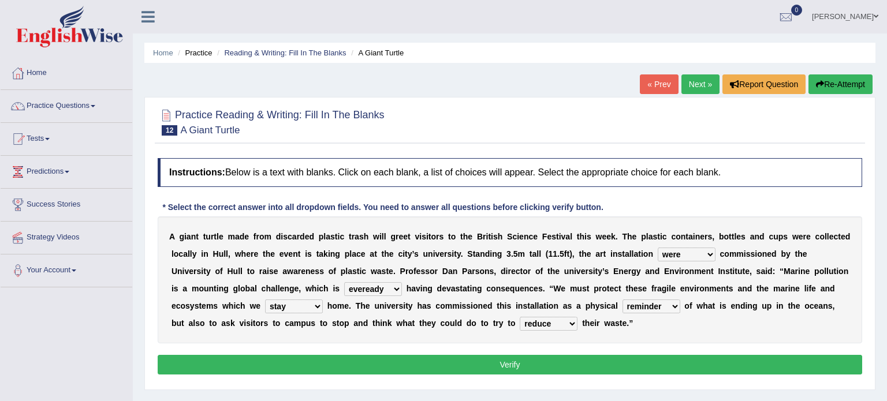
click at [528, 356] on div "Home Practice Reading & Writing: Fill In The Blanks A Giant Turtle « Prev Next …" at bounding box center [510, 288] width 754 height 577
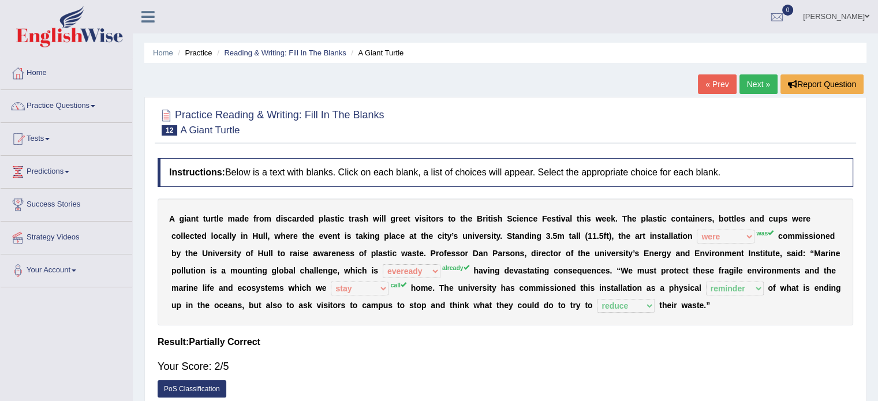
click at [716, 76] on link "« Prev" at bounding box center [717, 84] width 38 height 20
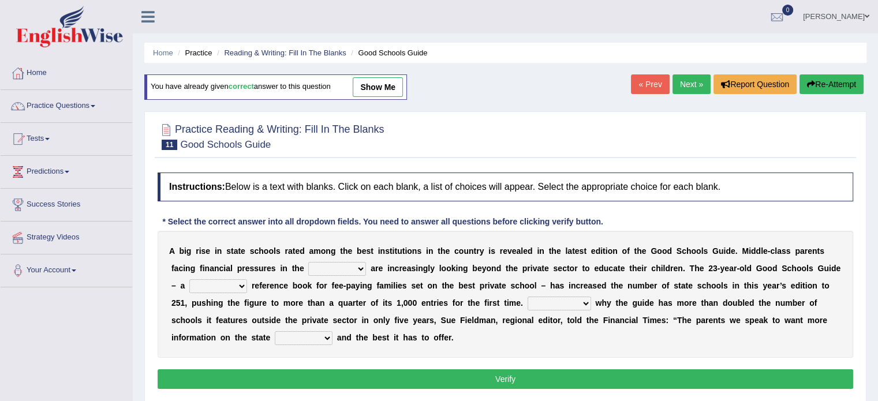
click at [699, 79] on link "Next »" at bounding box center [692, 84] width 38 height 20
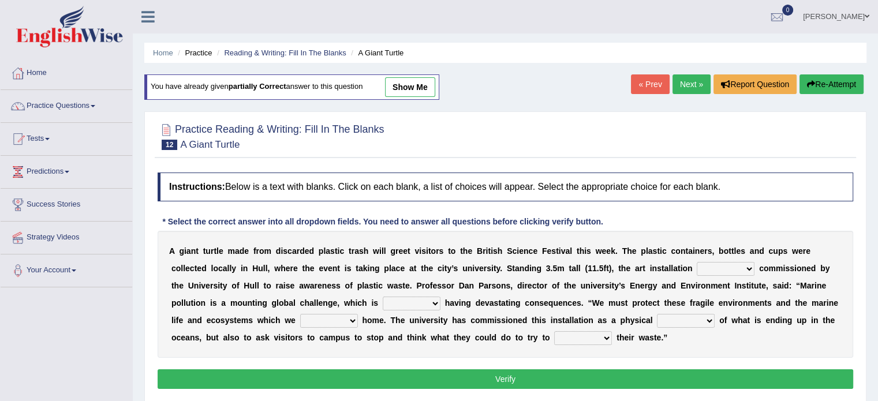
click at [724, 268] on select "was the when were" at bounding box center [726, 269] width 58 height 14
select select "was"
click at [697, 262] on select "was the when were" at bounding box center [726, 269] width 58 height 14
click at [408, 305] on select "ready already steady eveready" at bounding box center [412, 304] width 58 height 14
select select "already"
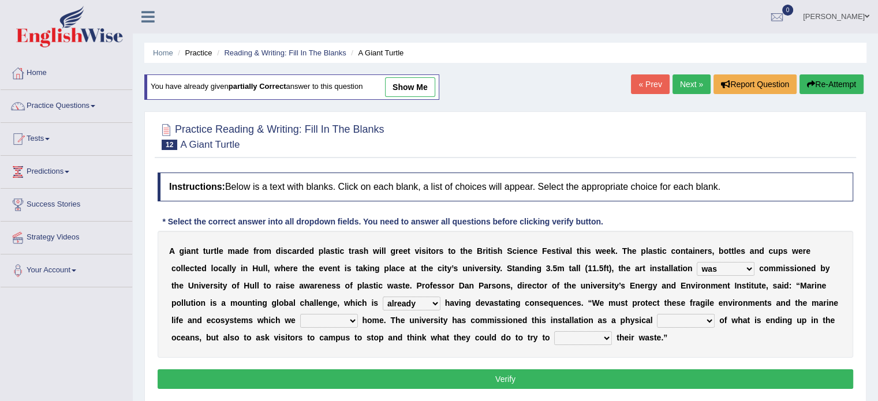
click at [383, 297] on select "ready already steady eveready" at bounding box center [412, 304] width 58 height 14
click at [337, 322] on select "get stay pay call" at bounding box center [329, 321] width 58 height 14
select select "call"
click at [300, 314] on select "get stay pay call" at bounding box center [329, 321] width 58 height 14
click at [341, 319] on select "get stay pay call" at bounding box center [329, 321] width 58 height 14
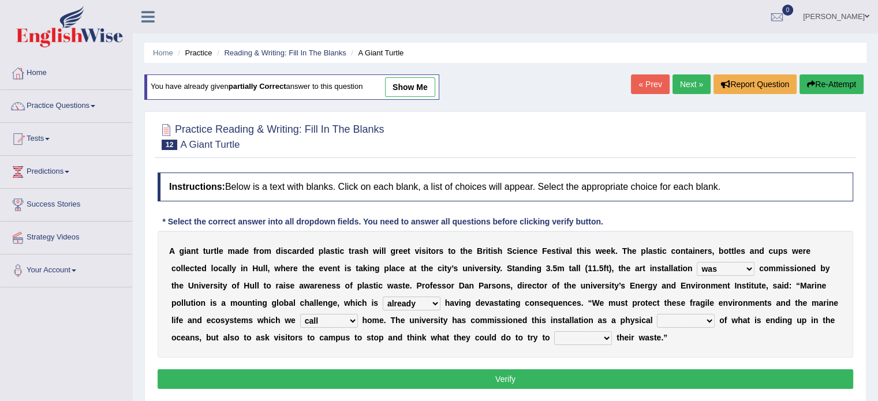
click at [681, 318] on select "slider reminder divider grinder" at bounding box center [686, 321] width 58 height 14
select select "reminder"
click at [657, 314] on select "slider reminder divider grinder" at bounding box center [686, 321] width 58 height 14
click at [572, 338] on select "allure suit route reduce" at bounding box center [583, 338] width 58 height 14
select select "reduce"
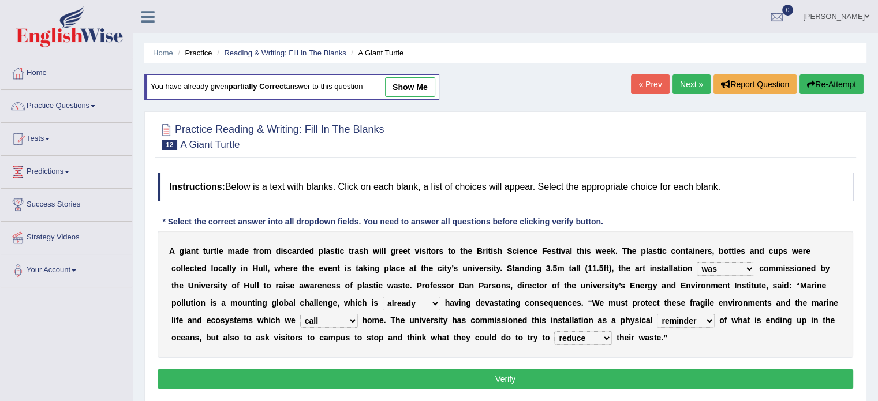
click at [554, 331] on select "allure suit route reduce" at bounding box center [583, 338] width 58 height 14
click at [616, 374] on button "Verify" at bounding box center [506, 380] width 696 height 20
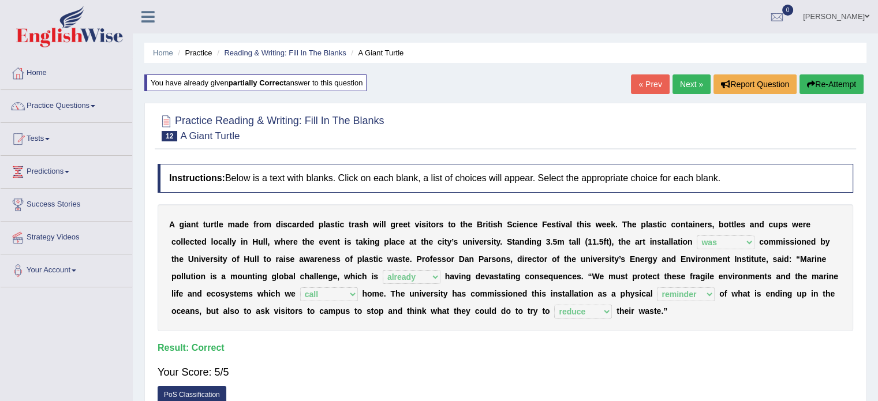
click at [689, 86] on link "Next »" at bounding box center [692, 84] width 38 height 20
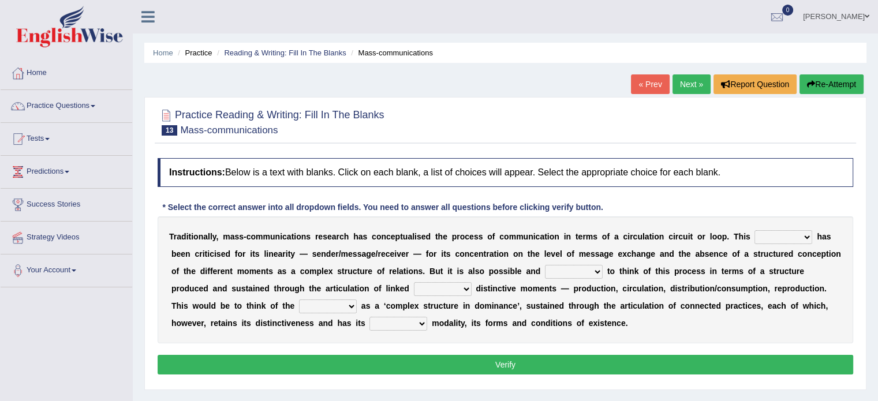
click at [778, 237] on select "odd added model creature" at bounding box center [784, 237] width 58 height 14
click at [796, 193] on div "Instructions: Below is a text with blanks. Click on each blank, a list of choic…" at bounding box center [506, 268] width 702 height 232
click at [566, 269] on select "careful useful helpful hopeful" at bounding box center [574, 272] width 58 height 14
select select "useful"
click at [545, 265] on select "careful useful helpful hopeful" at bounding box center [574, 272] width 58 height 14
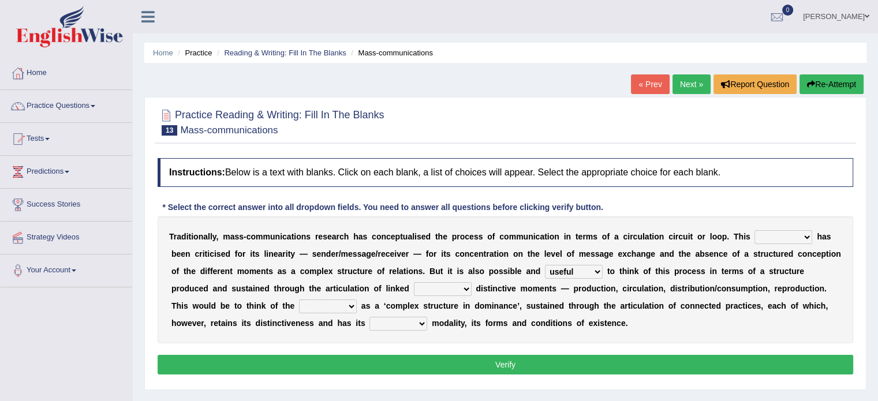
click at [588, 272] on select "careful useful helpful hopeful" at bounding box center [574, 272] width 58 height 14
click at [589, 270] on select "careful useful helpful hopeful" at bounding box center [574, 272] width 58 height 14
click at [430, 284] on select "and but here more" at bounding box center [443, 289] width 58 height 14
select select "here"
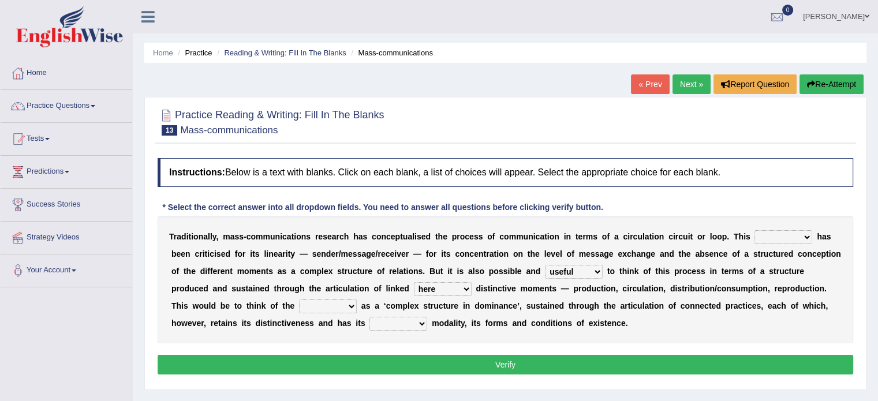
click at [414, 282] on select "and but here more" at bounding box center [443, 289] width 58 height 14
click at [320, 304] on select "process reccess access stress" at bounding box center [328, 307] width 58 height 14
select select "process"
click at [299, 300] on select "process reccess access stress" at bounding box center [328, 307] width 58 height 14
click at [323, 337] on div "T r a d i t i o n a l l y , m a s s - c o m m u n i c a t i o n s r e s e a r c…" at bounding box center [506, 280] width 696 height 127
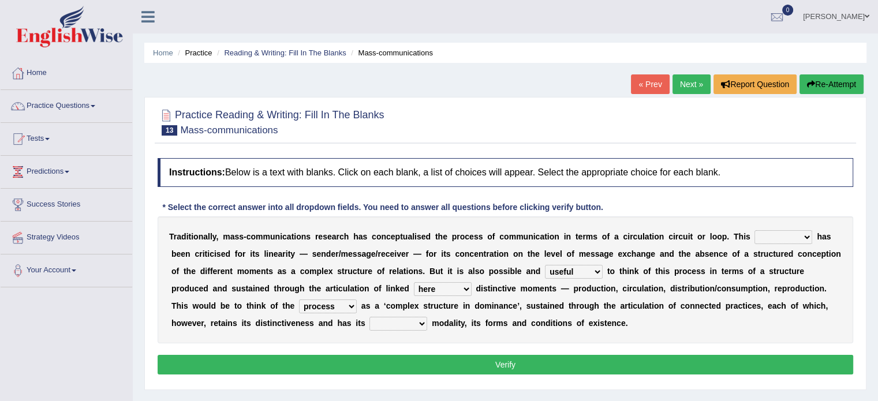
click at [395, 319] on select "real calm specific adheric" at bounding box center [399, 324] width 58 height 14
select select "specific"
click at [370, 317] on select "real calm specific adheric" at bounding box center [399, 324] width 58 height 14
click at [402, 378] on div "Instructions: Below is a text with blanks. Click on each blank, a list of choic…" at bounding box center [506, 268] width 702 height 232
click at [776, 234] on select "odd added model creature" at bounding box center [784, 237] width 58 height 14
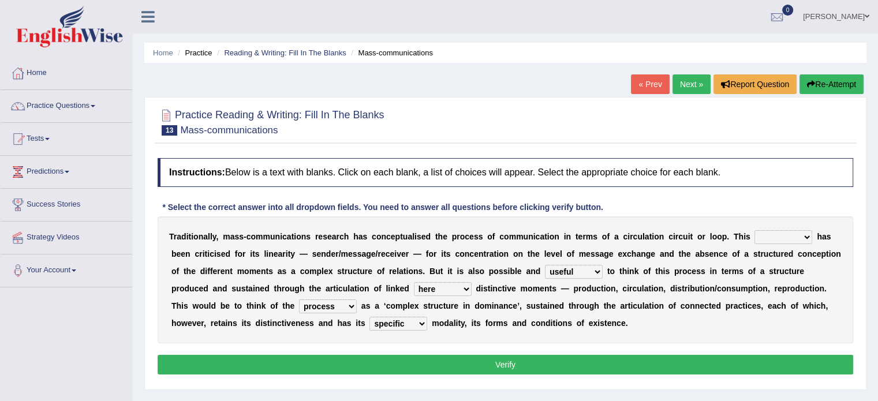
click at [776, 234] on select "odd added model creature" at bounding box center [784, 237] width 58 height 14
select select "model"
click at [755, 230] on select "odd added model creature" at bounding box center [784, 237] width 58 height 14
click at [789, 286] on b "r" at bounding box center [788, 288] width 3 height 9
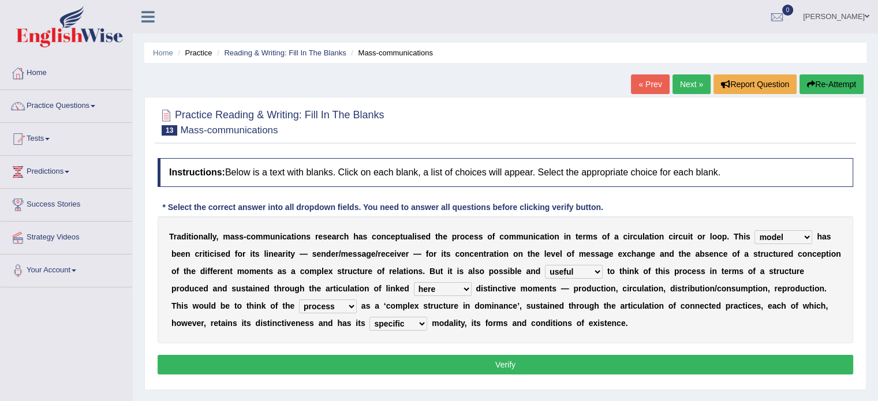
click at [617, 361] on button "Verify" at bounding box center [506, 365] width 696 height 20
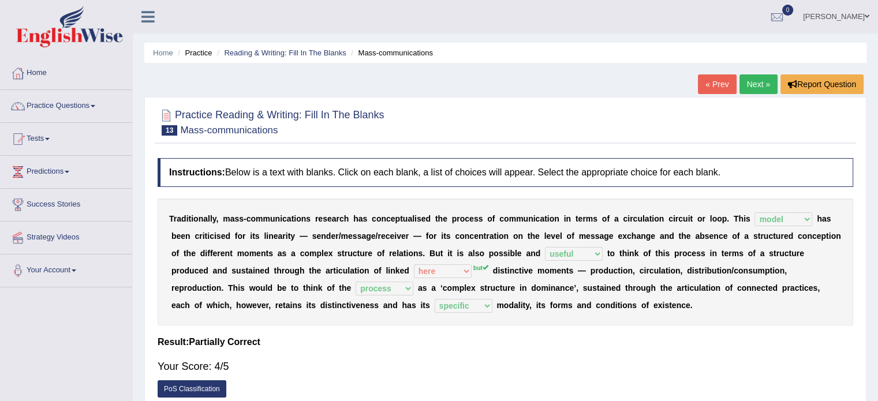
click at [725, 81] on link "« Prev" at bounding box center [717, 84] width 38 height 20
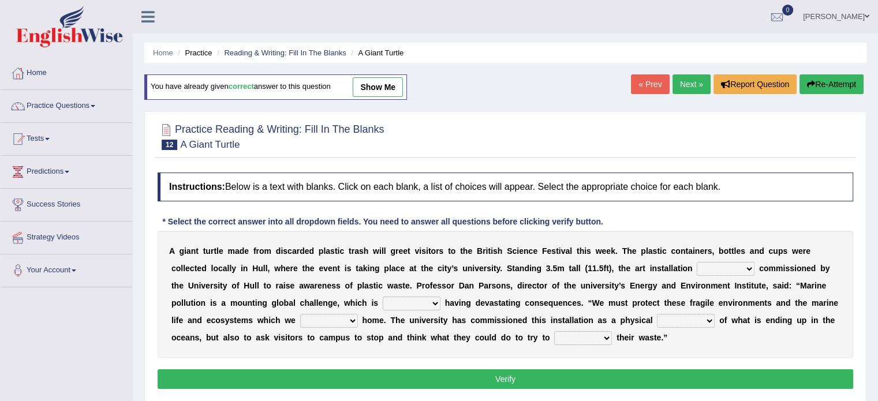
click at [682, 80] on link "Next »" at bounding box center [692, 84] width 38 height 20
click at [683, 80] on link "Next »" at bounding box center [692, 84] width 38 height 20
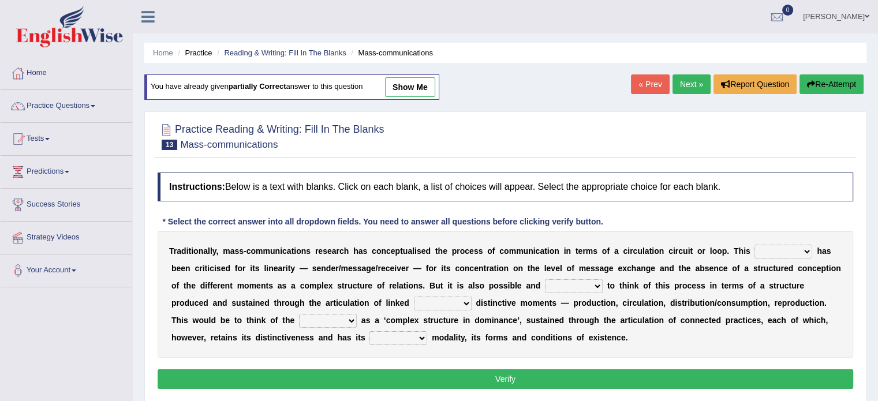
click at [788, 249] on select "odd added model creature" at bounding box center [784, 252] width 58 height 14
click at [785, 247] on select "odd added model creature" at bounding box center [784, 252] width 58 height 14
select select "model"
click at [755, 245] on select "odd added model creature" at bounding box center [784, 252] width 58 height 14
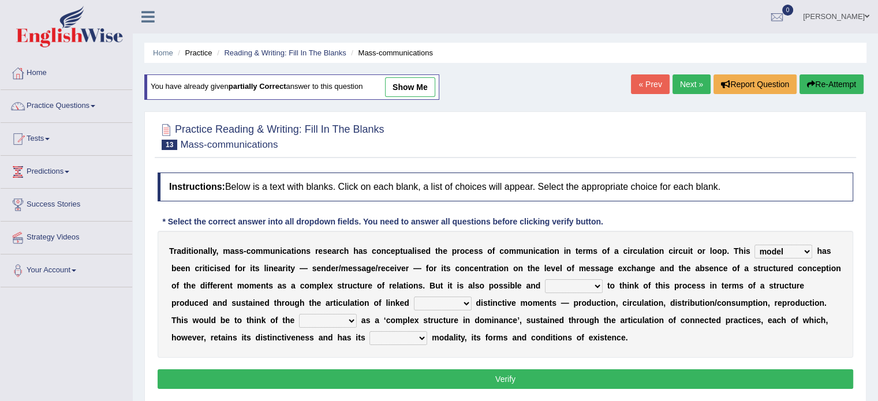
click at [569, 285] on select "careful useful helpful hopeful" at bounding box center [574, 286] width 58 height 14
click at [571, 285] on select "careful useful helpful hopeful" at bounding box center [574, 286] width 58 height 14
select select "useful"
click at [545, 279] on select "careful useful helpful hopeful" at bounding box center [574, 286] width 58 height 14
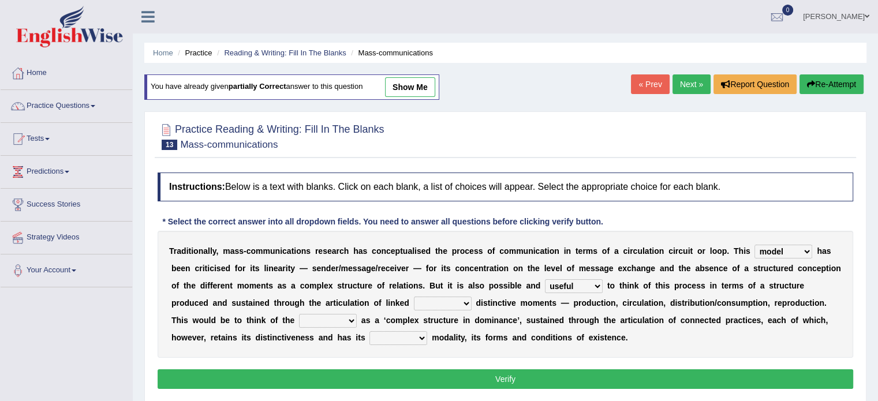
click at [450, 299] on select "and but here more" at bounding box center [443, 304] width 58 height 14
select select "but"
click at [414, 297] on select "and but here more" at bounding box center [443, 304] width 58 height 14
click at [330, 320] on select "process reccess access stress" at bounding box center [328, 321] width 58 height 14
select select "process"
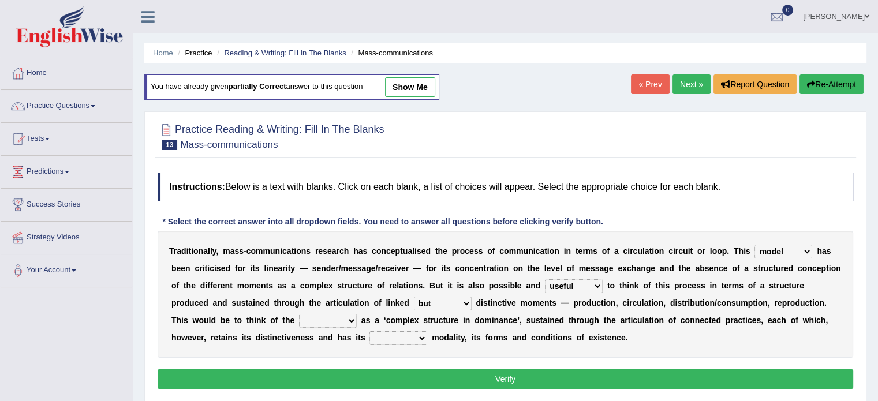
click at [299, 314] on select "process reccess access stress" at bounding box center [328, 321] width 58 height 14
click at [397, 339] on select "real calm specific adheric" at bounding box center [399, 338] width 58 height 14
select select "specific"
click at [370, 331] on select "real calm specific adheric" at bounding box center [399, 338] width 58 height 14
click at [444, 375] on button "Verify" at bounding box center [506, 380] width 696 height 20
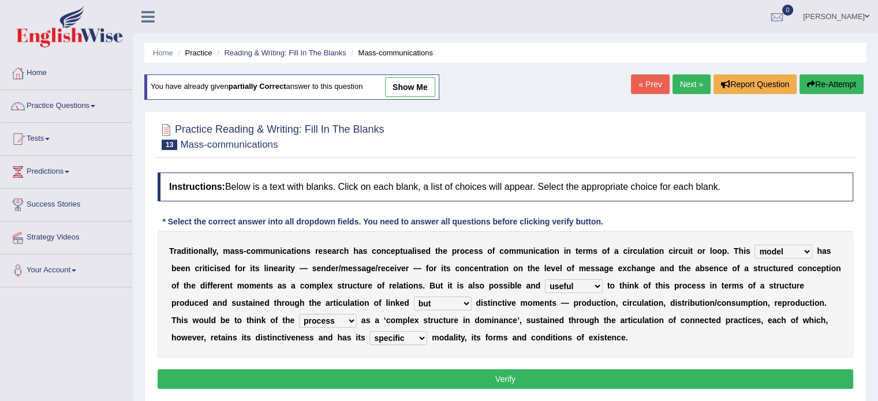
click at [444, 375] on div "Home Practice Reading & Writing: Fill In The Blanks Mass-communications You hav…" at bounding box center [505, 288] width 745 height 577
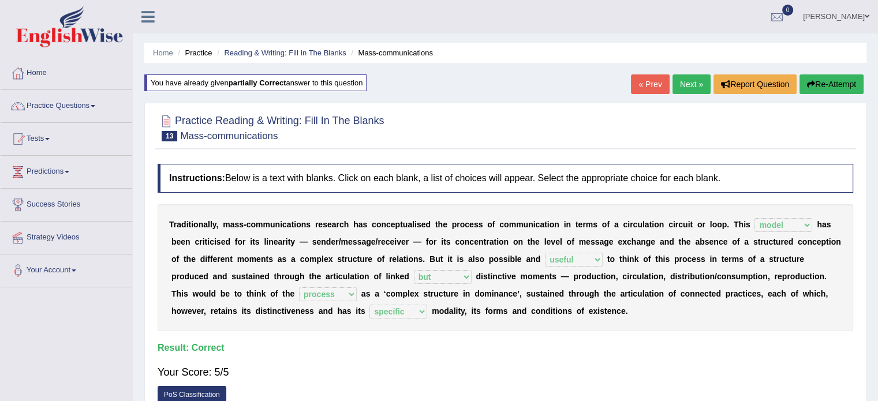
click at [692, 88] on link "Next »" at bounding box center [692, 84] width 38 height 20
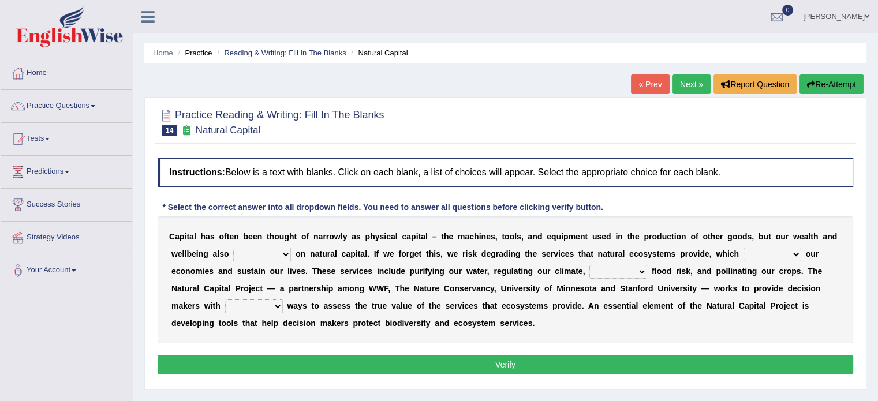
click at [249, 249] on select "rely reply supply apply" at bounding box center [262, 255] width 58 height 14
select select "apply"
click at [233, 248] on select "rely reply supply apply" at bounding box center [262, 255] width 58 height 14
click at [273, 251] on select "rely reply supply apply" at bounding box center [262, 255] width 58 height 14
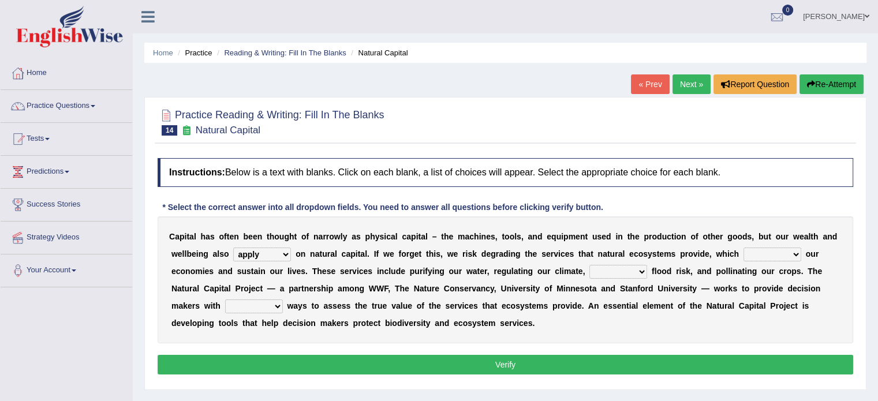
click at [755, 254] on select "import report support export" at bounding box center [773, 255] width 58 height 14
select select "import"
click at [744, 248] on select "import report support export" at bounding box center [773, 255] width 58 height 14
click at [626, 267] on select "bringing lacking staggering reducing" at bounding box center [619, 272] width 58 height 14
select select "reducing"
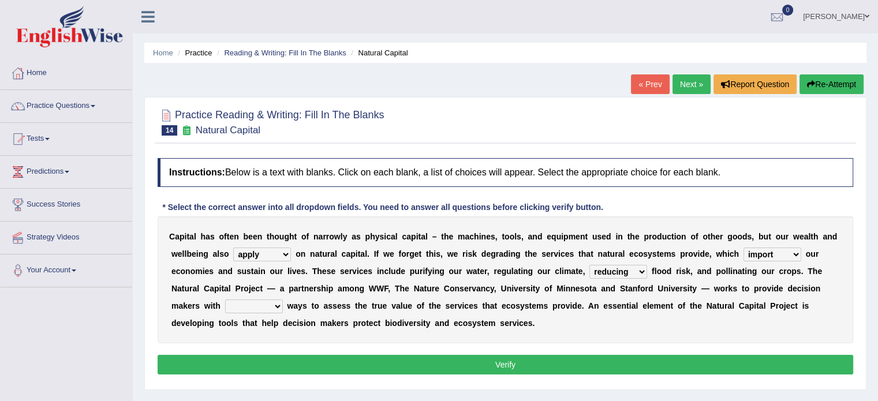
click at [590, 265] on select "bringing lacking staggering reducing" at bounding box center [619, 272] width 58 height 14
click at [264, 306] on select "liable powerful strong reliable" at bounding box center [254, 307] width 58 height 14
select select "reliable"
click at [225, 300] on select "liable powerful strong reliable" at bounding box center [254, 307] width 58 height 14
click at [504, 359] on button "Verify" at bounding box center [506, 365] width 696 height 20
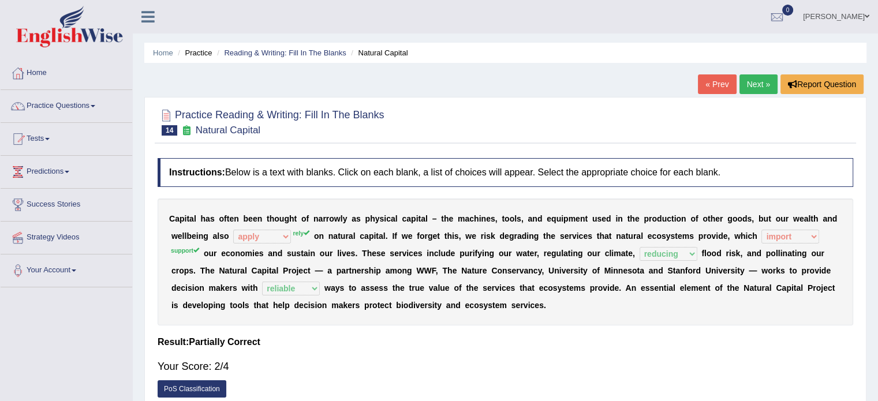
click at [712, 85] on link "« Prev" at bounding box center [717, 84] width 38 height 20
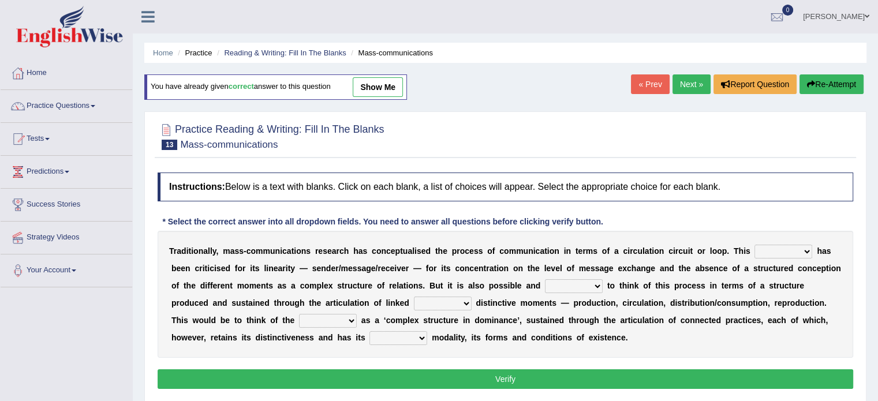
click at [693, 80] on link "Next »" at bounding box center [692, 84] width 38 height 20
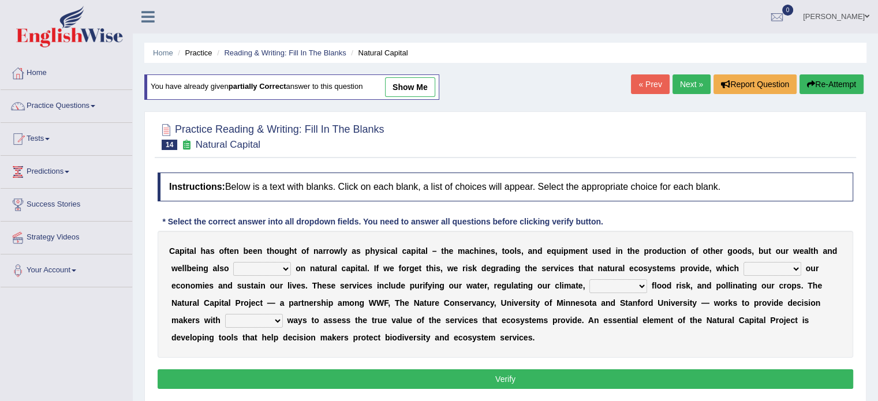
click at [258, 267] on select "rely reply supply apply" at bounding box center [262, 269] width 58 height 14
select select "rely"
click at [233, 262] on select "rely reply supply apply" at bounding box center [262, 269] width 58 height 14
click at [274, 262] on select "rely reply supply apply" at bounding box center [262, 269] width 58 height 14
click at [776, 262] on select "import report support export" at bounding box center [773, 269] width 58 height 14
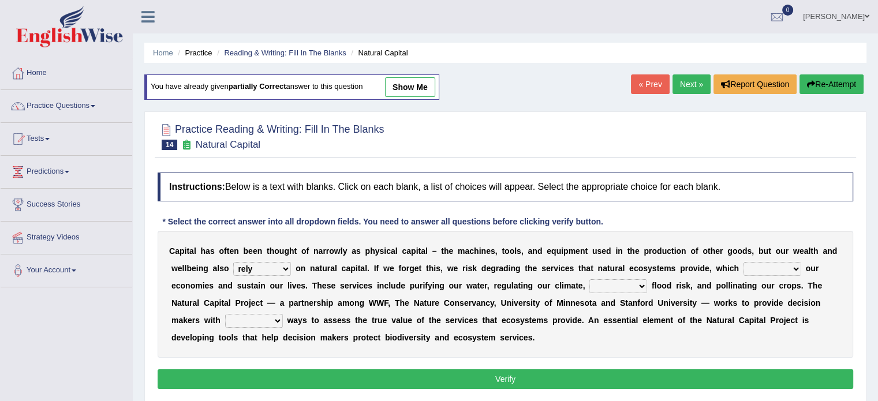
select select "support"
click at [744, 262] on select "import report support export" at bounding box center [773, 269] width 58 height 14
click at [603, 281] on select "bringing lacking staggering reducing" at bounding box center [619, 286] width 58 height 14
select select "reducing"
click at [590, 279] on select "bringing lacking staggering reducing" at bounding box center [619, 286] width 58 height 14
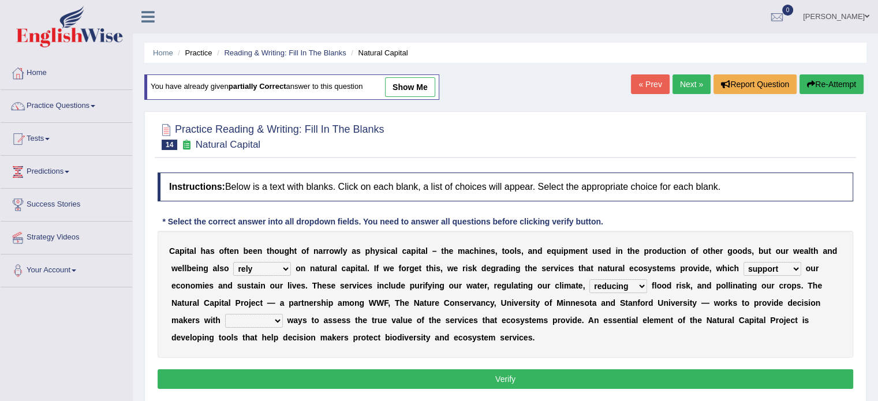
click at [237, 321] on select "liable powerful strong reliable" at bounding box center [254, 321] width 58 height 14
select select "reliable"
click at [225, 314] on select "liable powerful strong reliable" at bounding box center [254, 321] width 58 height 14
click at [564, 370] on button "Verify" at bounding box center [506, 380] width 696 height 20
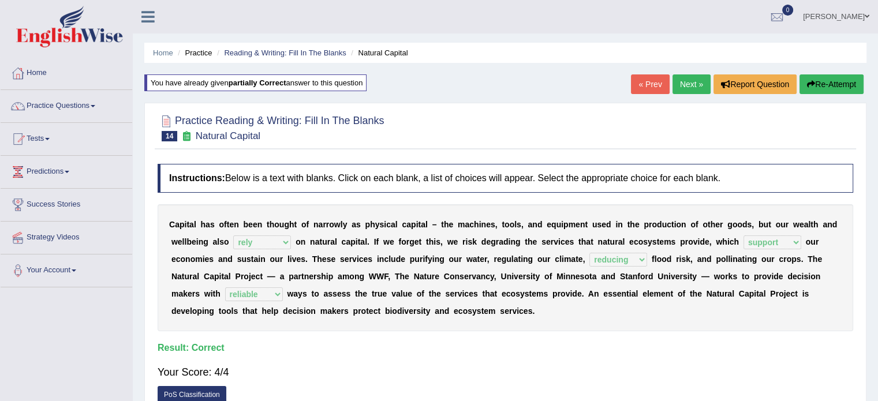
click at [688, 83] on link "Next »" at bounding box center [692, 84] width 38 height 20
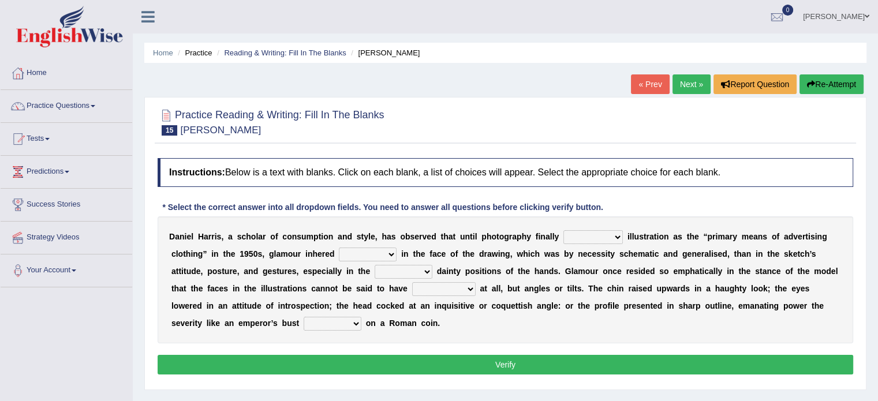
click at [592, 240] on select "supplanted removed supplied assorted" at bounding box center [593, 237] width 59 height 14
click at [564, 230] on select "supplanted removed supplied assorted" at bounding box center [593, 237] width 59 height 14
click at [596, 292] on div "D a n i e l H a r r i s , a s c h o l a r o f c o n s u m p t i o n a n d s t y…" at bounding box center [506, 280] width 696 height 127
click at [606, 235] on select "supplanted removed supplied assorted" at bounding box center [593, 237] width 59 height 14
select select "supplanted"
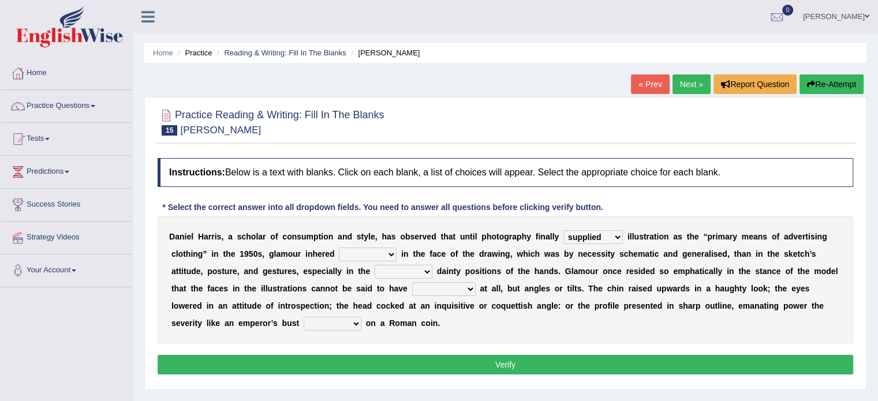
click at [564, 230] on select "supplanted removed supplied assorted" at bounding box center [593, 237] width 59 height 14
click at [595, 267] on b "r" at bounding box center [596, 271] width 3 height 9
click at [351, 248] on select "more many lack less" at bounding box center [368, 255] width 58 height 14
select select "less"
click at [339, 248] on select "more many lack less" at bounding box center [368, 255] width 58 height 14
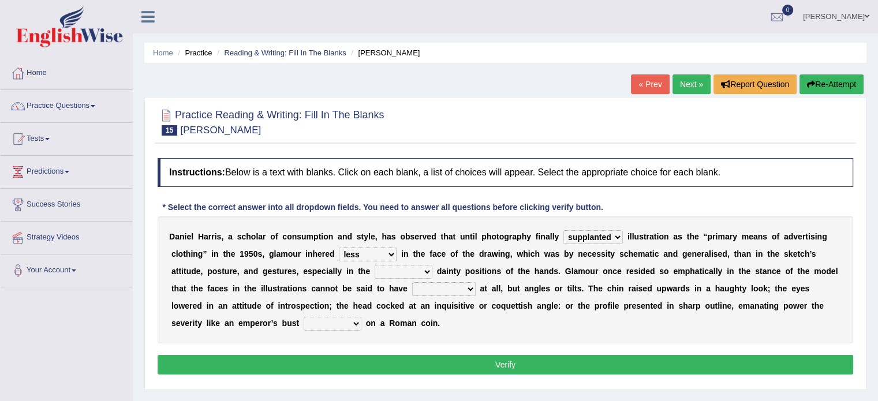
click at [368, 327] on div "D a n i e l H a r r i s , a s c h o l a r o f c o n s u m p t i o n a n d s t y…" at bounding box center [506, 280] width 696 height 127
click at [402, 272] on select "full exact strangely effective" at bounding box center [404, 272] width 58 height 14
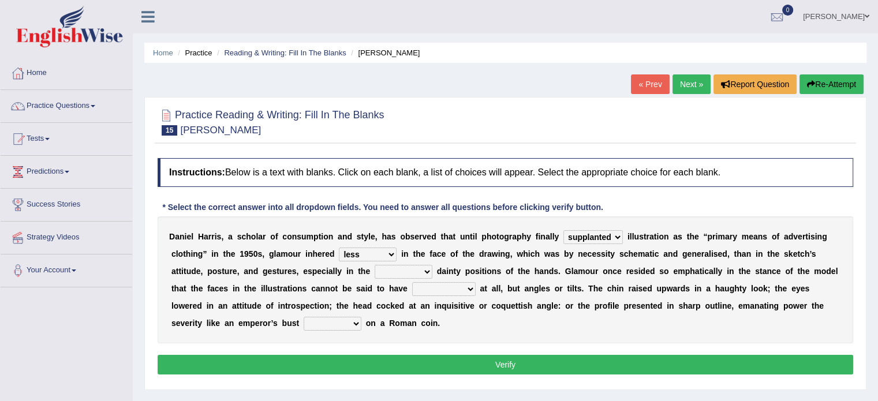
click at [402, 273] on select "full exact strangely effective" at bounding box center [404, 272] width 58 height 14
select select "effective"
click at [375, 265] on select "full exact strangely effective" at bounding box center [404, 272] width 58 height 14
click at [402, 340] on div "D a n i e l H a r r i s , a s c h o l a r o f c o n s u m p t i o n a n d s t y…" at bounding box center [506, 280] width 696 height 127
click at [450, 285] on select "impressed dubbing expressions extensions" at bounding box center [444, 289] width 64 height 14
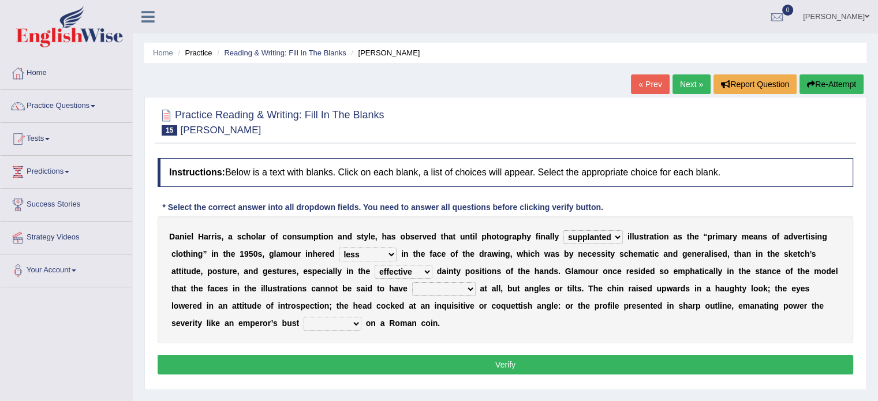
click at [450, 285] on select "impressed dubbing expressions extensions" at bounding box center [444, 289] width 64 height 14
click at [448, 288] on select "impressed dubbing expressions extensions" at bounding box center [444, 289] width 64 height 14
select select "impressed"
click at [412, 282] on select "impressed dubbing expressions extensions" at bounding box center [444, 289] width 64 height 14
click at [329, 322] on select "bossed legalized rebell embossed" at bounding box center [333, 324] width 58 height 14
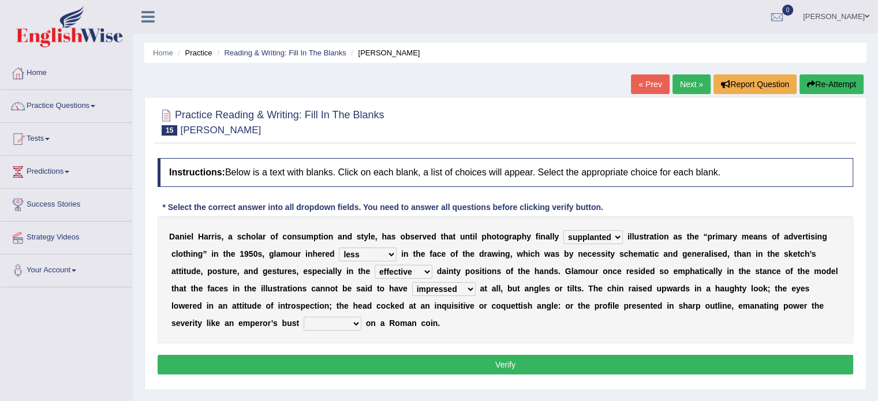
click at [329, 322] on select "bossed legalized rebell embossed" at bounding box center [333, 324] width 58 height 14
click at [330, 322] on select "bossed legalized rebell embossed" at bounding box center [333, 324] width 58 height 14
select select "legalized"
click at [304, 317] on select "bossed legalized rebell embossed" at bounding box center [333, 324] width 58 height 14
click at [408, 360] on button "Verify" at bounding box center [506, 365] width 696 height 20
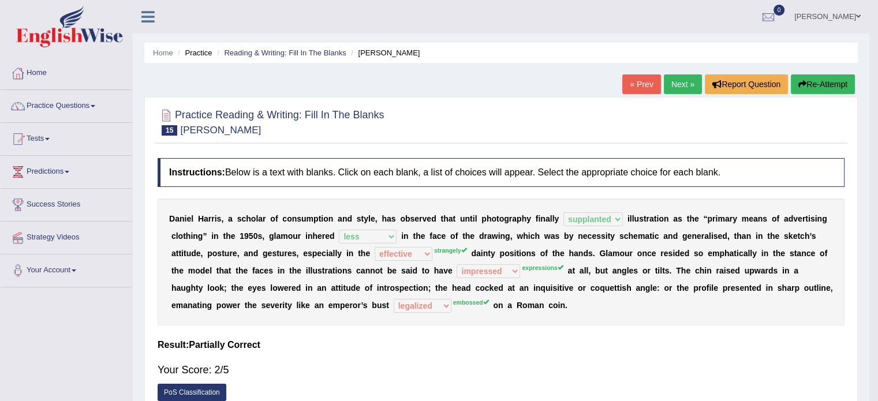
click at [408, 360] on div "Home Practice Reading & Writing: Fill In The Blanks Daniel Harris « Prev Next »…" at bounding box center [501, 288] width 737 height 577
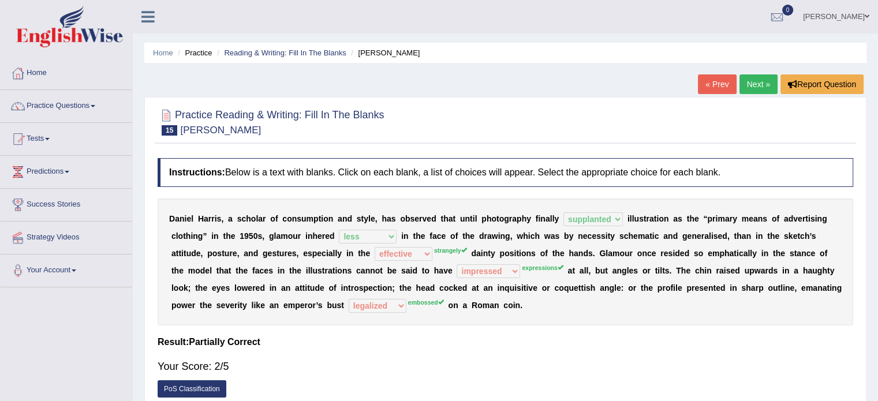
click at [717, 83] on link "« Prev" at bounding box center [717, 84] width 38 height 20
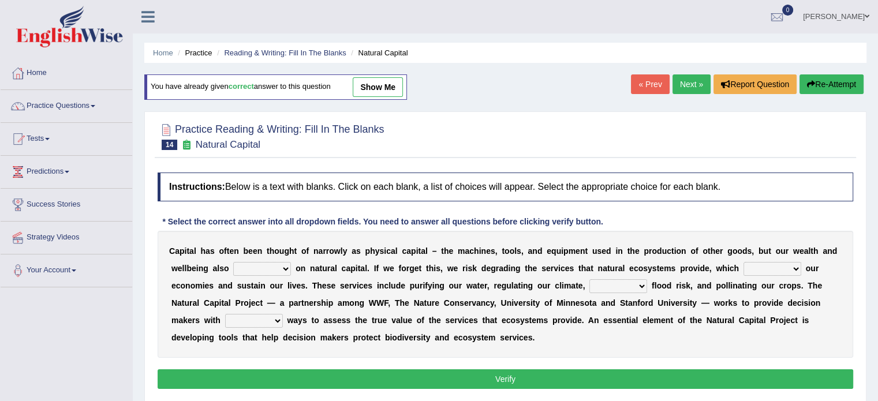
click at [252, 267] on select "rely reply supply apply" at bounding box center [262, 269] width 58 height 14
select select "rely"
click at [233, 262] on select "rely reply supply apply" at bounding box center [262, 269] width 58 height 14
click at [758, 269] on select "import report support export" at bounding box center [773, 269] width 58 height 14
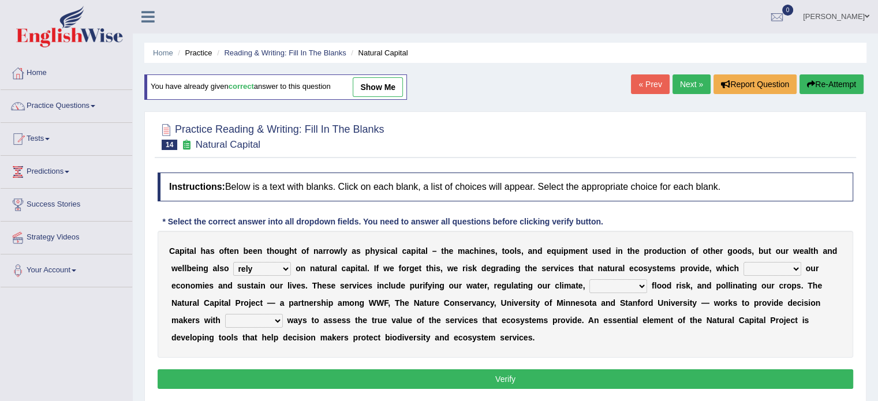
click at [758, 269] on select "import report support export" at bounding box center [773, 269] width 58 height 14
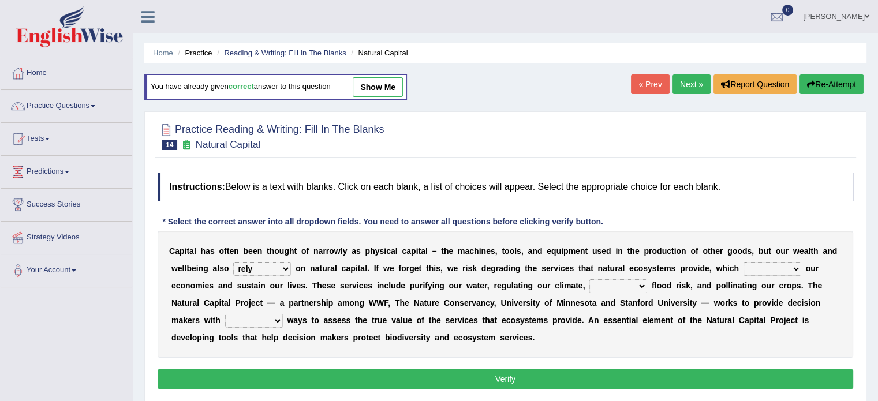
click at [758, 269] on select "import report support export" at bounding box center [773, 269] width 58 height 14
select select "support"
click at [744, 262] on select "import report support export" at bounding box center [773, 269] width 58 height 14
click at [599, 284] on select "bringing lacking staggering reducing" at bounding box center [619, 286] width 58 height 14
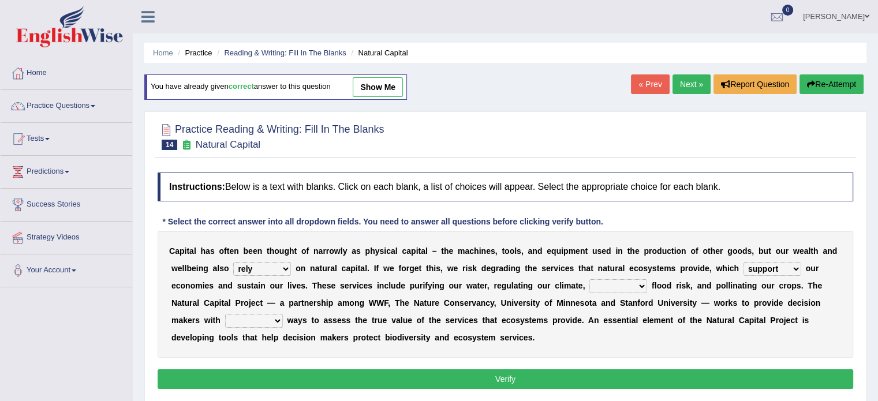
click at [599, 284] on select "bringing lacking staggering reducing" at bounding box center [619, 286] width 58 height 14
click at [590, 279] on select "bringing lacking staggering reducing" at bounding box center [619, 286] width 58 height 14
click at [606, 286] on select "bringing lacking staggering reducing" at bounding box center [619, 286] width 58 height 14
select select "reducing"
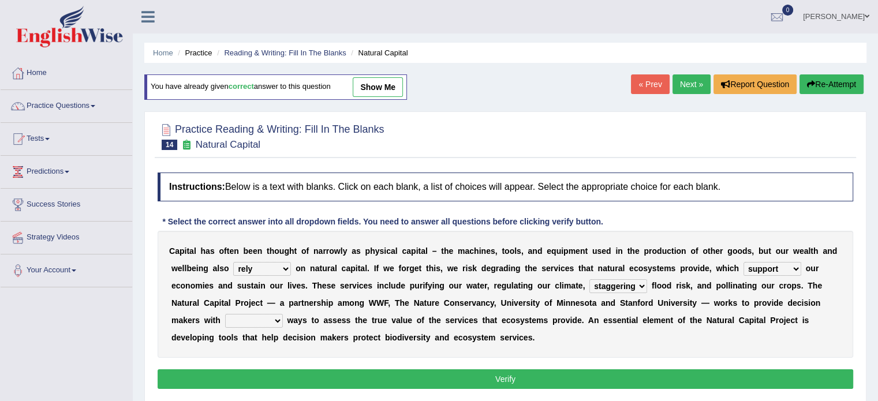
click at [590, 279] on select "bringing lacking staggering reducing" at bounding box center [619, 286] width 58 height 14
click at [247, 320] on select "liable powerful strong reliable" at bounding box center [254, 321] width 58 height 14
click at [247, 322] on select "liable powerful strong reliable" at bounding box center [254, 321] width 58 height 14
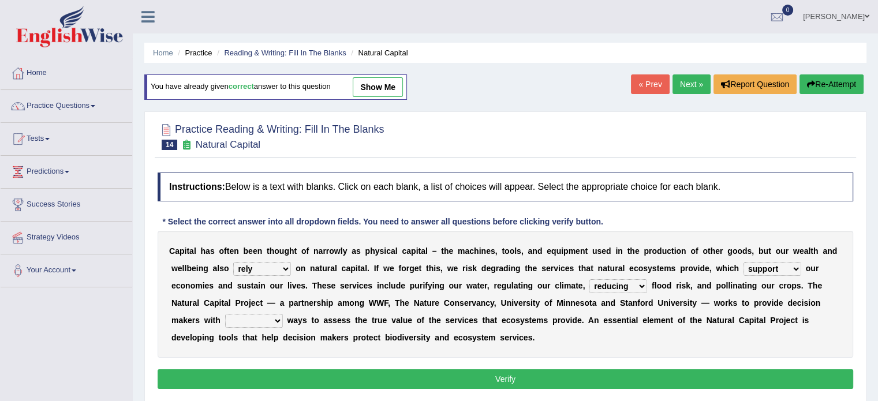
click at [247, 322] on select "liable powerful strong reliable" at bounding box center [254, 321] width 58 height 14
select select "reliable"
click at [225, 314] on select "liable powerful strong reliable" at bounding box center [254, 321] width 58 height 14
click at [536, 372] on button "Verify" at bounding box center [506, 380] width 696 height 20
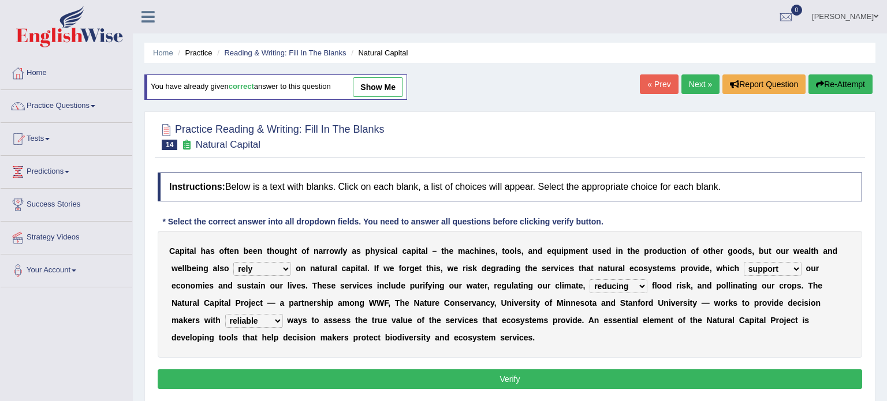
click at [536, 372] on div "Home Practice Reading & Writing: Fill In The Blanks Natural Capital You have al…" at bounding box center [510, 288] width 754 height 577
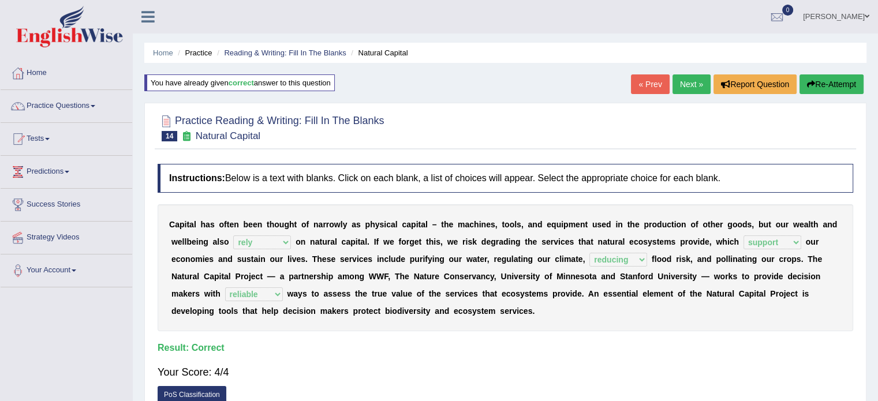
click at [688, 83] on link "Next »" at bounding box center [692, 84] width 38 height 20
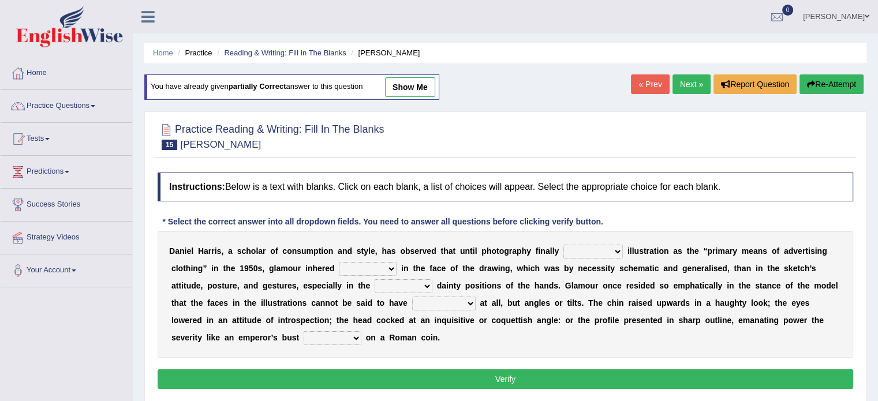
click at [592, 248] on select "supplanted removed supplied assorted" at bounding box center [593, 252] width 59 height 14
select select "supplied"
click at [564, 245] on select "supplanted removed supplied assorted" at bounding box center [593, 252] width 59 height 14
click at [374, 264] on select "more many lack less" at bounding box center [368, 269] width 58 height 14
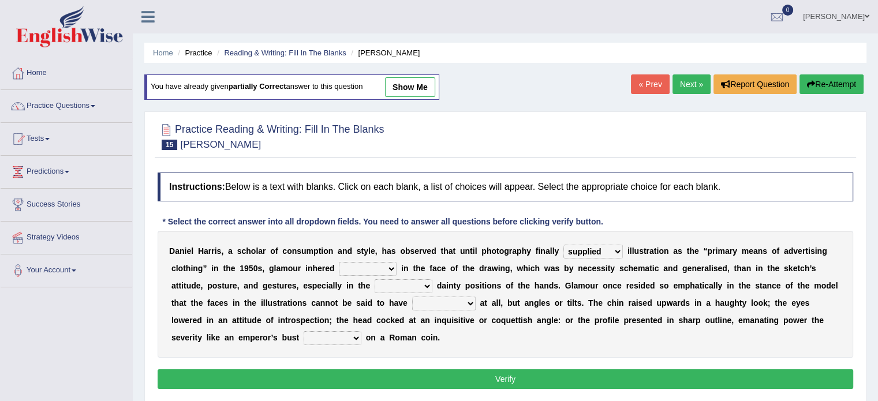
click at [374, 264] on select "more many lack less" at bounding box center [368, 269] width 58 height 14
select select "less"
click at [339, 262] on select "more many lack less" at bounding box center [368, 269] width 58 height 14
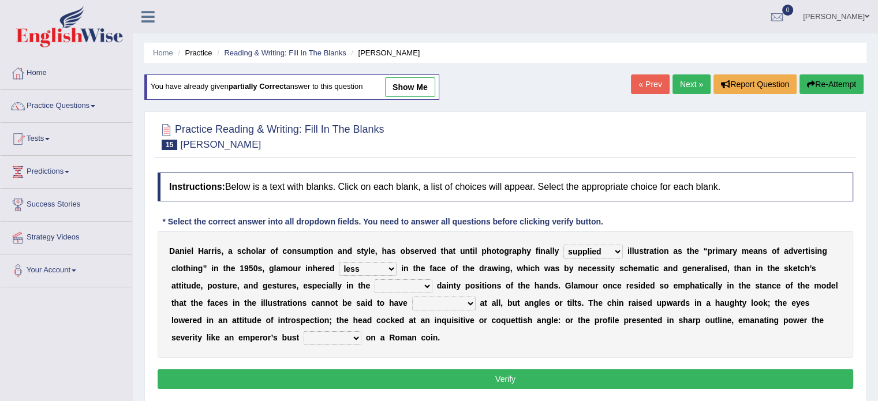
click at [397, 286] on select "full exact strangely effective" at bounding box center [404, 286] width 58 height 14
select select "strangely"
click at [375, 279] on select "full exact strangely effective" at bounding box center [404, 286] width 58 height 14
click at [454, 303] on select "impressed dubbing expressions extensions" at bounding box center [444, 304] width 64 height 14
select select "expressions"
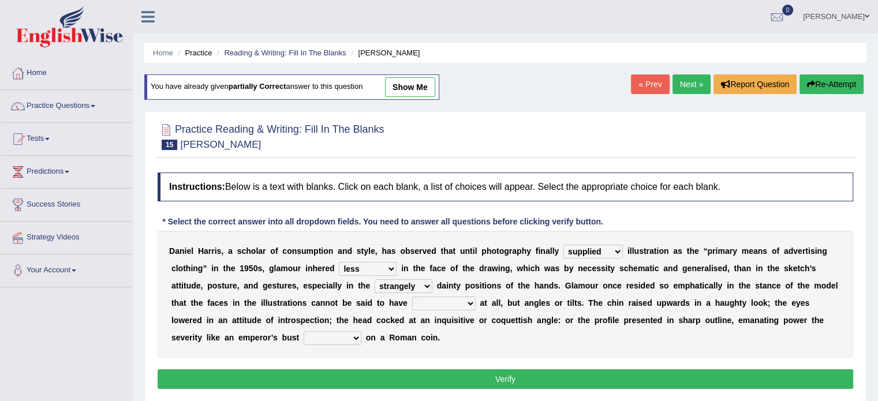
click at [412, 297] on select "impressed dubbing expressions extensions" at bounding box center [444, 304] width 64 height 14
click at [327, 338] on select "bossed legalized rebell embossed" at bounding box center [333, 338] width 58 height 14
select select "embossed"
click at [304, 331] on select "bossed legalized rebell embossed" at bounding box center [333, 338] width 58 height 14
click at [423, 372] on button "Verify" at bounding box center [506, 380] width 696 height 20
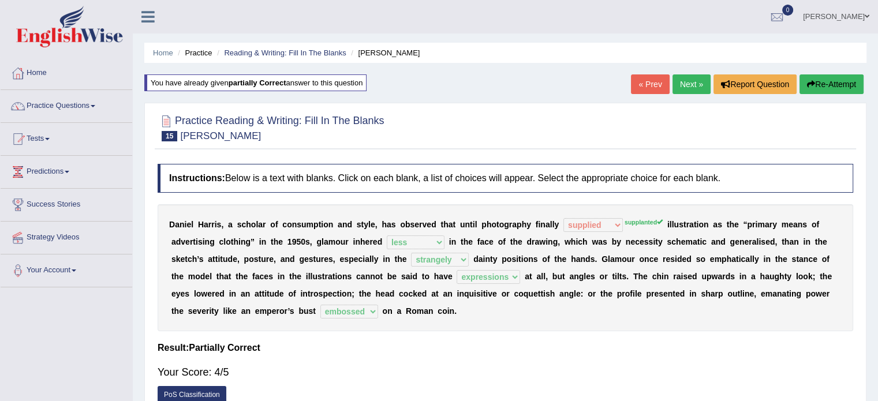
click at [623, 80] on div "Home Practice Reading & Writing: Fill In The Blanks Daniel Harris You have alre…" at bounding box center [505, 288] width 745 height 577
click at [635, 90] on link "« Prev" at bounding box center [650, 84] width 38 height 20
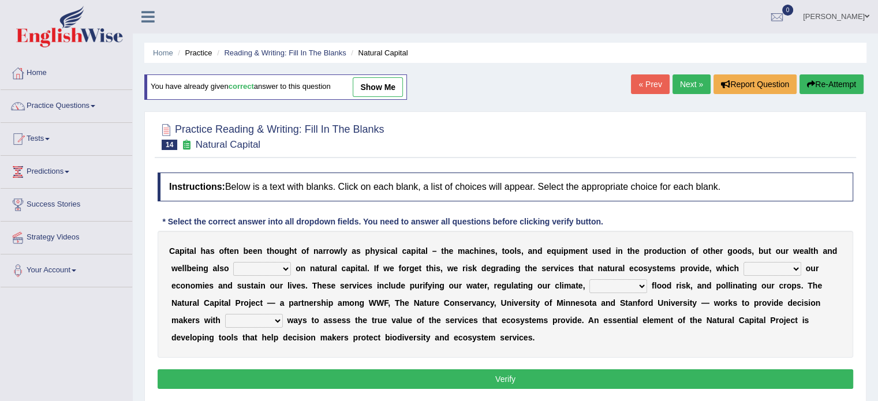
click at [700, 79] on link "Next »" at bounding box center [692, 84] width 38 height 20
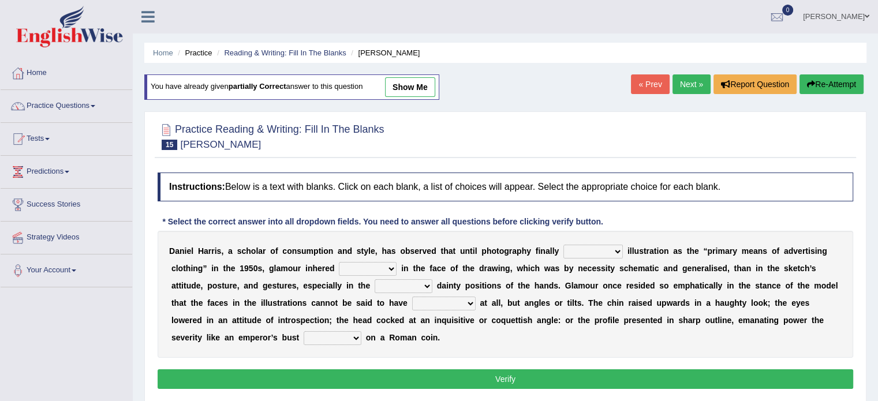
click at [605, 249] on select "supplanted removed supplied assorted" at bounding box center [593, 252] width 59 height 14
click at [564, 245] on select "supplanted removed supplied assorted" at bounding box center [593, 252] width 59 height 14
click at [586, 248] on select "supplanted removed supplied assorted" at bounding box center [593, 252] width 59 height 14
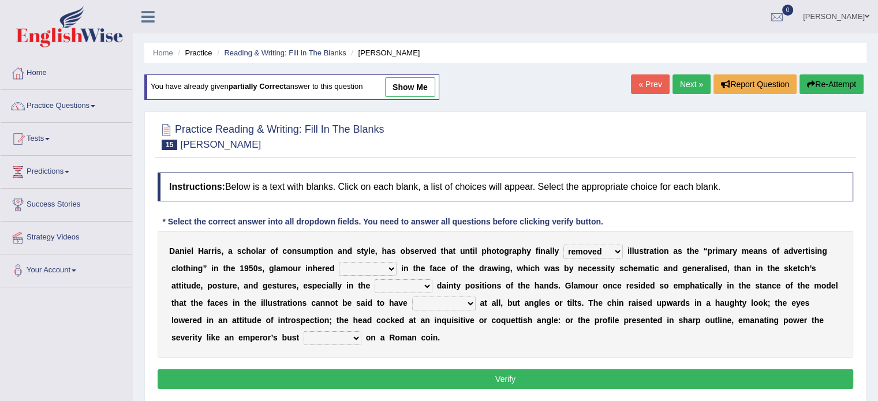
select select "supplanted"
click at [564, 245] on select "supplanted removed supplied assorted" at bounding box center [593, 252] width 59 height 14
click at [370, 270] on select "more many lack less" at bounding box center [368, 269] width 58 height 14
select select "less"
click at [339, 262] on select "more many lack less" at bounding box center [368, 269] width 58 height 14
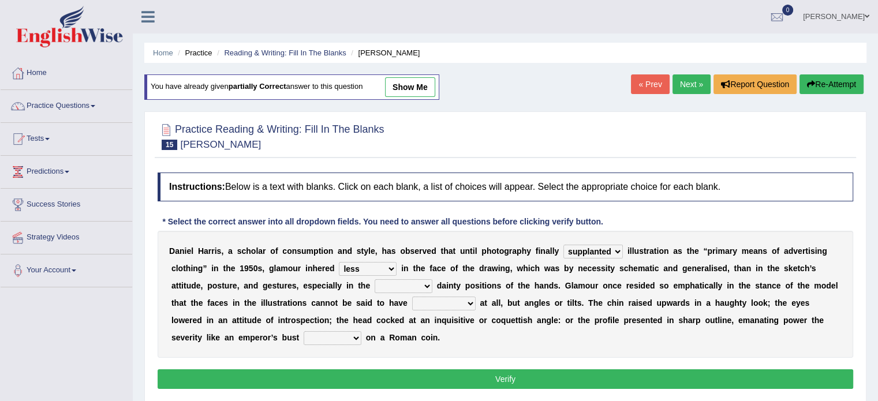
click at [415, 279] on select "full exact strangely effective" at bounding box center [404, 286] width 58 height 14
click at [414, 284] on select "full exact strangely effective" at bounding box center [404, 286] width 58 height 14
select select "strangely"
click at [375, 279] on select "full exact strangely effective" at bounding box center [404, 286] width 58 height 14
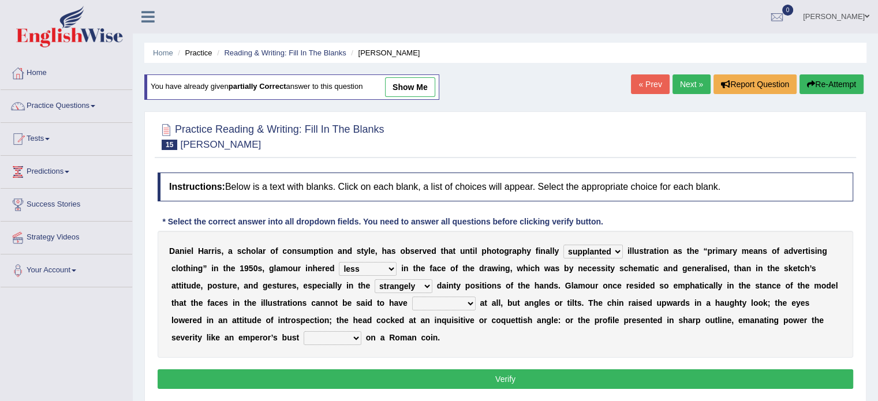
click at [435, 301] on select "impressed dubbing expressions extensions" at bounding box center [444, 304] width 64 height 14
select select "expressions"
click at [412, 297] on select "impressed dubbing expressions extensions" at bounding box center [444, 304] width 64 height 14
click at [347, 335] on select "bossed legalized rebell embossed" at bounding box center [333, 338] width 58 height 14
select select "embossed"
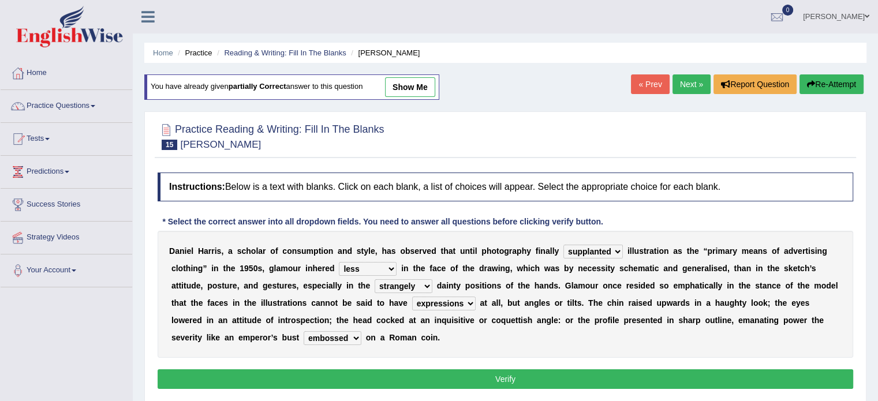
click at [304, 331] on select "bossed legalized rebell embossed" at bounding box center [333, 338] width 58 height 14
click at [504, 371] on button "Verify" at bounding box center [506, 380] width 696 height 20
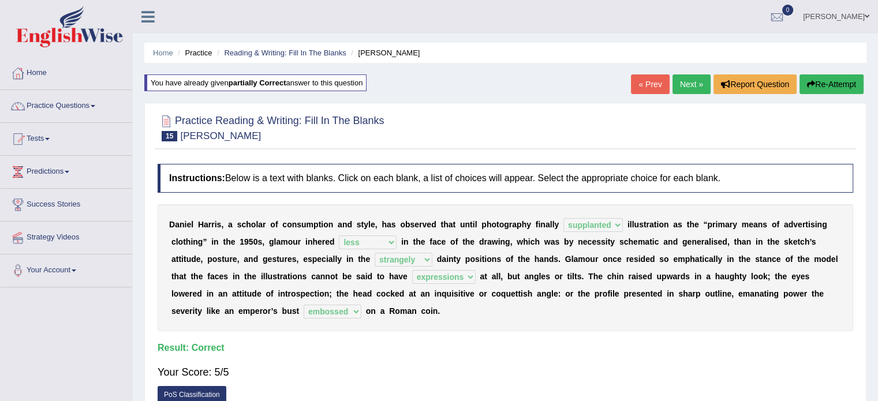
click at [676, 83] on link "Next »" at bounding box center [692, 84] width 38 height 20
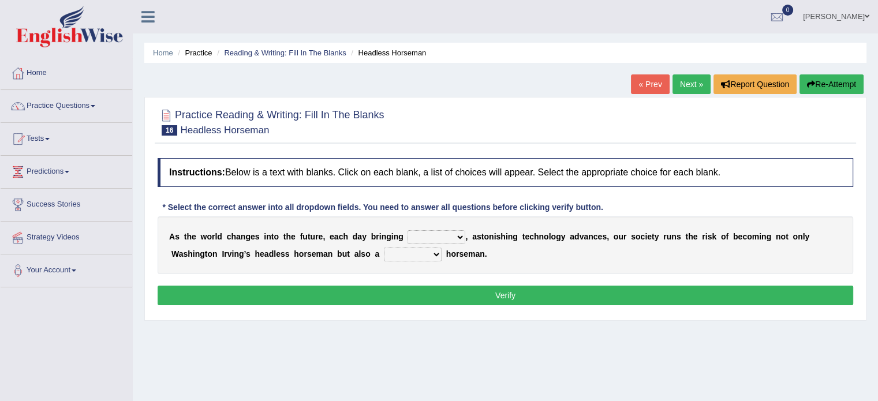
click at [427, 234] on select "back new front extra" at bounding box center [437, 237] width 58 height 14
click at [393, 255] on select "heartless rude nice kind" at bounding box center [413, 255] width 58 height 14
select select "heartless"
click at [384, 248] on select "heartless rude nice kind" at bounding box center [413, 255] width 58 height 14
click at [434, 254] on select "heartless rude nice kind" at bounding box center [413, 255] width 58 height 14
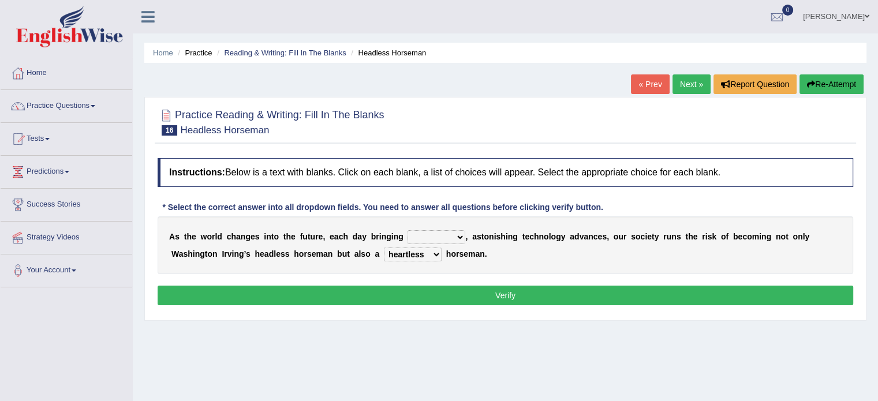
click at [429, 232] on select "back new front extra" at bounding box center [437, 237] width 58 height 14
select select "extra"
click at [408, 230] on select "back new front extra" at bounding box center [437, 237] width 58 height 14
click at [493, 295] on button "Verify" at bounding box center [506, 296] width 696 height 20
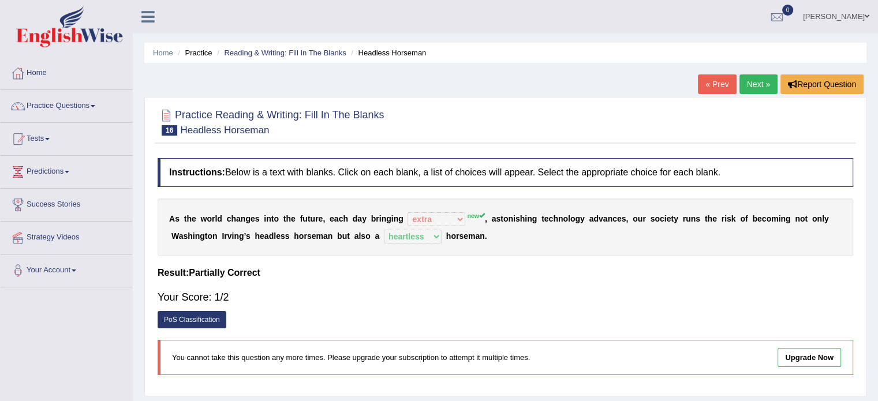
click at [713, 85] on link "« Prev" at bounding box center [717, 84] width 38 height 20
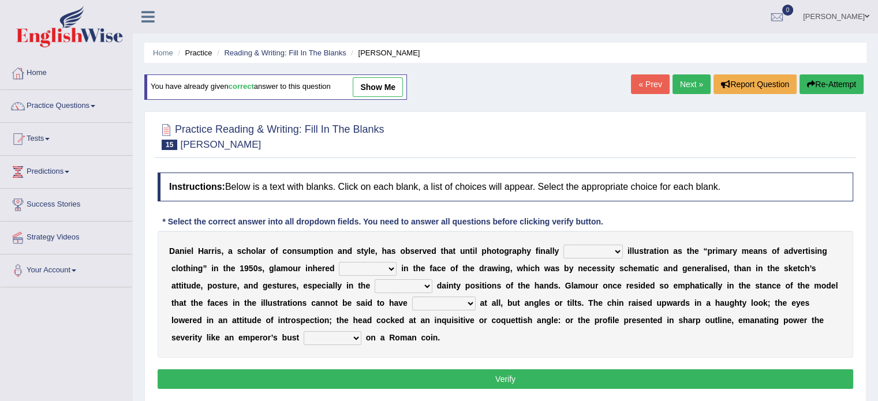
click at [687, 84] on link "Next »" at bounding box center [692, 84] width 38 height 20
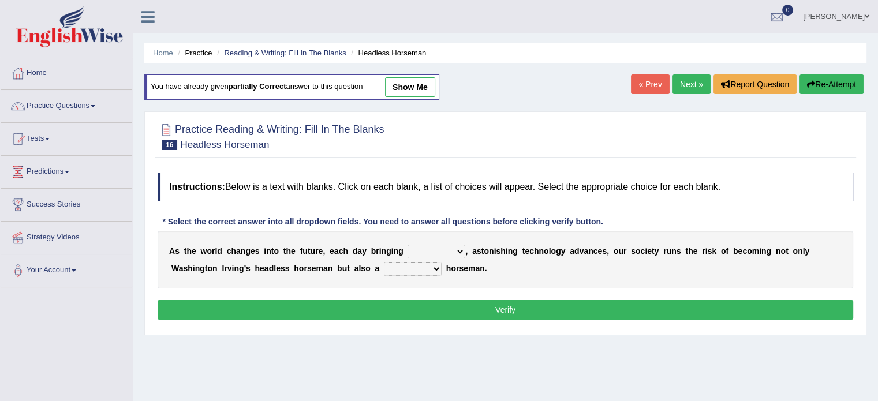
click at [434, 253] on select "back new front extra" at bounding box center [437, 252] width 58 height 14
select select "new"
click at [408, 245] on select "back new front extra" at bounding box center [437, 252] width 58 height 14
click at [411, 268] on select "heartless rude nice kind" at bounding box center [413, 269] width 58 height 14
select select "heartless"
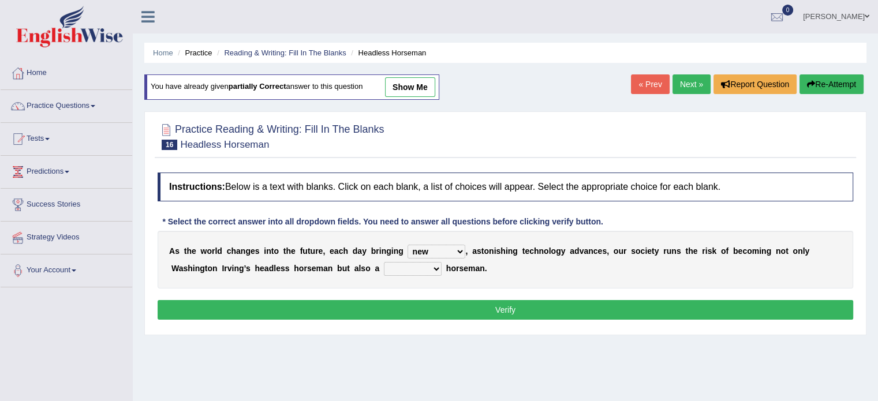
click at [384, 262] on select "heartless rude nice kind" at bounding box center [413, 269] width 58 height 14
click at [489, 300] on button "Verify" at bounding box center [506, 310] width 696 height 20
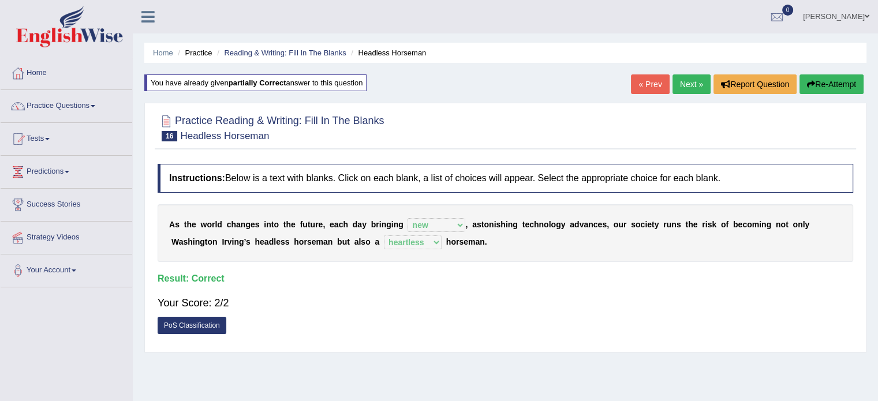
click at [692, 83] on link "Next »" at bounding box center [692, 84] width 38 height 20
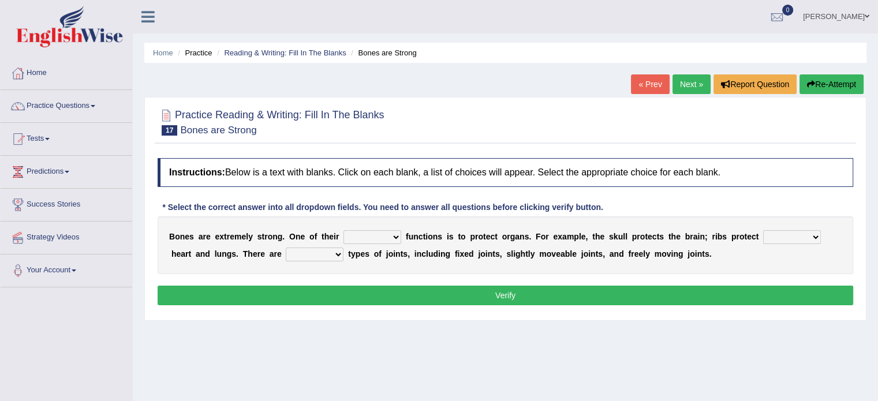
click at [389, 234] on select "first main stable important" at bounding box center [373, 237] width 58 height 14
select select "important"
click at [344, 230] on select "first main stable important" at bounding box center [373, 237] width 58 height 14
click at [769, 235] on select "then there this the" at bounding box center [792, 237] width 58 height 14
select select "the"
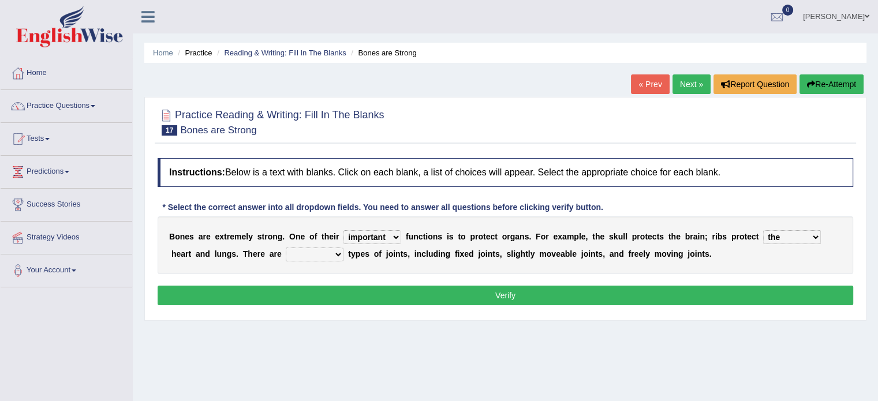
click at [763, 230] on select "then there this the" at bounding box center [792, 237] width 58 height 14
click at [315, 260] on div "B o n e s a r e e x t r e m e l y s t r o n g . O n e o f t h e i r first main …" at bounding box center [506, 246] width 696 height 58
click at [315, 255] on select "several many three seperate" at bounding box center [315, 255] width 58 height 14
select select "several"
click at [286, 248] on select "several many three seperate" at bounding box center [315, 255] width 58 height 14
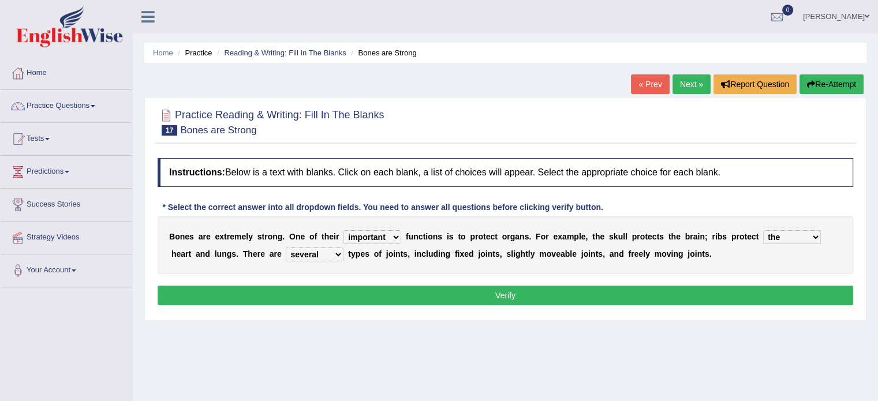
click at [402, 286] on button "Verify" at bounding box center [506, 296] width 696 height 20
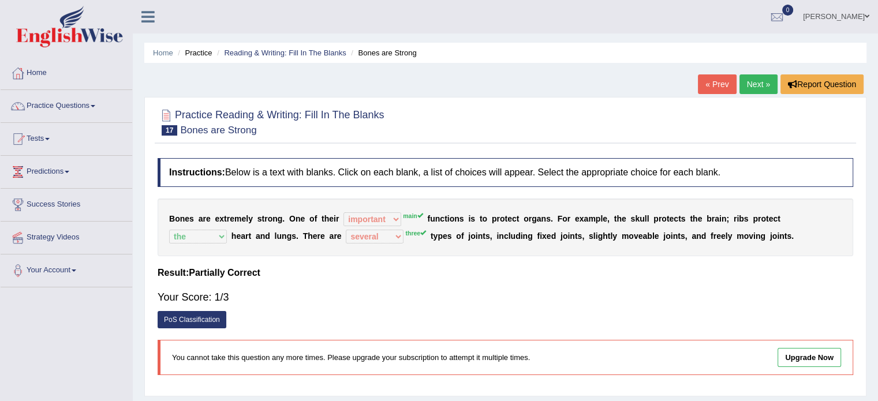
click at [717, 88] on link "« Prev" at bounding box center [717, 84] width 38 height 20
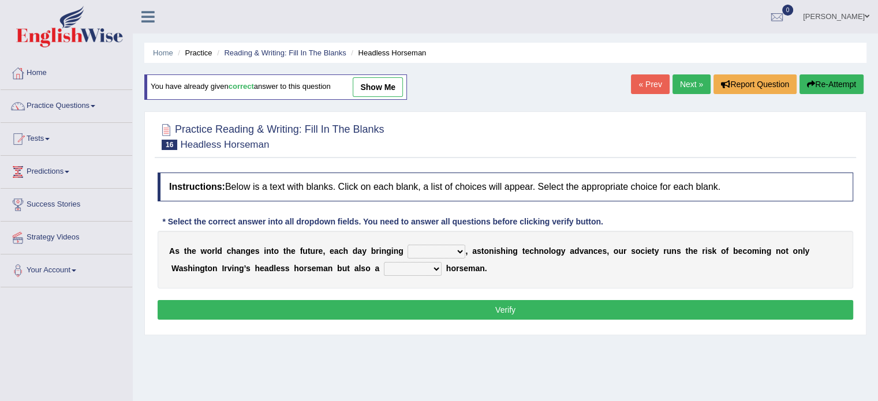
click at [694, 85] on link "Next »" at bounding box center [692, 84] width 38 height 20
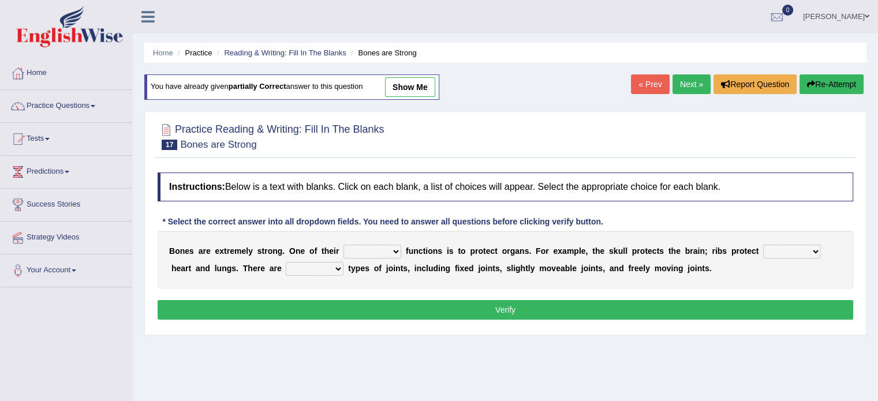
click at [379, 250] on select "first main stable important" at bounding box center [373, 252] width 58 height 14
select select "main"
click at [344, 245] on select "first main stable important" at bounding box center [373, 252] width 58 height 14
click at [790, 253] on select "then there this the" at bounding box center [792, 252] width 58 height 14
select select "there"
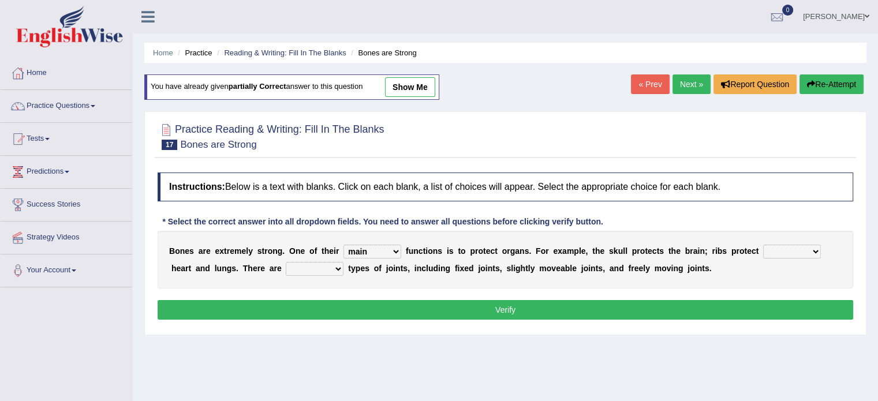
click at [763, 245] on select "then there this the" at bounding box center [792, 252] width 58 height 14
click at [306, 269] on select "several many three seperate" at bounding box center [315, 269] width 58 height 14
select select "three"
click at [286, 262] on select "several many three seperate" at bounding box center [315, 269] width 58 height 14
drag, startPoint x: 374, startPoint y: 290, endPoint x: 374, endPoint y: 297, distance: 7.5
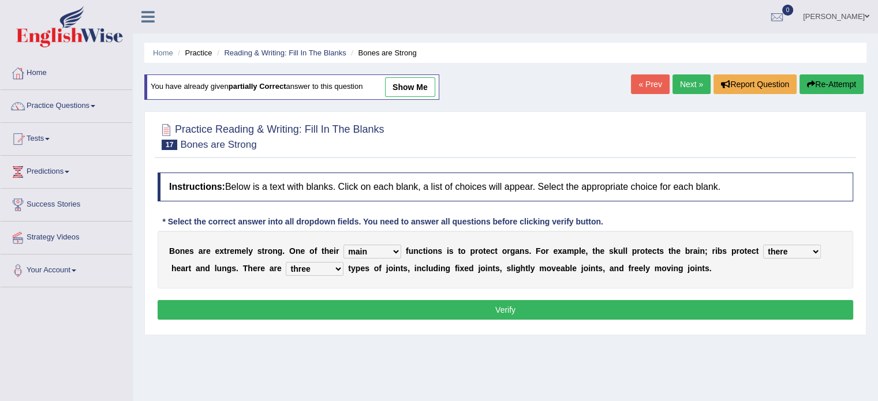
click at [374, 296] on div "Instructions: Below is a text with blanks. Click on each blank, a list of choic…" at bounding box center [506, 248] width 702 height 162
drag, startPoint x: 374, startPoint y: 297, endPoint x: 375, endPoint y: 306, distance: 8.7
click at [374, 298] on div "Instructions: Below is a text with blanks. Click on each blank, a list of choic…" at bounding box center [506, 248] width 702 height 162
click at [377, 310] on button "Verify" at bounding box center [506, 310] width 696 height 20
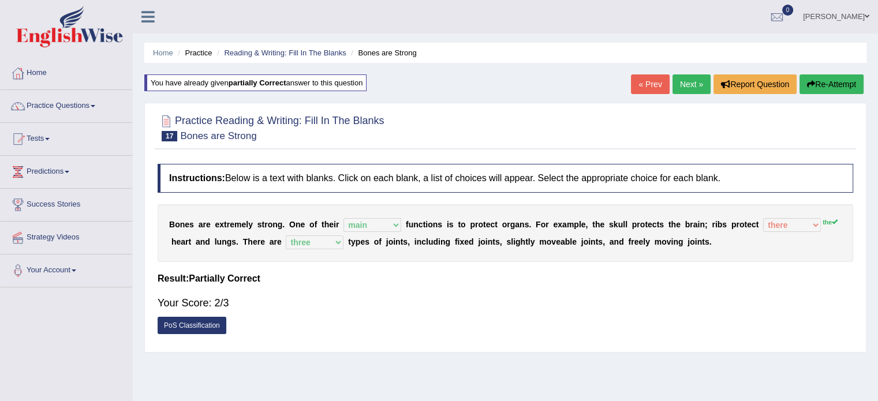
click at [640, 83] on link "« Prev" at bounding box center [650, 84] width 38 height 20
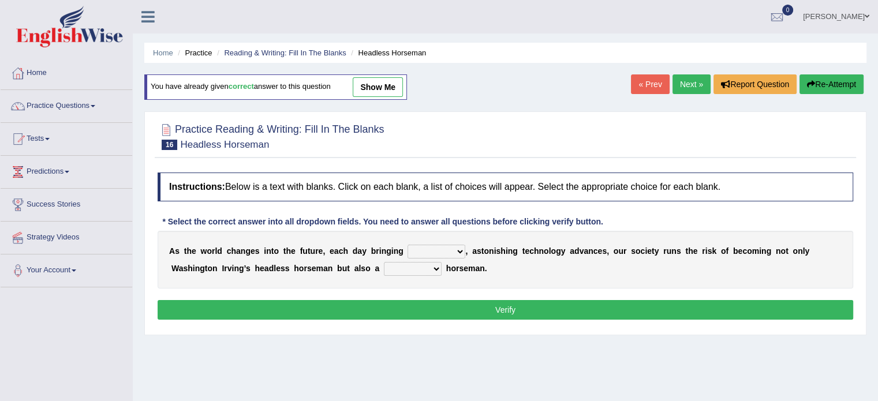
click at [691, 84] on link "Next »" at bounding box center [692, 84] width 38 height 20
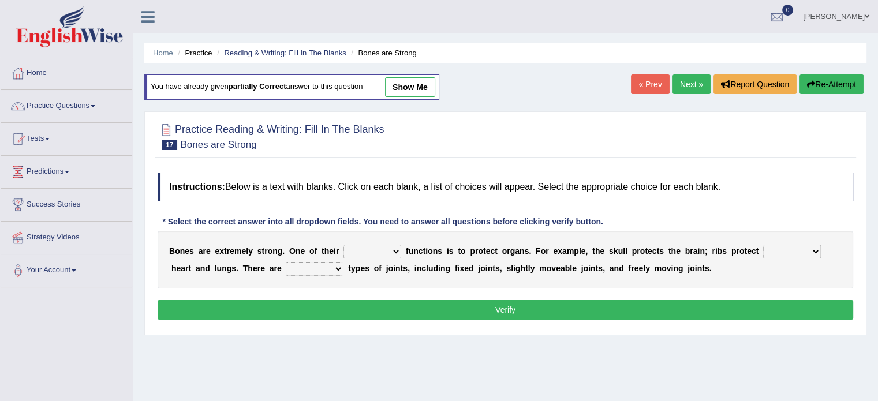
click at [371, 248] on select "first main stable important" at bounding box center [373, 252] width 58 height 14
select select "main"
click at [344, 245] on select "first main stable important" at bounding box center [373, 252] width 58 height 14
click at [382, 293] on div "Instructions: Below is a text with blanks. Click on each blank, a list of choic…" at bounding box center [506, 248] width 702 height 162
click at [793, 245] on select "then there this the" at bounding box center [792, 252] width 58 height 14
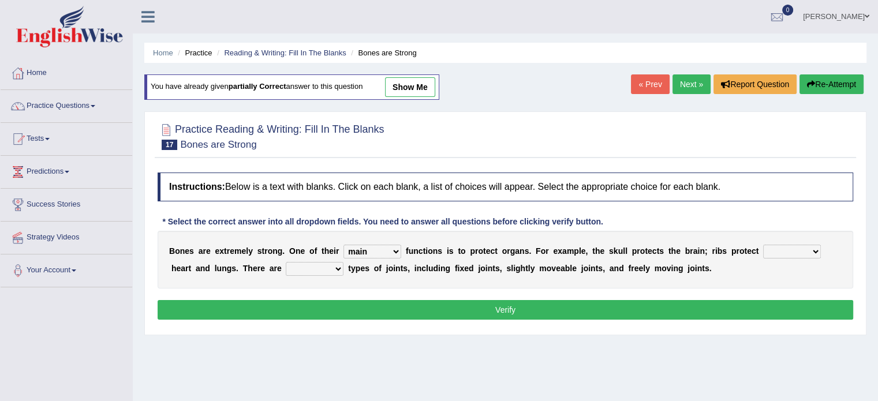
click at [793, 245] on select "then there this the" at bounding box center [792, 252] width 58 height 14
select select "the"
click at [763, 245] on select "then there this the" at bounding box center [792, 252] width 58 height 14
click at [310, 269] on select "several many three seperate" at bounding box center [315, 269] width 58 height 14
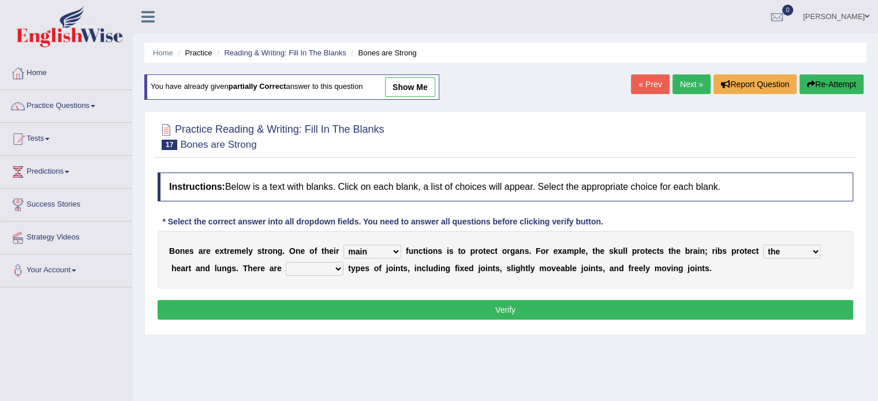
click at [310, 269] on select "several many three seperate" at bounding box center [315, 269] width 58 height 14
click at [310, 271] on select "several many three seperate" at bounding box center [315, 269] width 58 height 14
select select "three"
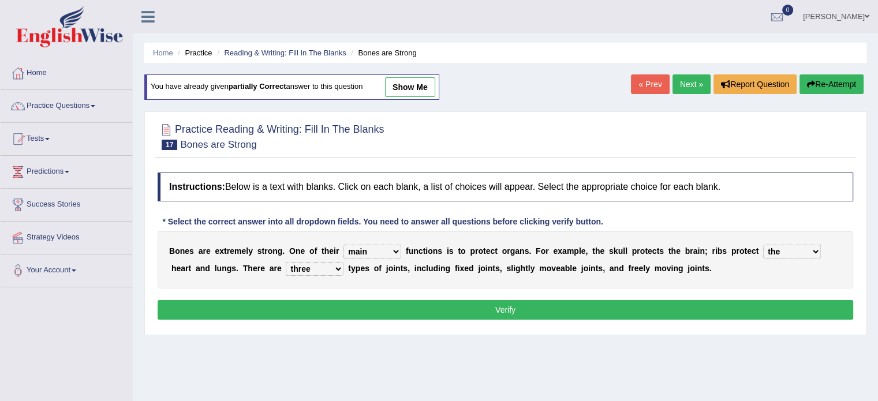
click at [286, 262] on select "several many three seperate" at bounding box center [315, 269] width 58 height 14
click at [318, 325] on div "Instructions: Below is a text with blanks. Click on each blank, a list of choic…" at bounding box center [506, 248] width 702 height 162
click at [419, 301] on button "Verify" at bounding box center [506, 310] width 696 height 20
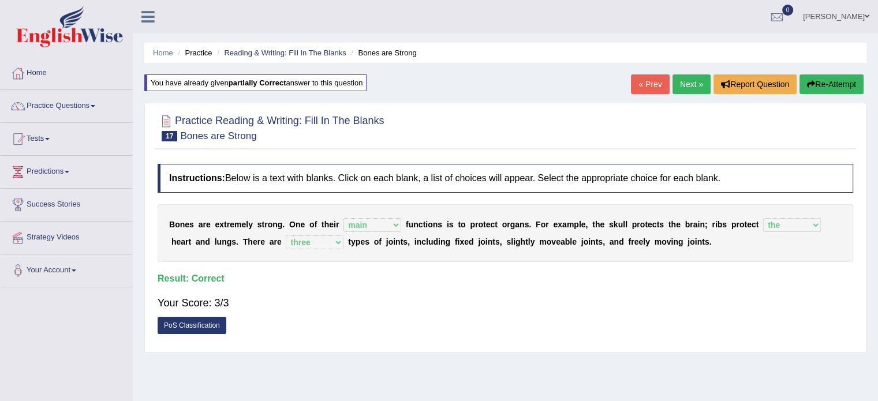
click at [691, 85] on link "Next »" at bounding box center [692, 84] width 38 height 20
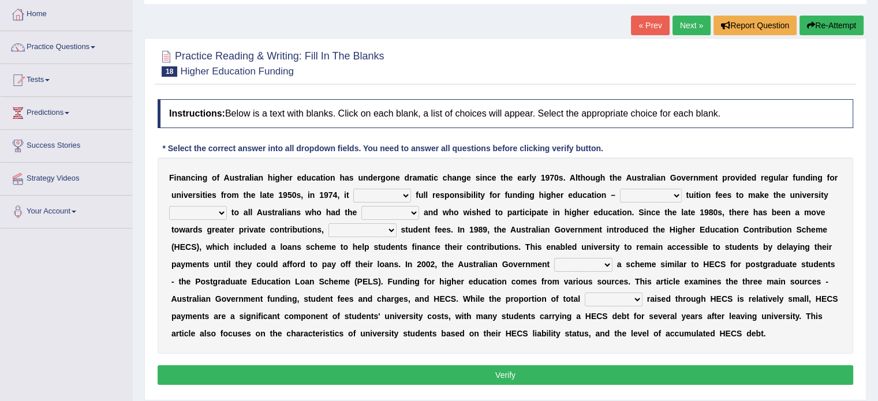
scroll to position [67, 0]
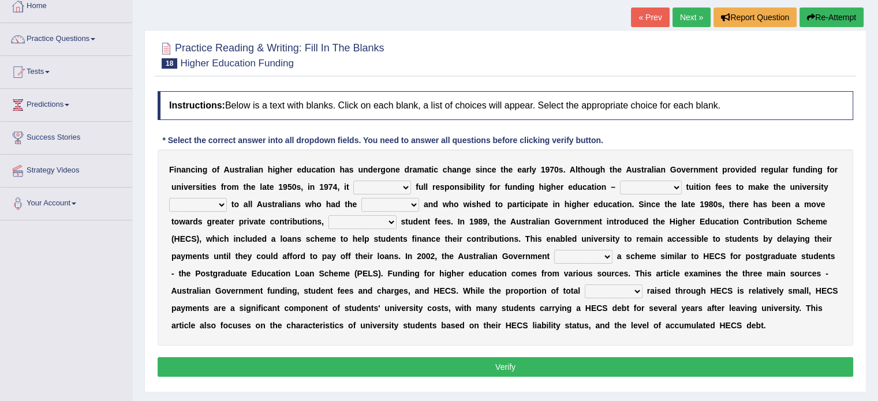
click at [397, 187] on select "affirmed assumed allured attacked" at bounding box center [382, 188] width 58 height 14
click at [370, 187] on select "affirmed assumed allured attacked" at bounding box center [382, 188] width 58 height 14
click at [386, 182] on select "affirmed assumed allured attacked" at bounding box center [382, 188] width 58 height 14
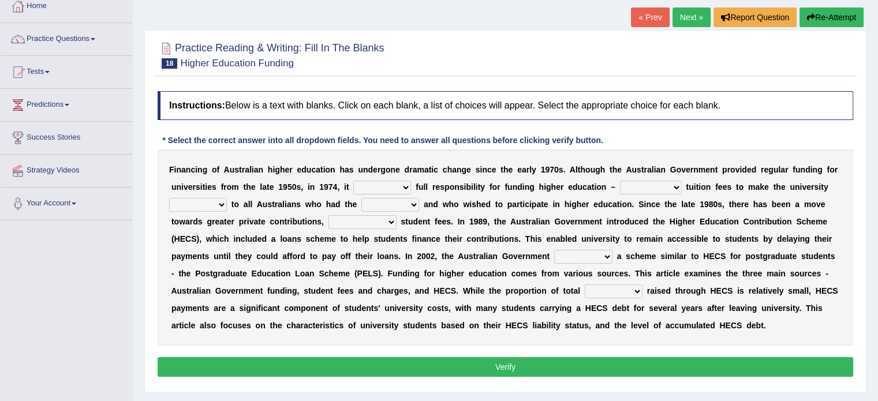
select select "attacked"
click at [353, 181] on select "affirmed assumed allured attacked" at bounding box center [382, 188] width 58 height 14
click at [638, 191] on select "polishing astonishing ravishing abolishing" at bounding box center [651, 188] width 62 height 14
select select "polishing"
click at [620, 181] on select "polishing astonishing ravishing abolishing" at bounding box center [651, 188] width 62 height 14
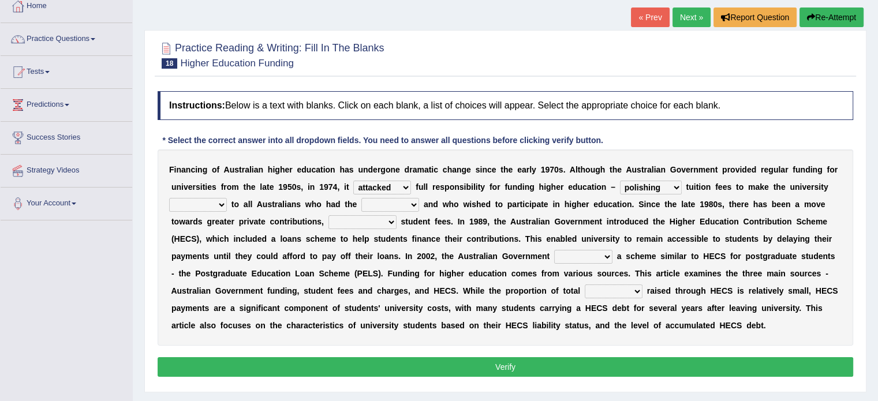
click at [208, 205] on select "accessible excessed accessed recessible" at bounding box center [198, 205] width 58 height 14
select select "accessible"
click at [169, 198] on select "accessible excessed accessed recessible" at bounding box center [198, 205] width 58 height 14
click at [370, 207] on select "credit added ability steaded" at bounding box center [390, 205] width 58 height 14
select select "ability"
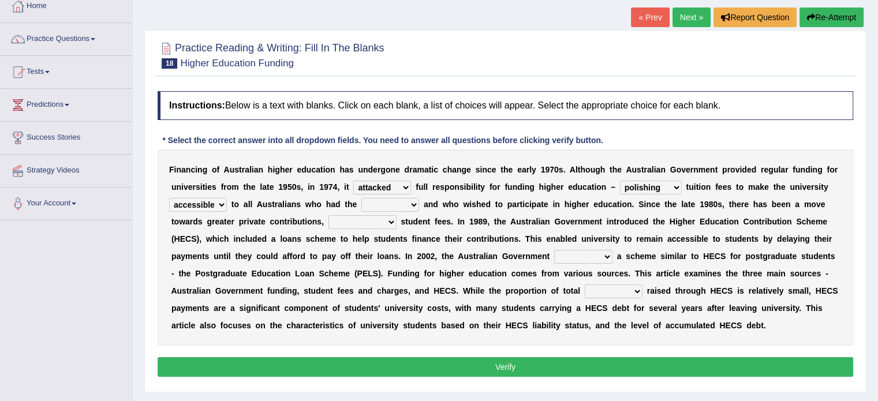
click at [361, 198] on select "credit added ability steaded" at bounding box center [390, 205] width 58 height 14
click at [378, 256] on b "l" at bounding box center [379, 256] width 2 height 9
click at [358, 217] on select "ridiculously particularly sustainability accessibility" at bounding box center [363, 222] width 68 height 14
click at [358, 226] on select "ridiculously particularly sustainability accessibility" at bounding box center [363, 222] width 68 height 14
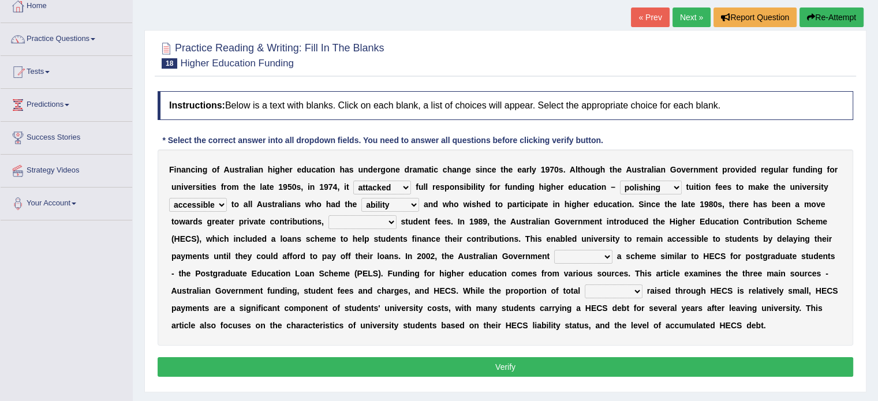
select select "particularly"
click at [329, 215] on select "ridiculously particularly sustainability accessibility" at bounding box center [363, 222] width 68 height 14
click at [576, 254] on select "reduced affused refused introduced" at bounding box center [583, 257] width 58 height 14
select select "introduced"
click at [554, 250] on select "reduced affused refused introduced" at bounding box center [583, 257] width 58 height 14
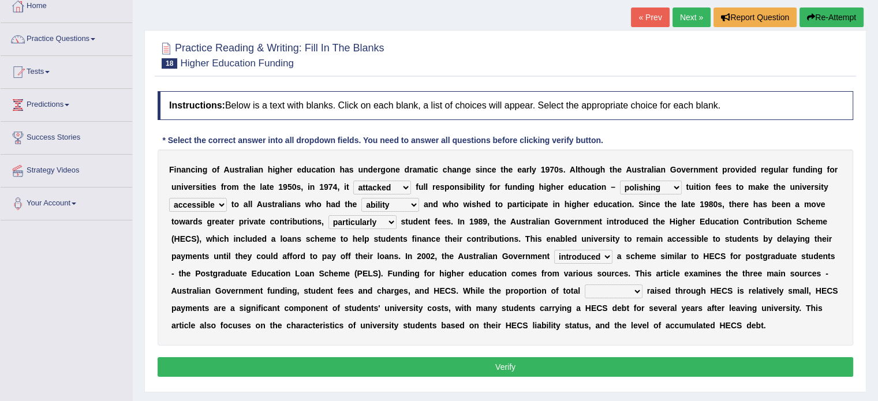
click at [617, 288] on select "money revenue losses funds" at bounding box center [614, 292] width 58 height 14
select select "revenue"
click at [585, 285] on select "money revenue losses funds" at bounding box center [614, 292] width 58 height 14
